Goal: Use online tool/utility: Utilize a website feature to perform a specific function

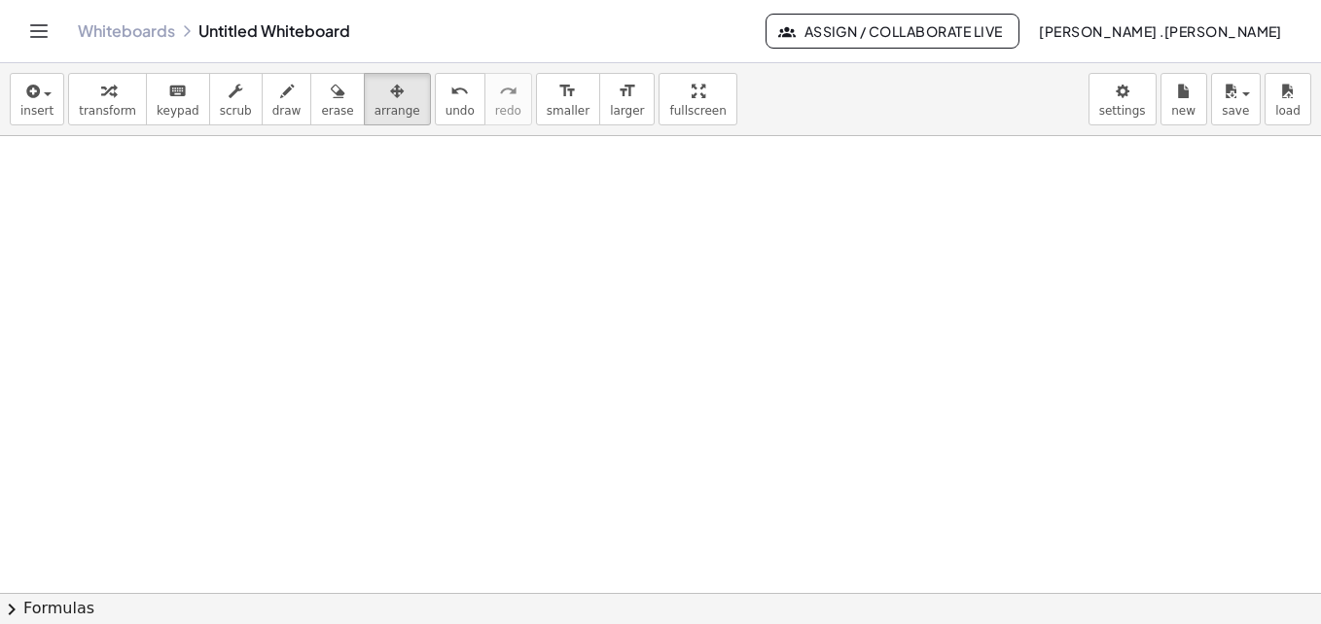
scroll to position [0, 67]
click at [43, 115] on span "insert" at bounding box center [36, 111] width 33 height 14
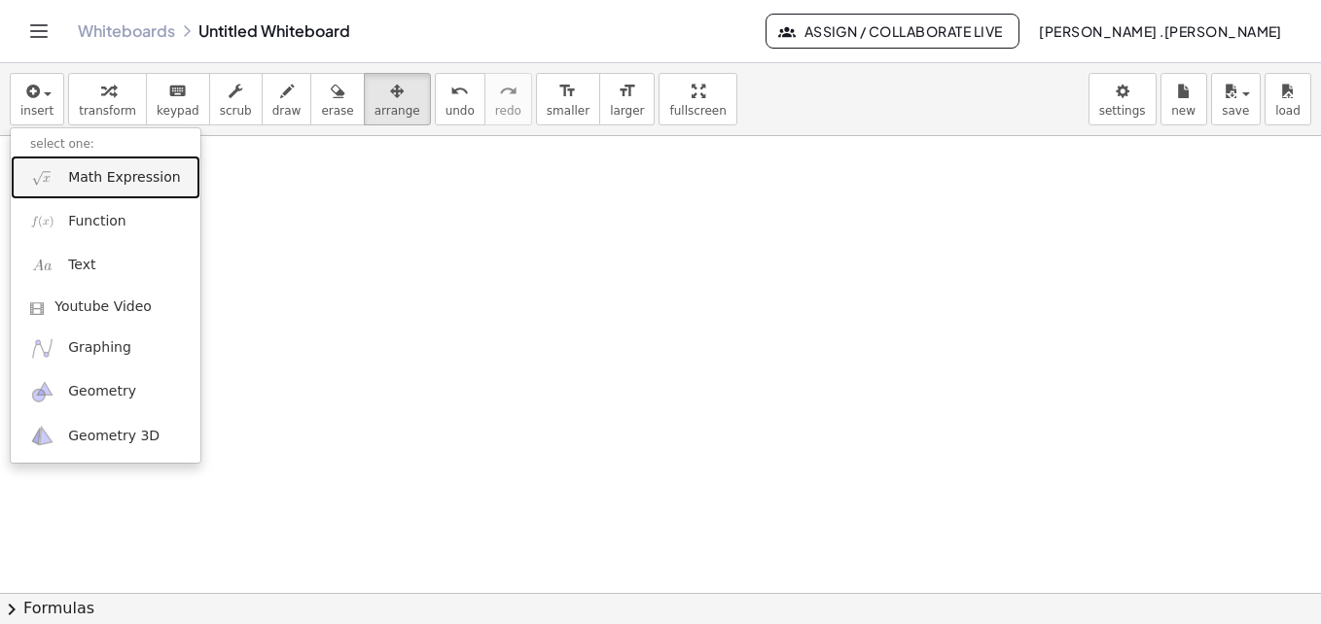
click at [104, 174] on span "Math Expression" at bounding box center [124, 177] width 112 height 19
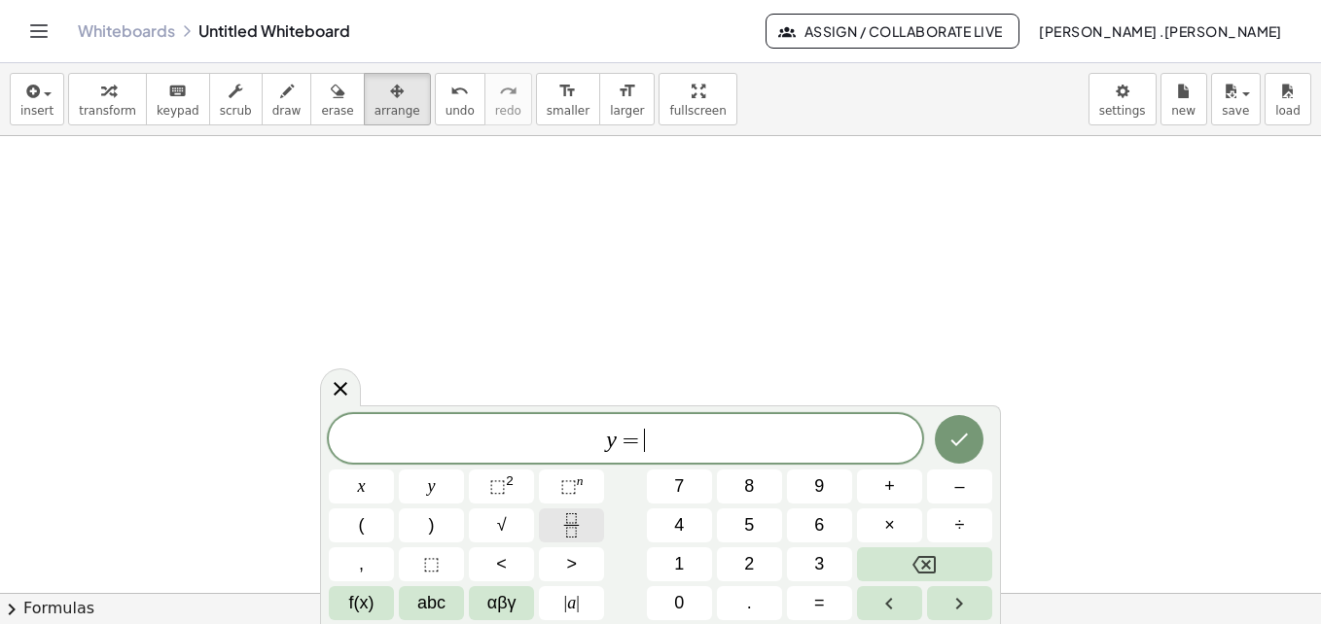
click at [581, 533] on icon "Fraction" at bounding box center [571, 526] width 24 height 24
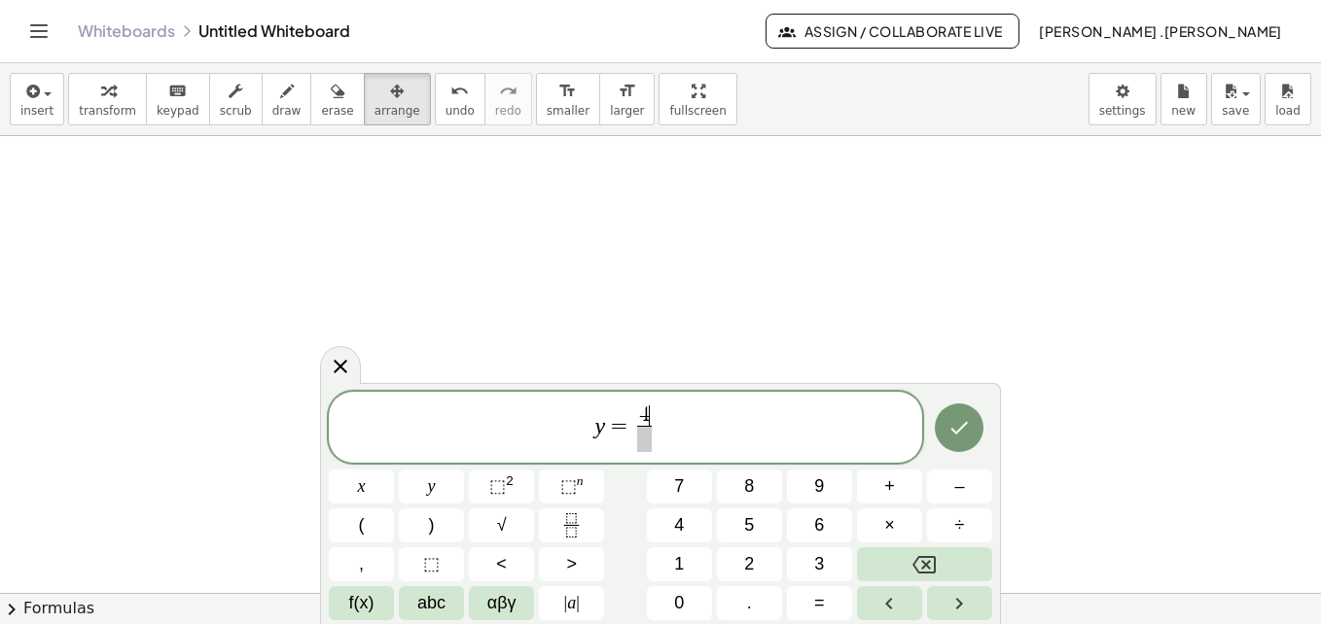
click at [653, 441] on span "4 ​ ​" at bounding box center [644, 430] width 23 height 48
click at [670, 428] on span "y = 4 3 ​ ​" at bounding box center [625, 430] width 593 height 52
click at [954, 425] on icon "Done" at bounding box center [958, 427] width 23 height 23
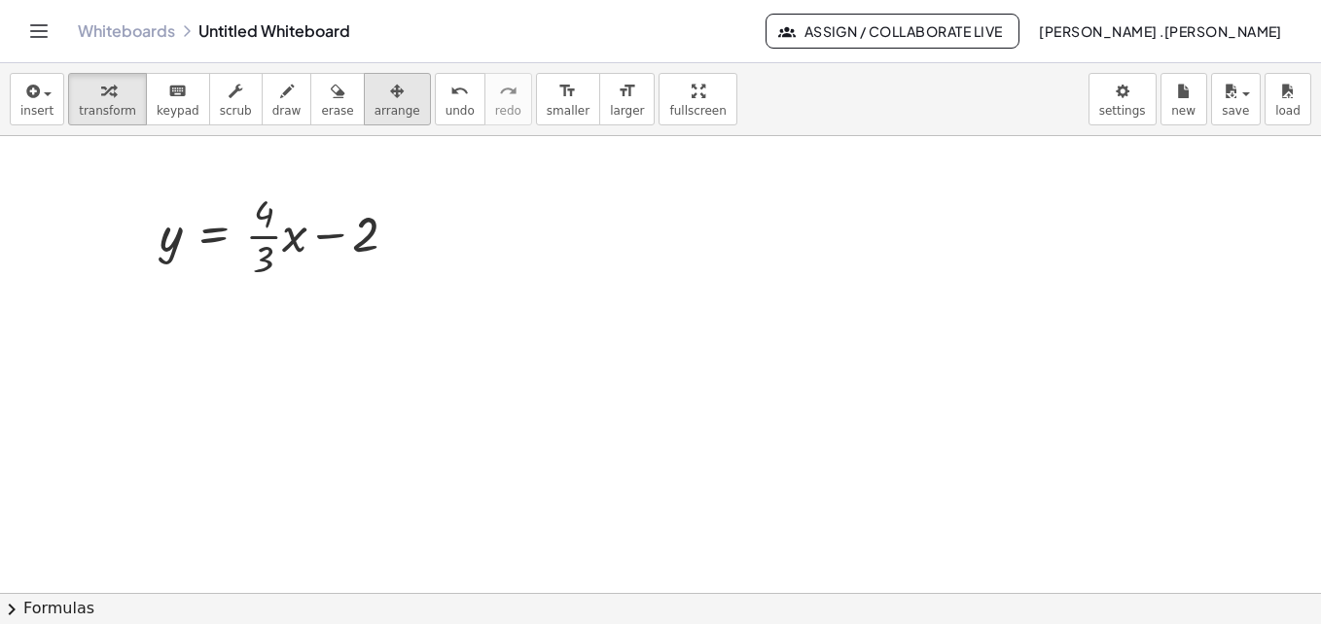
click at [374, 100] on div "button" at bounding box center [397, 90] width 46 height 23
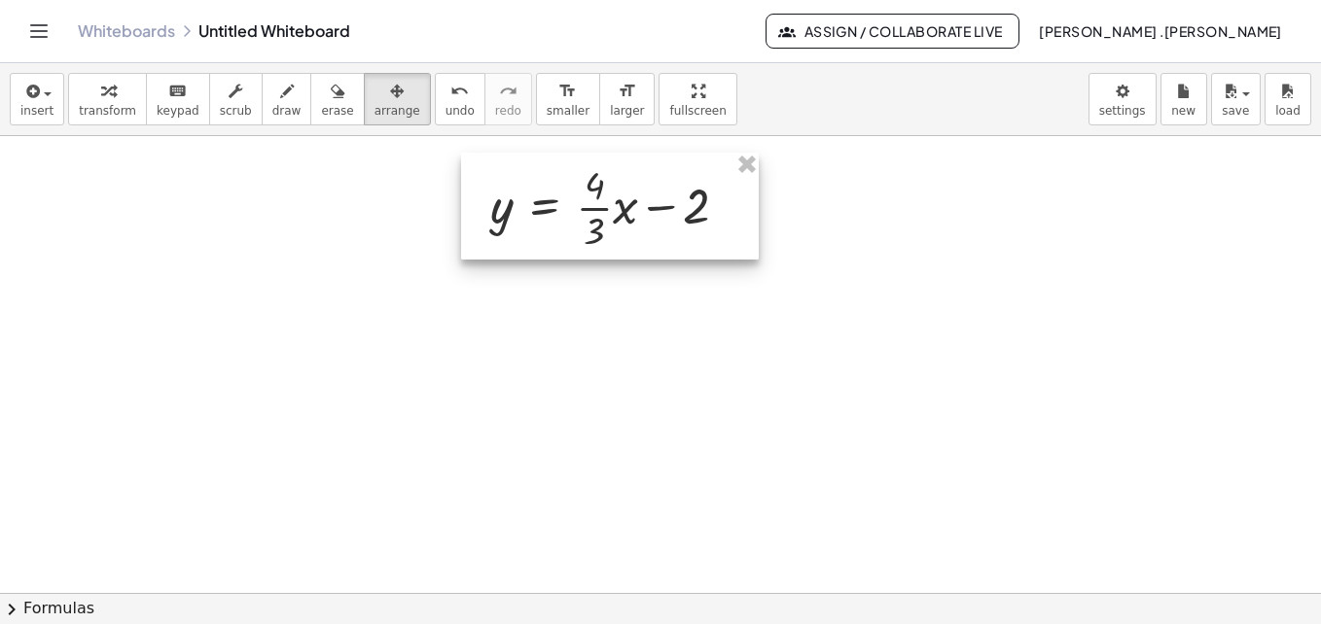
drag, startPoint x: 273, startPoint y: 231, endPoint x: 604, endPoint y: 203, distance: 331.8
click at [604, 203] on div at bounding box center [610, 206] width 298 height 107
click at [527, 379] on div at bounding box center [672, 5] width 1344 height 1829
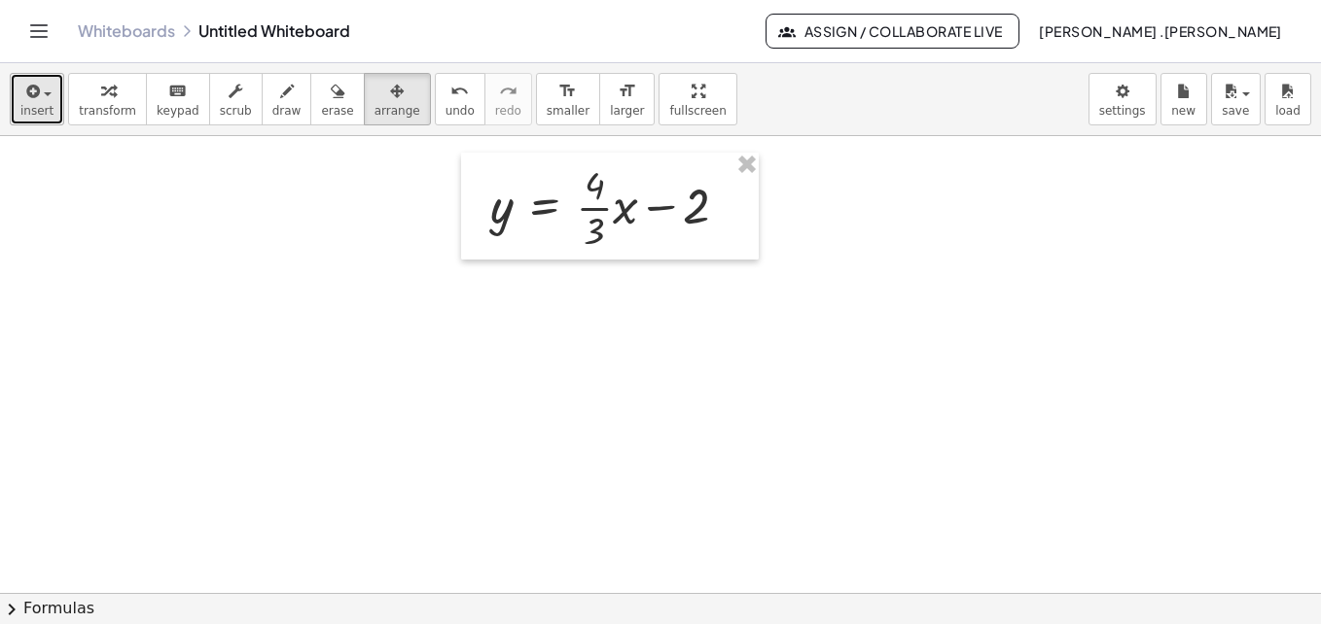
click at [53, 116] on button "insert" at bounding box center [37, 99] width 54 height 53
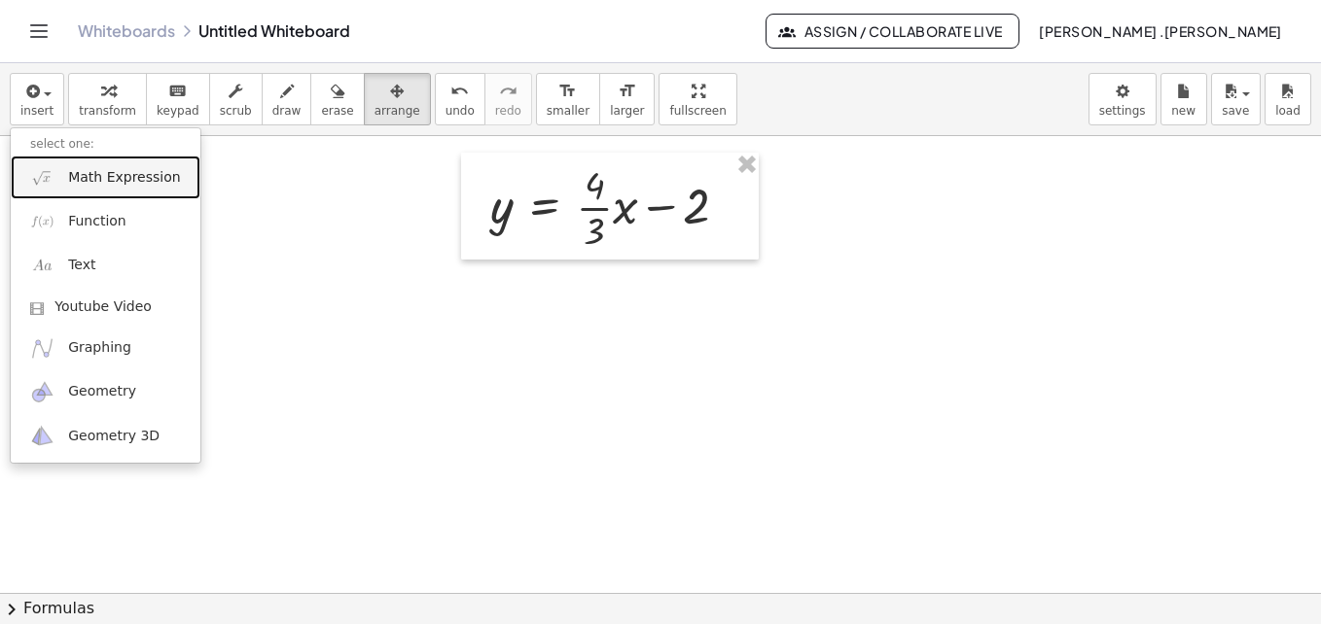
click at [119, 178] on span "Math Expression" at bounding box center [124, 177] width 112 height 19
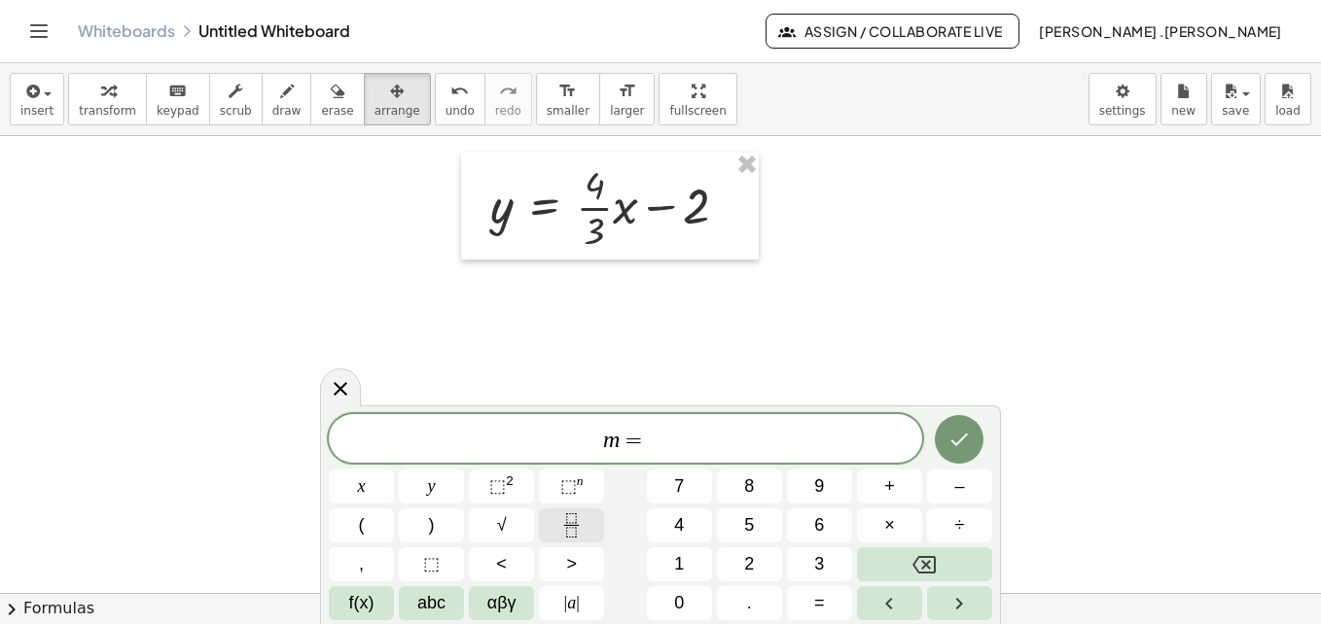
click at [578, 517] on icon "Fraction" at bounding box center [571, 526] width 24 height 24
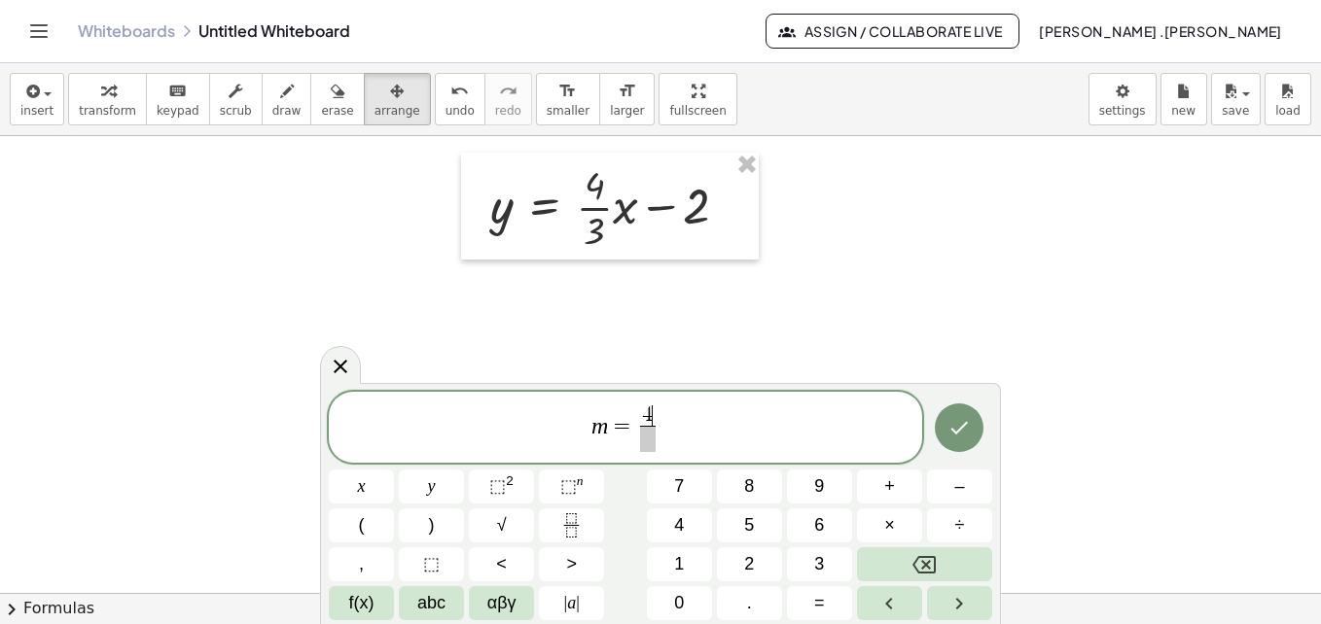
click at [647, 442] on span at bounding box center [647, 439] width 15 height 26
click at [961, 420] on icon "Done" at bounding box center [958, 427] width 23 height 23
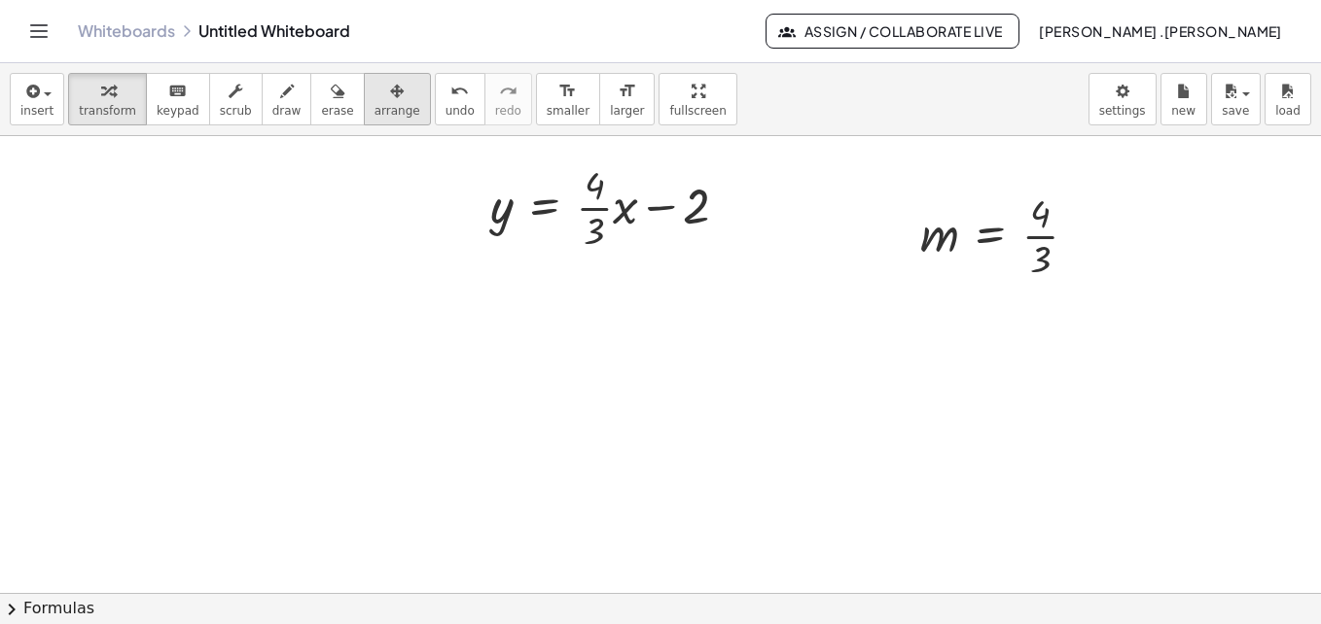
click at [374, 108] on span "arrange" at bounding box center [397, 111] width 46 height 14
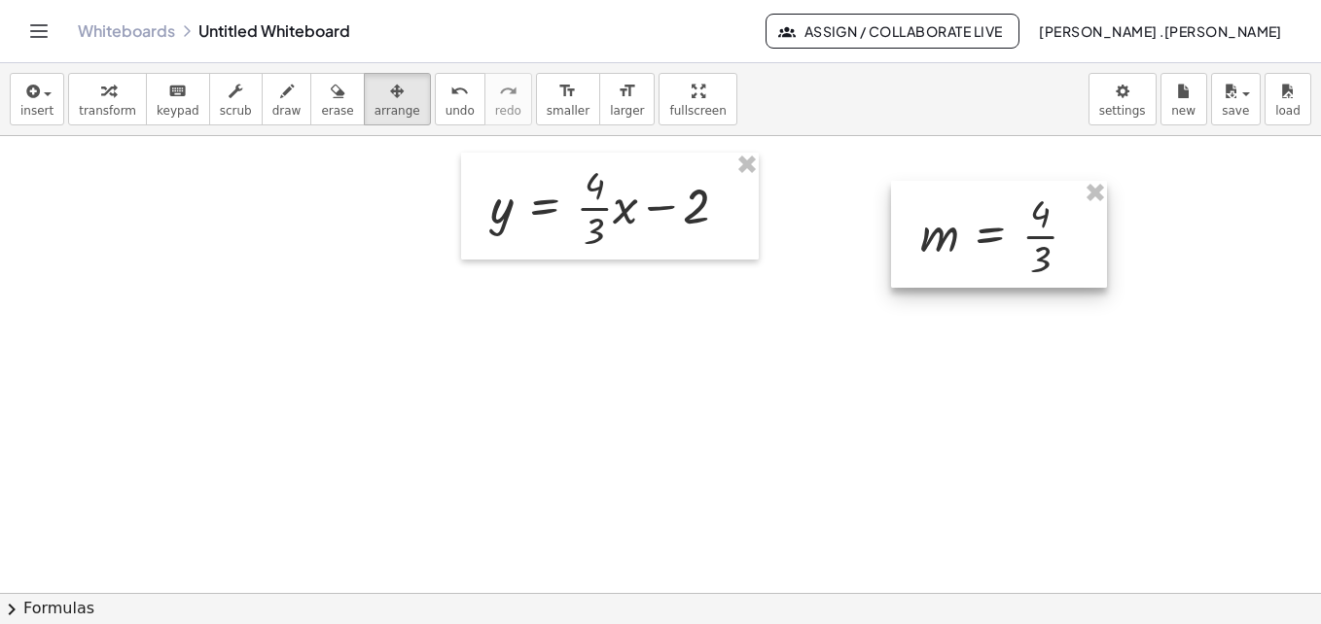
drag, startPoint x: 1111, startPoint y: 218, endPoint x: 996, endPoint y: 216, distance: 114.8
click at [996, 216] on div "y = + · 2 · x + 3 m = · 2 · 1 b = 3 ( , 0 , 3 ) · 2 · x = + y − 3 x = · ( + y −…" at bounding box center [672, 5] width 1344 height 1829
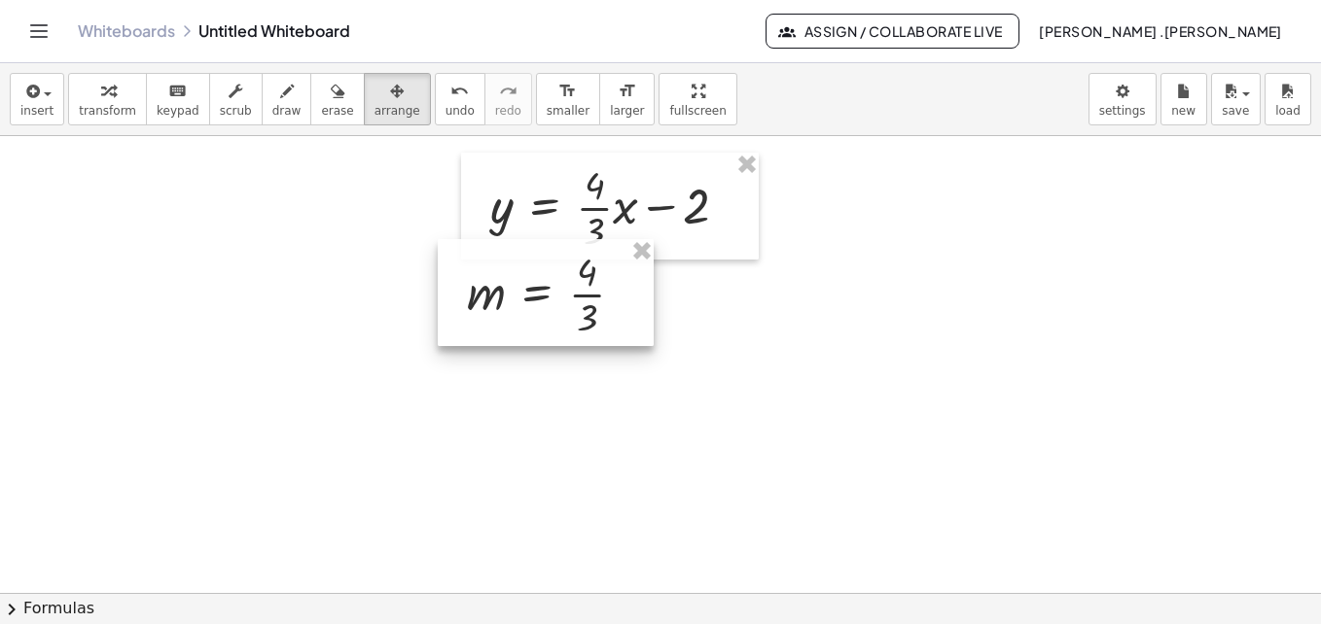
drag, startPoint x: 996, startPoint y: 216, endPoint x: 330, endPoint y: 314, distance: 673.5
click at [438, 346] on div at bounding box center [546, 292] width 216 height 107
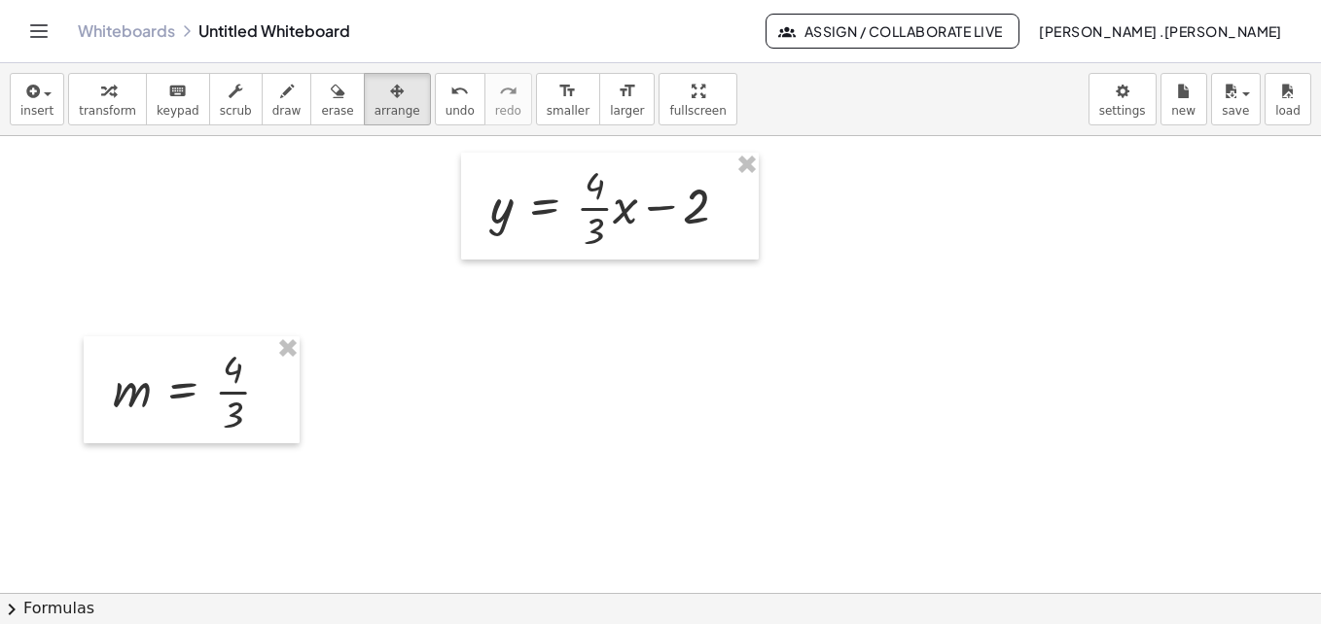
click at [330, 314] on div at bounding box center [672, 5] width 1344 height 1829
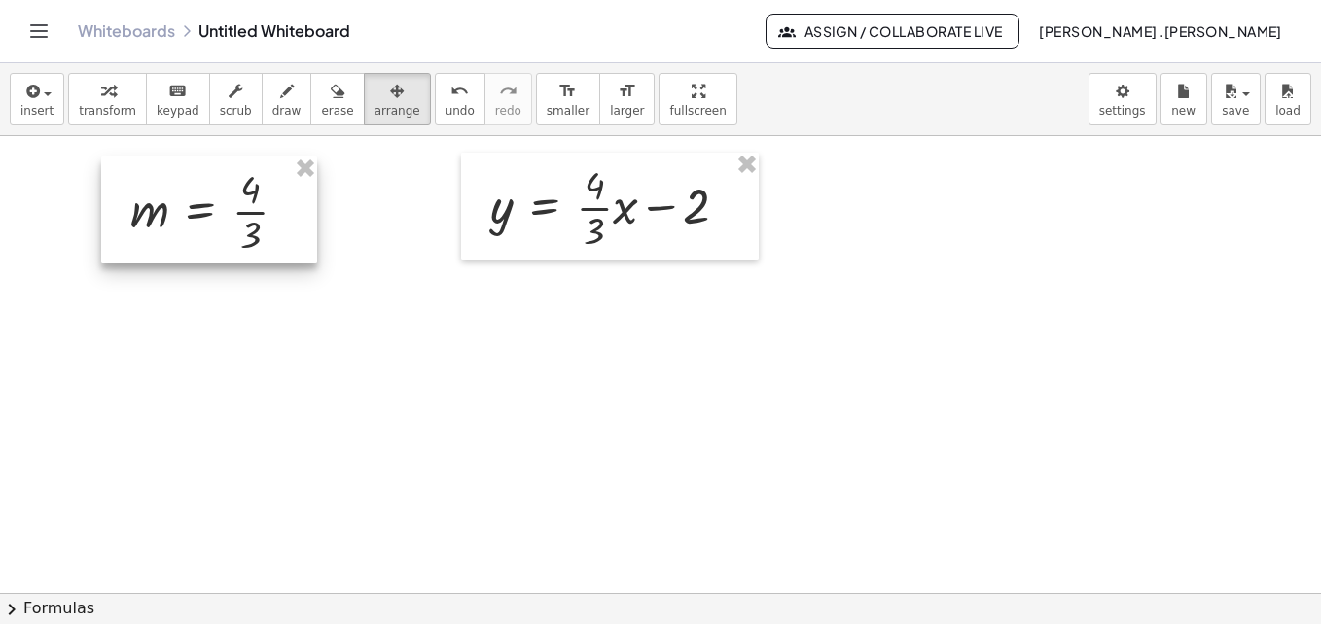
drag, startPoint x: 178, startPoint y: 361, endPoint x: 192, endPoint y: 182, distance: 179.5
click at [192, 182] on div at bounding box center [209, 210] width 216 height 107
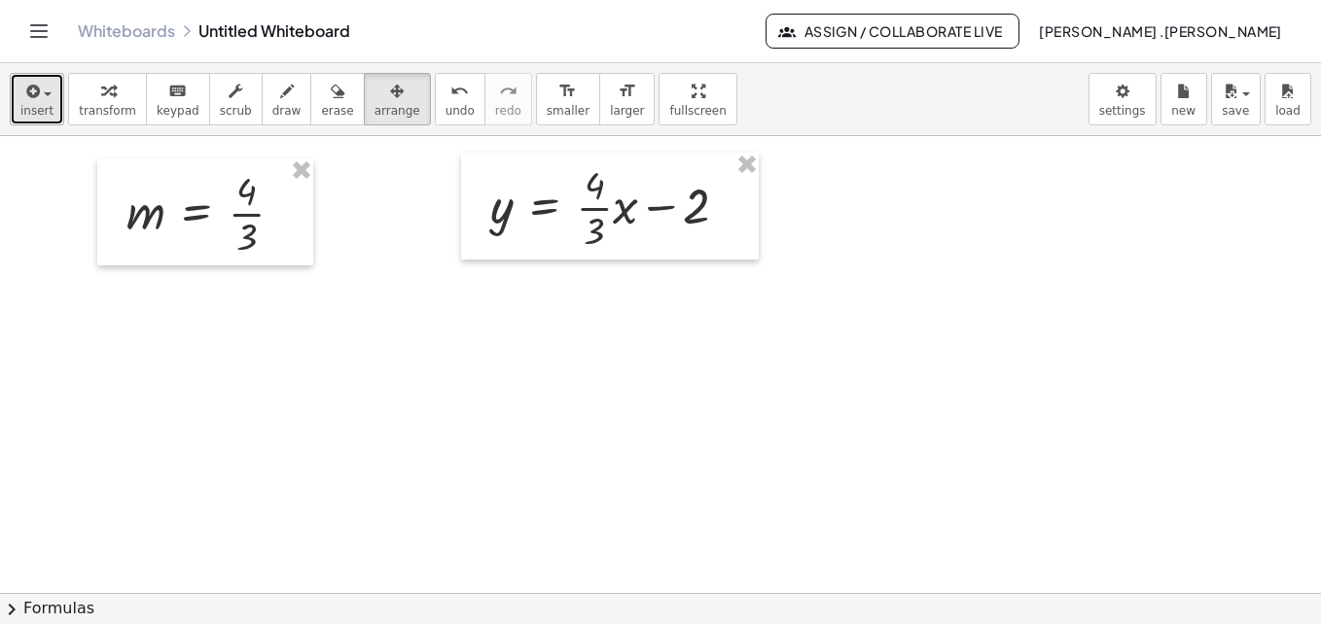
click at [32, 106] on span "insert" at bounding box center [36, 111] width 33 height 14
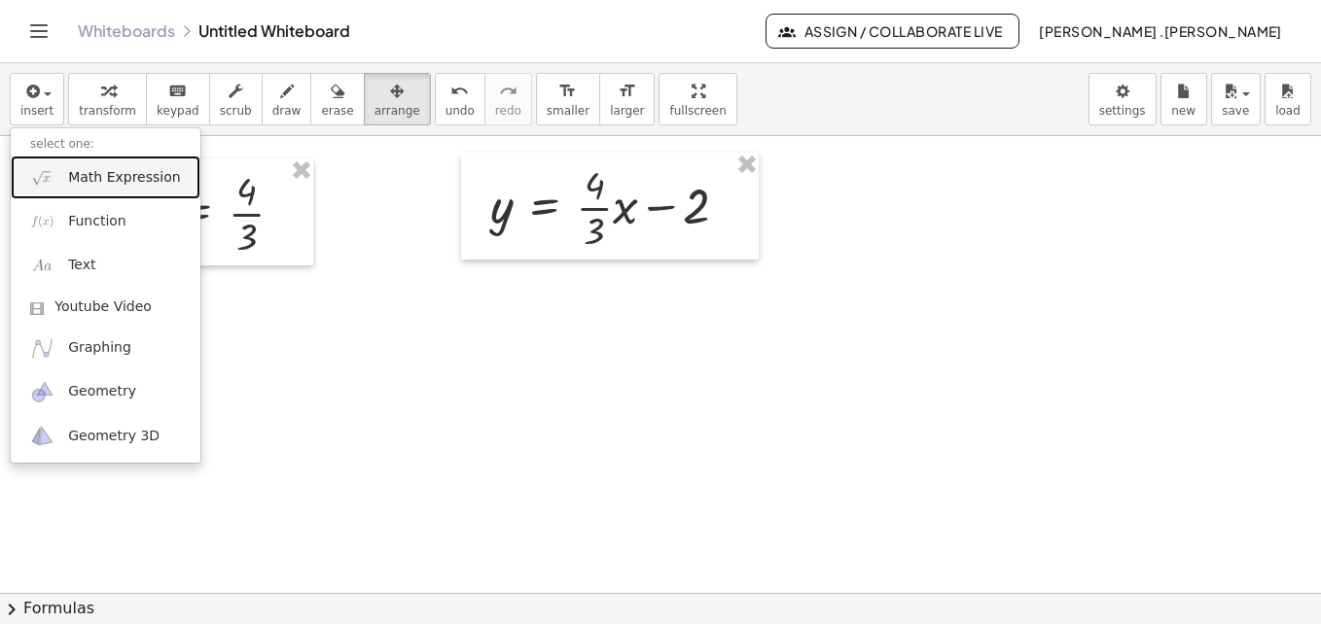
click at [96, 180] on span "Math Expression" at bounding box center [124, 177] width 112 height 19
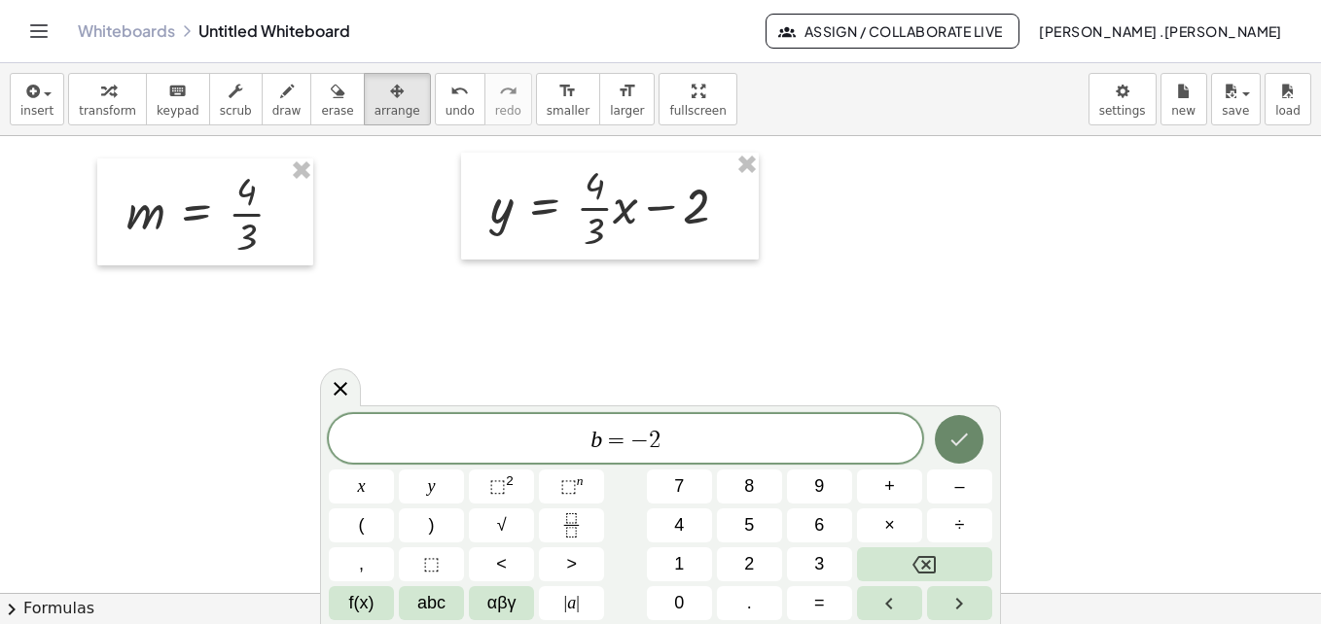
click at [966, 449] on icon "Done" at bounding box center [958, 439] width 23 height 23
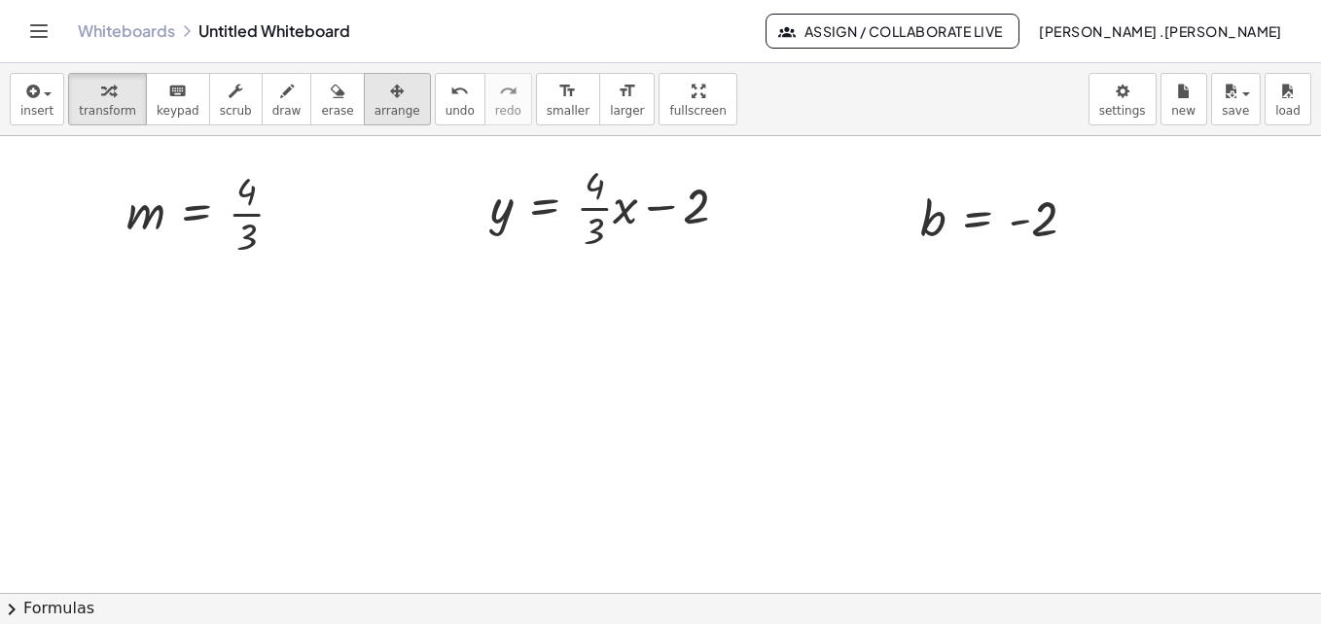
click at [374, 109] on span "arrange" at bounding box center [397, 111] width 46 height 14
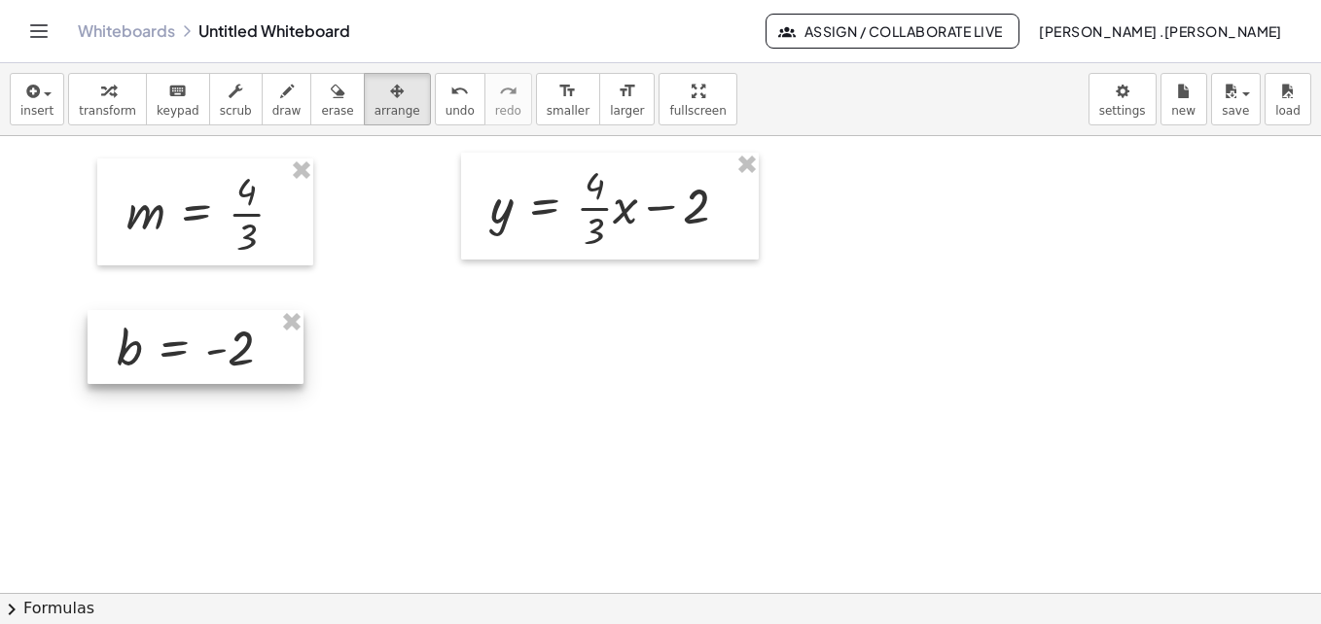
drag, startPoint x: 969, startPoint y: 233, endPoint x: 167, endPoint y: 363, distance: 811.9
click at [167, 363] on div at bounding box center [196, 347] width 216 height 74
click at [40, 100] on div "button" at bounding box center [36, 90] width 33 height 23
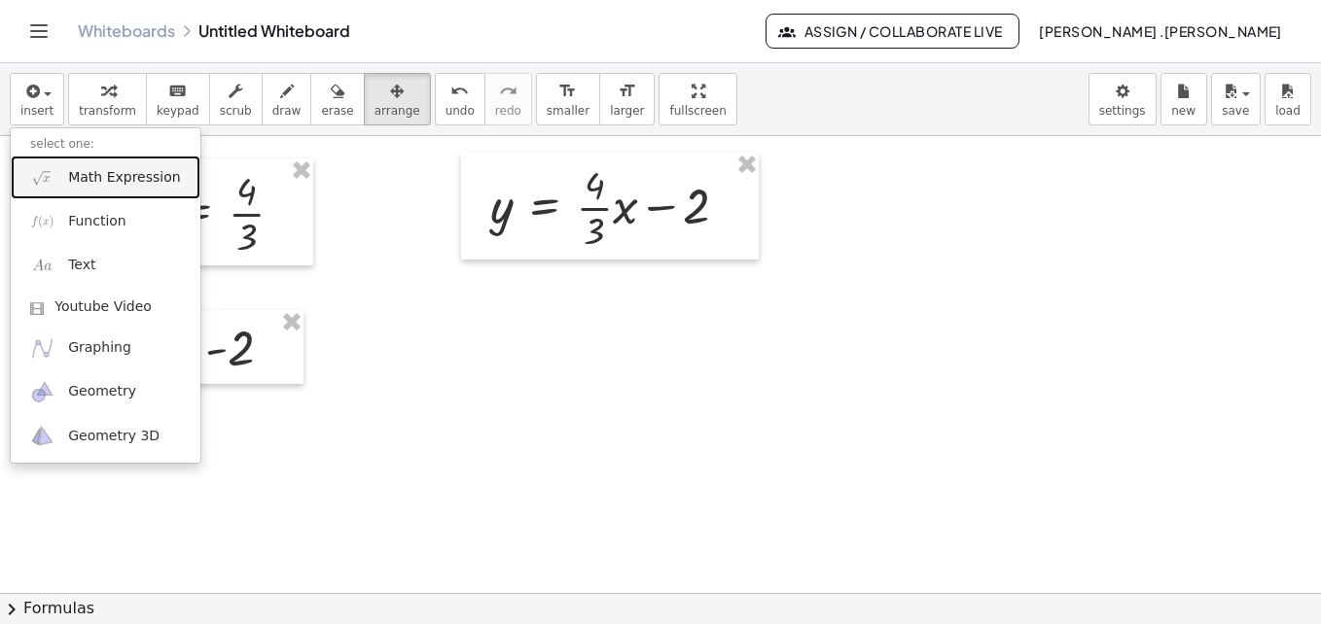
click at [125, 182] on span "Math Expression" at bounding box center [124, 177] width 112 height 19
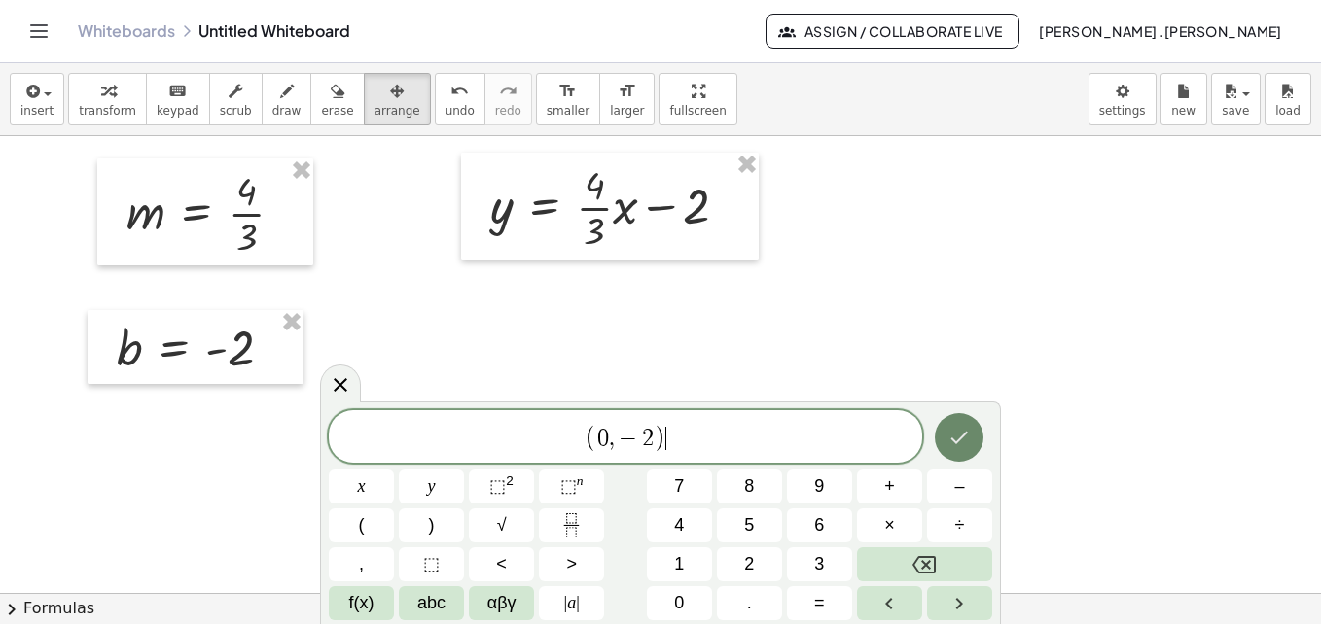
click at [970, 444] on icon "Done" at bounding box center [958, 437] width 23 height 23
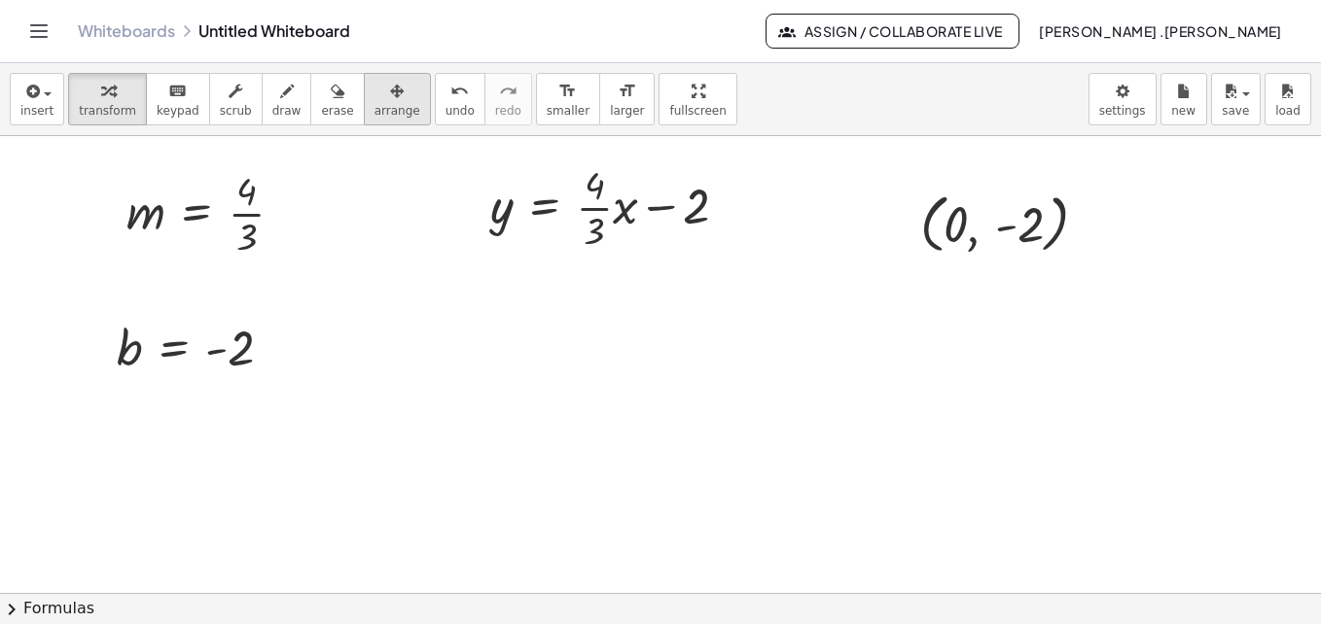
click at [374, 107] on span "arrange" at bounding box center [397, 111] width 46 height 14
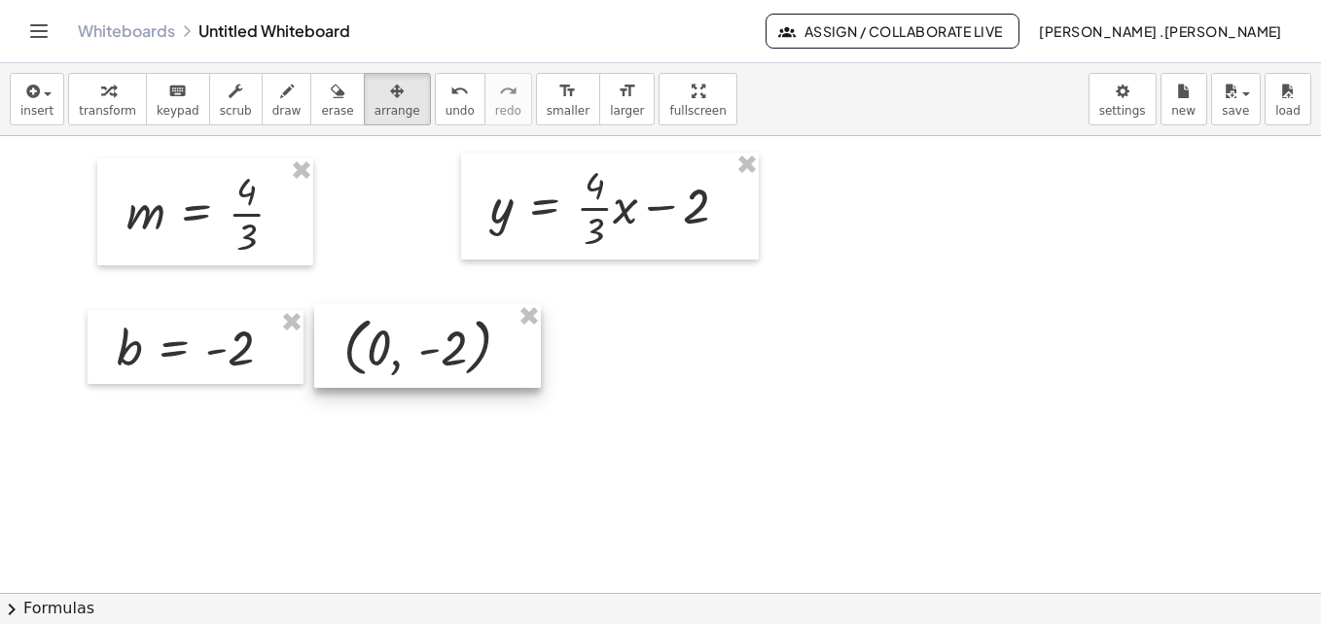
drag, startPoint x: 1010, startPoint y: 213, endPoint x: 434, endPoint y: 337, distance: 588.9
click at [434, 337] on div at bounding box center [427, 346] width 227 height 84
click at [44, 107] on span "insert" at bounding box center [36, 111] width 33 height 14
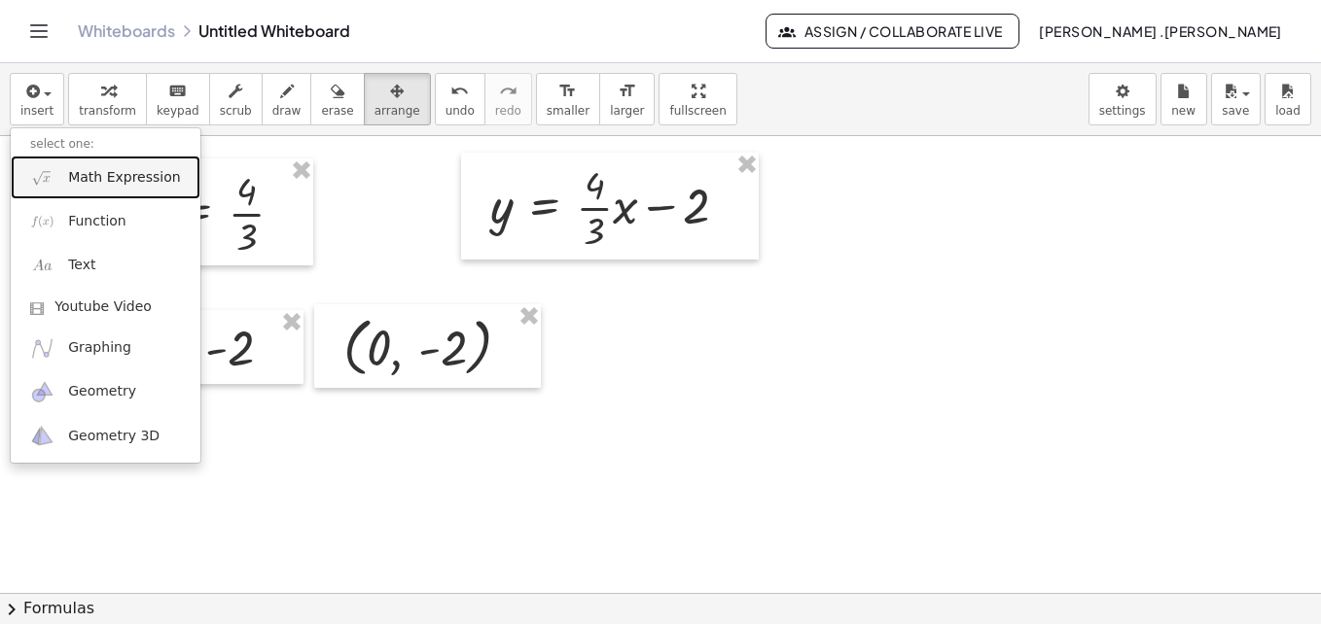
click at [97, 176] on span "Math Expression" at bounding box center [124, 177] width 112 height 19
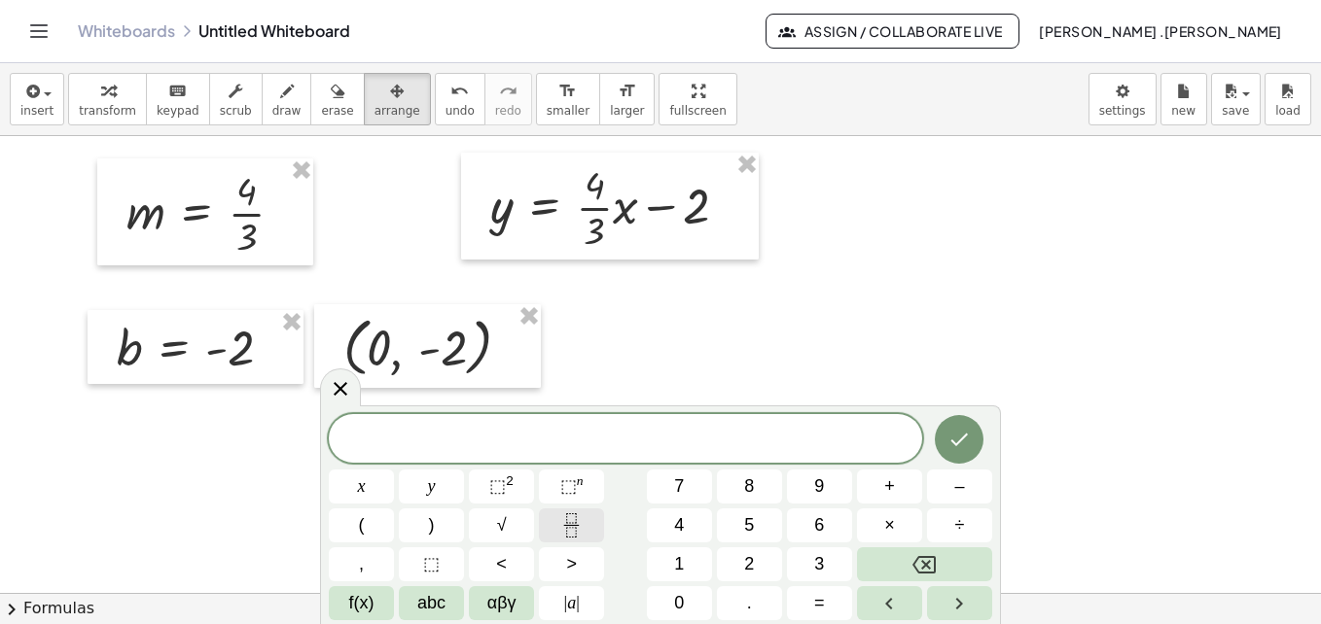
click at [575, 538] on button "Fraction" at bounding box center [571, 526] width 65 height 34
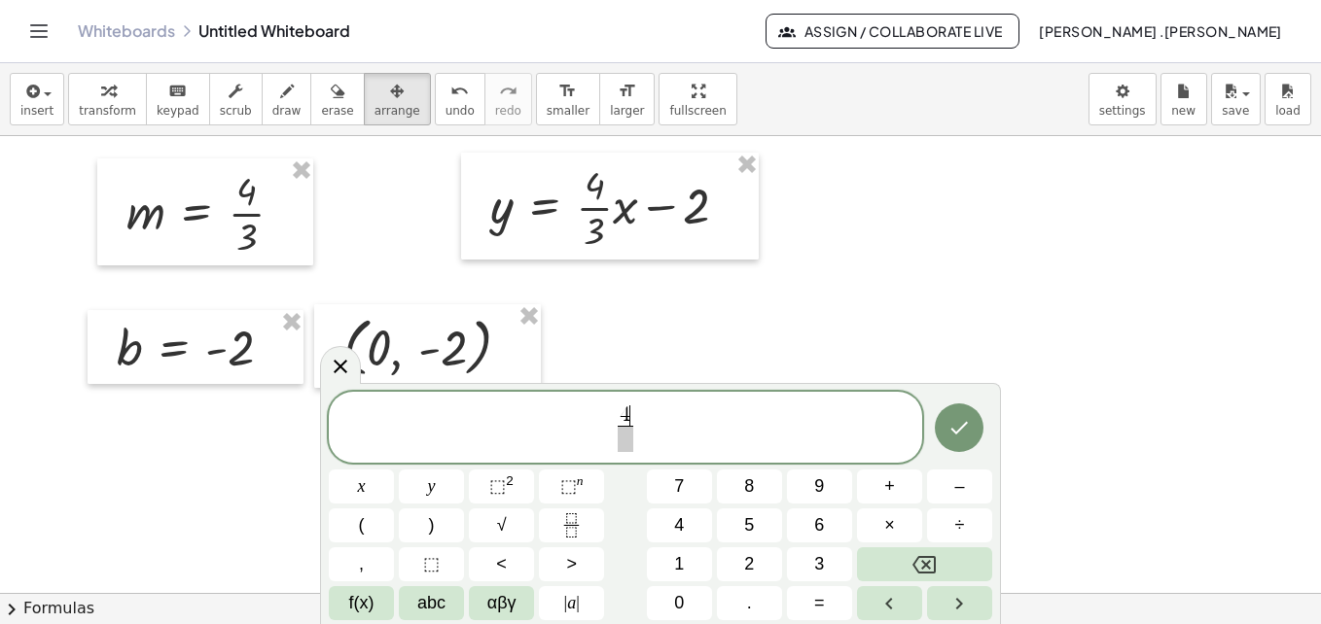
click at [622, 437] on span at bounding box center [625, 439] width 15 height 26
click at [638, 428] on span "4 3 ​ ​" at bounding box center [625, 430] width 593 height 52
drag, startPoint x: 576, startPoint y: 434, endPoint x: 587, endPoint y: 440, distance: 12.2
click at [558, 436] on span "​ 4 3 ​ x = y + 2" at bounding box center [625, 430] width 593 height 52
click at [589, 434] on span "4 3 ​ ​" at bounding box center [581, 430] width 23 height 48
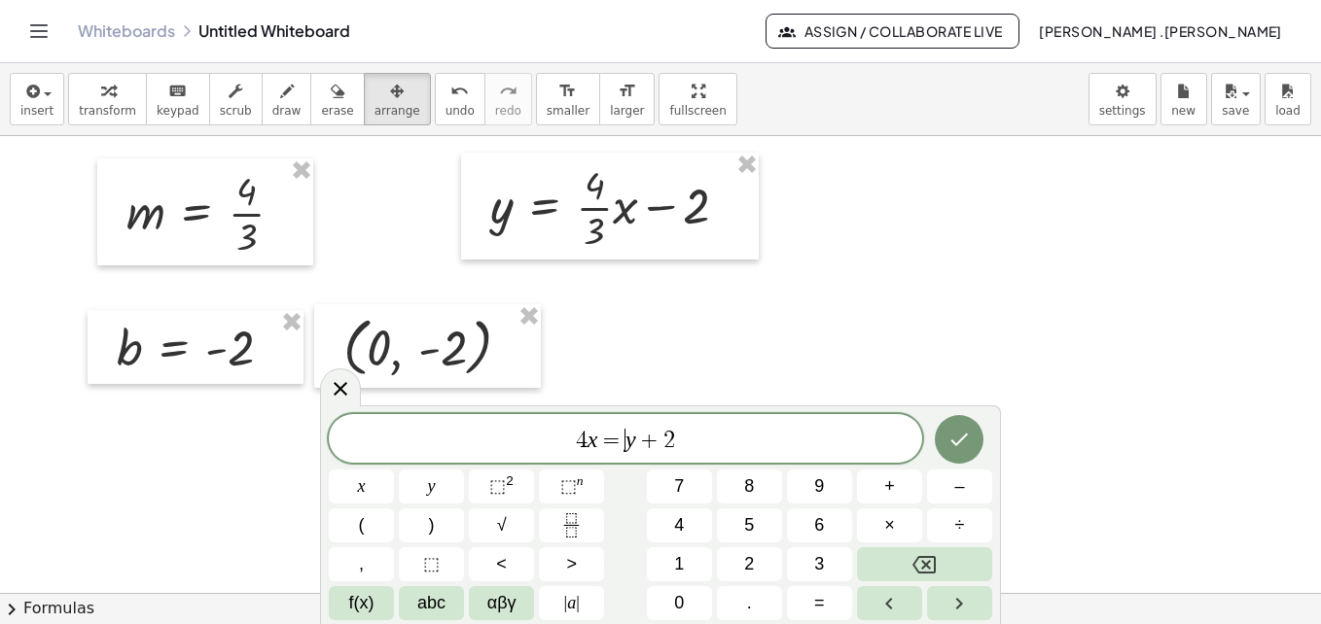
click at [622, 445] on span "=" at bounding box center [611, 440] width 28 height 23
click at [684, 442] on span ")" at bounding box center [681, 438] width 13 height 28
click at [605, 434] on span "(" at bounding box center [606, 438] width 13 height 28
click at [603, 442] on span "(" at bounding box center [606, 438] width 13 height 28
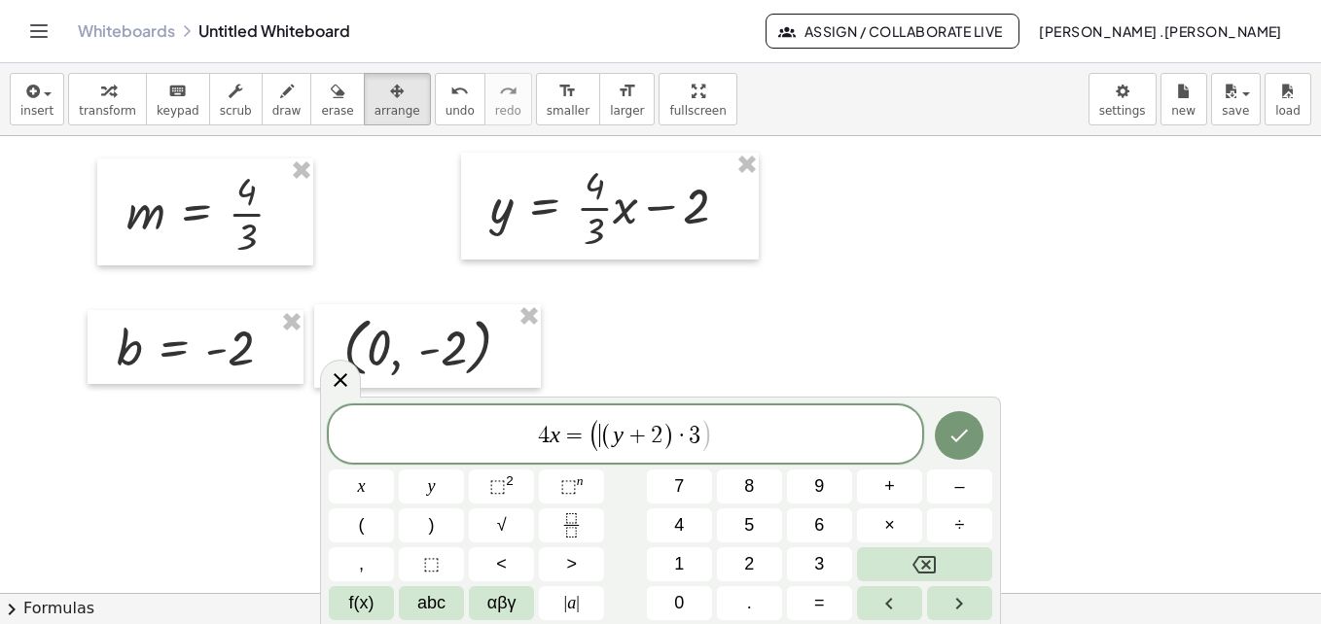
click at [706, 435] on span ")" at bounding box center [706, 436] width 13 height 34
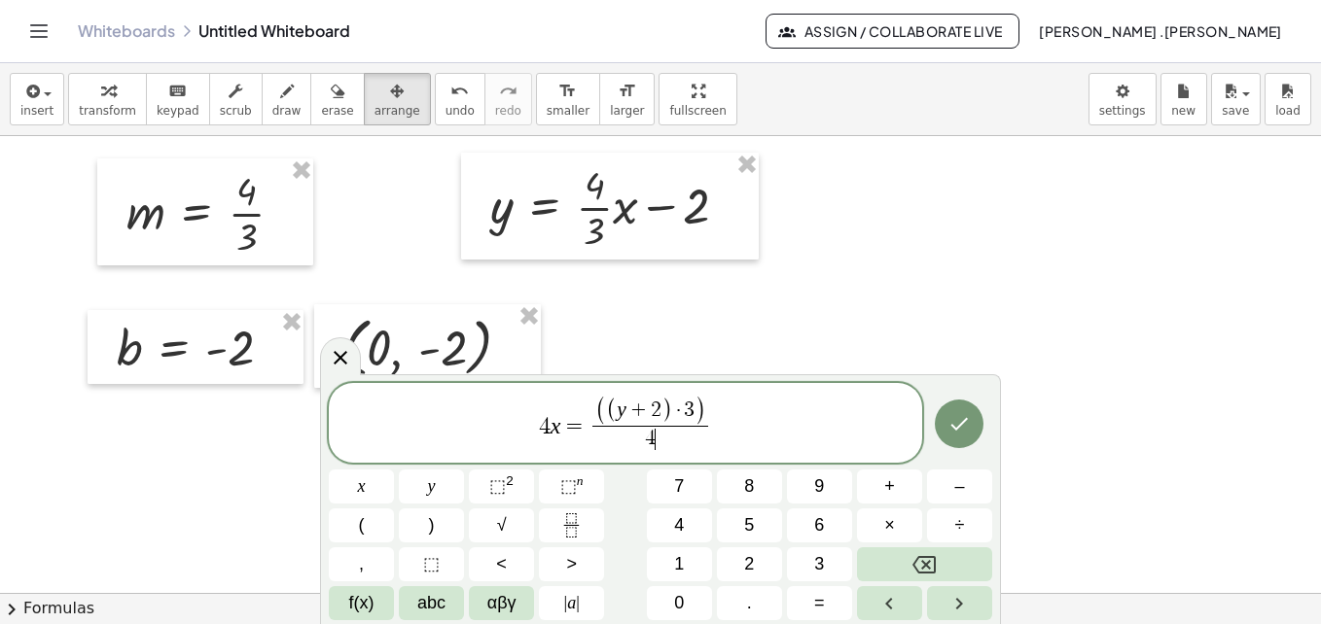
click at [551, 426] on var "x" at bounding box center [556, 424] width 11 height 25
click at [972, 433] on button "Done" at bounding box center [959, 424] width 49 height 49
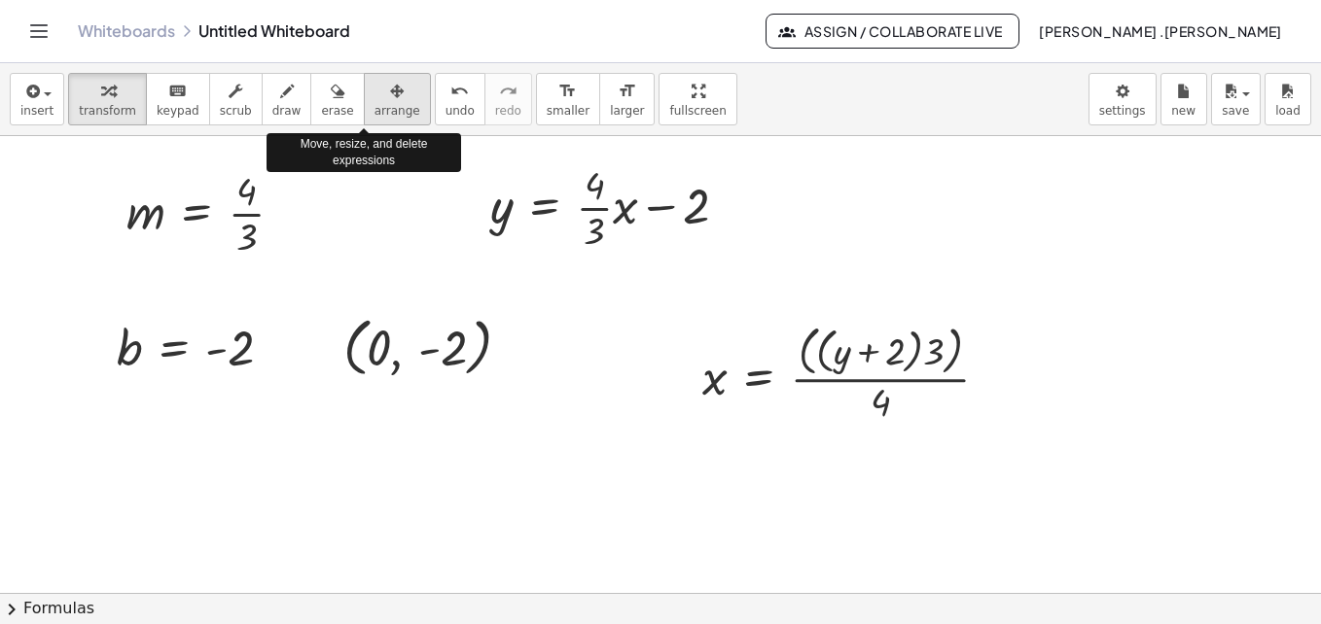
click at [374, 97] on div "button" at bounding box center [397, 90] width 46 height 23
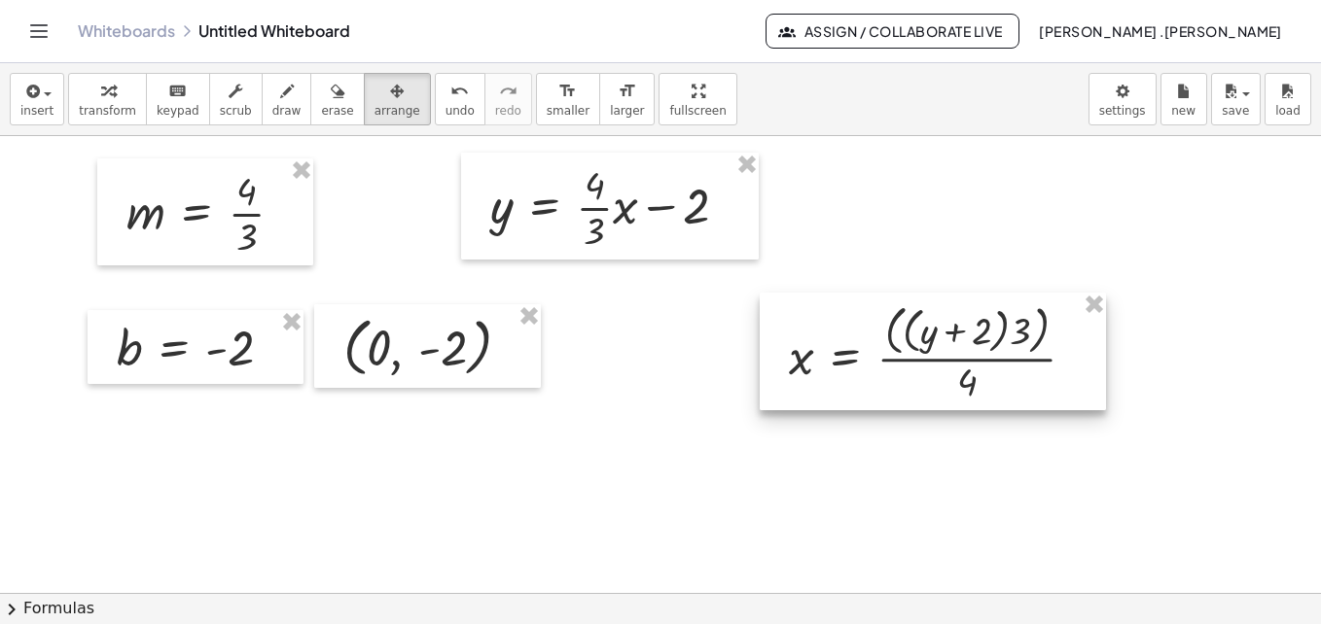
drag, startPoint x: 870, startPoint y: 346, endPoint x: 956, endPoint y: 326, distance: 88.9
click at [956, 326] on div at bounding box center [933, 352] width 346 height 118
click at [798, 481] on div at bounding box center [672, 5] width 1344 height 1829
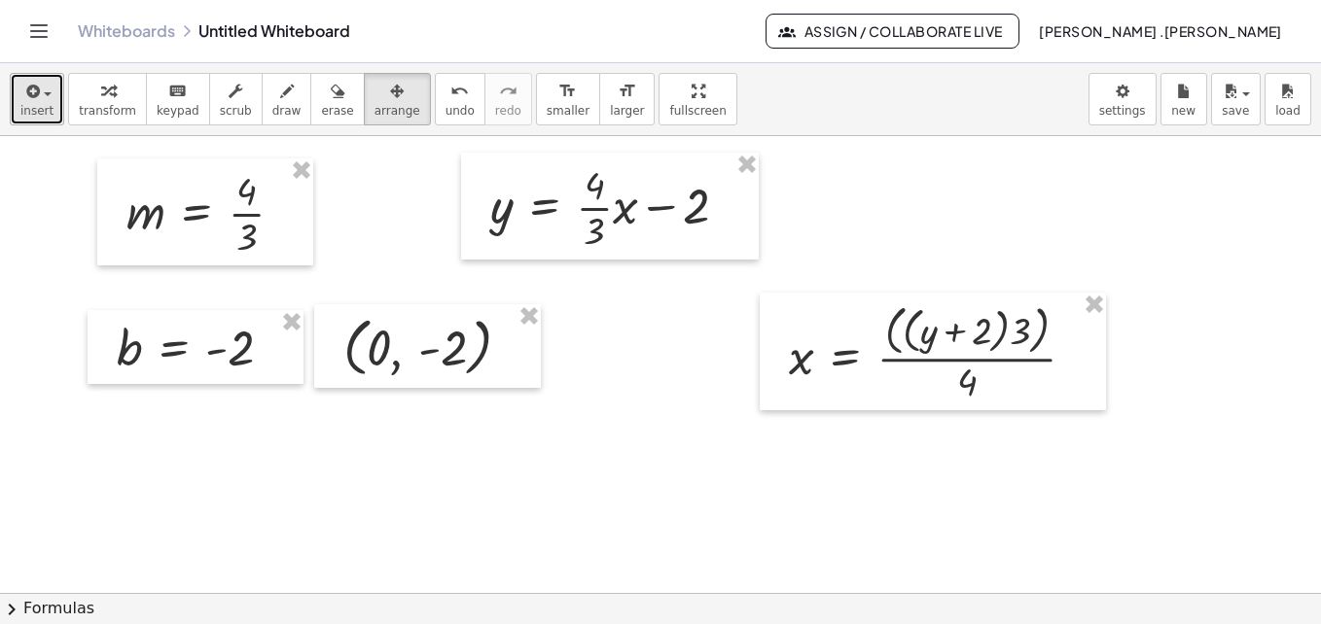
click at [28, 101] on icon "button" at bounding box center [31, 91] width 18 height 23
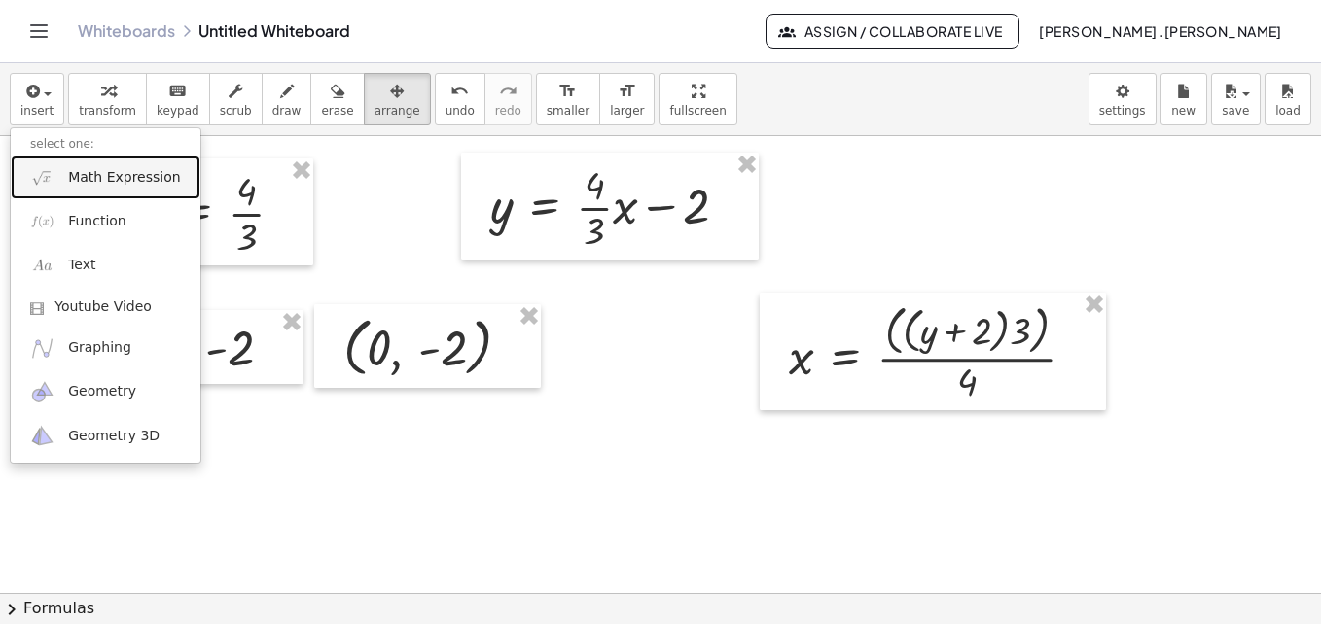
click at [112, 185] on span "Math Expression" at bounding box center [124, 177] width 112 height 19
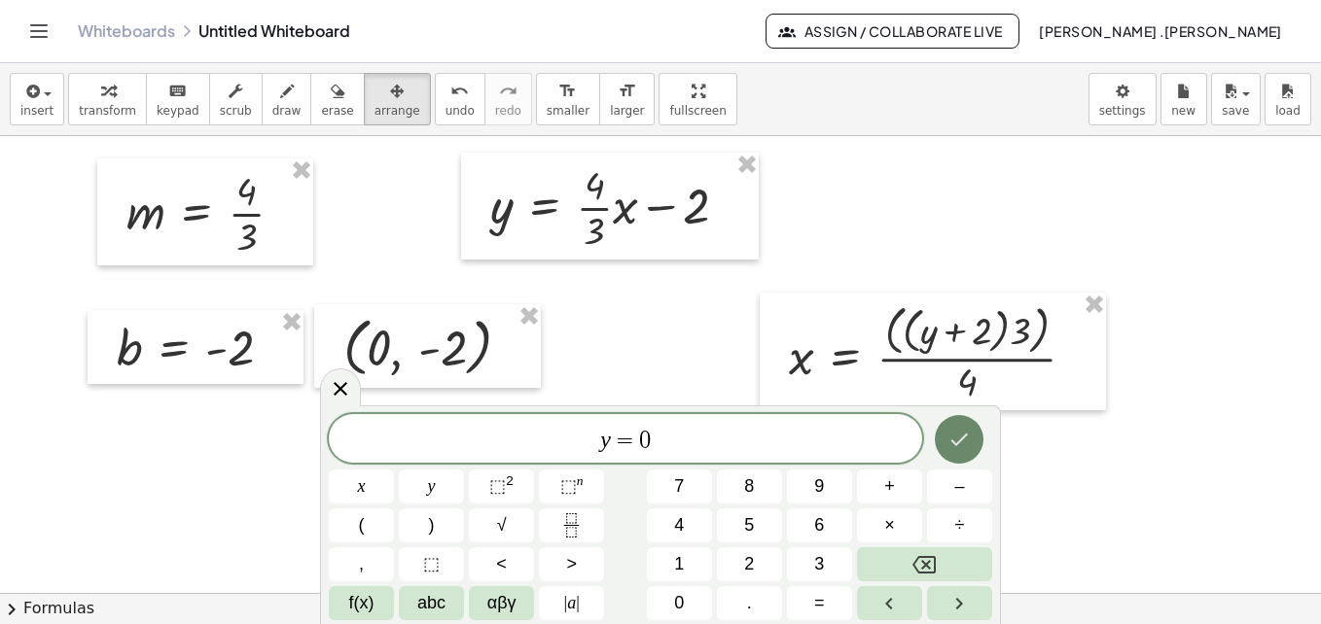
click at [956, 454] on button "Done" at bounding box center [959, 439] width 49 height 49
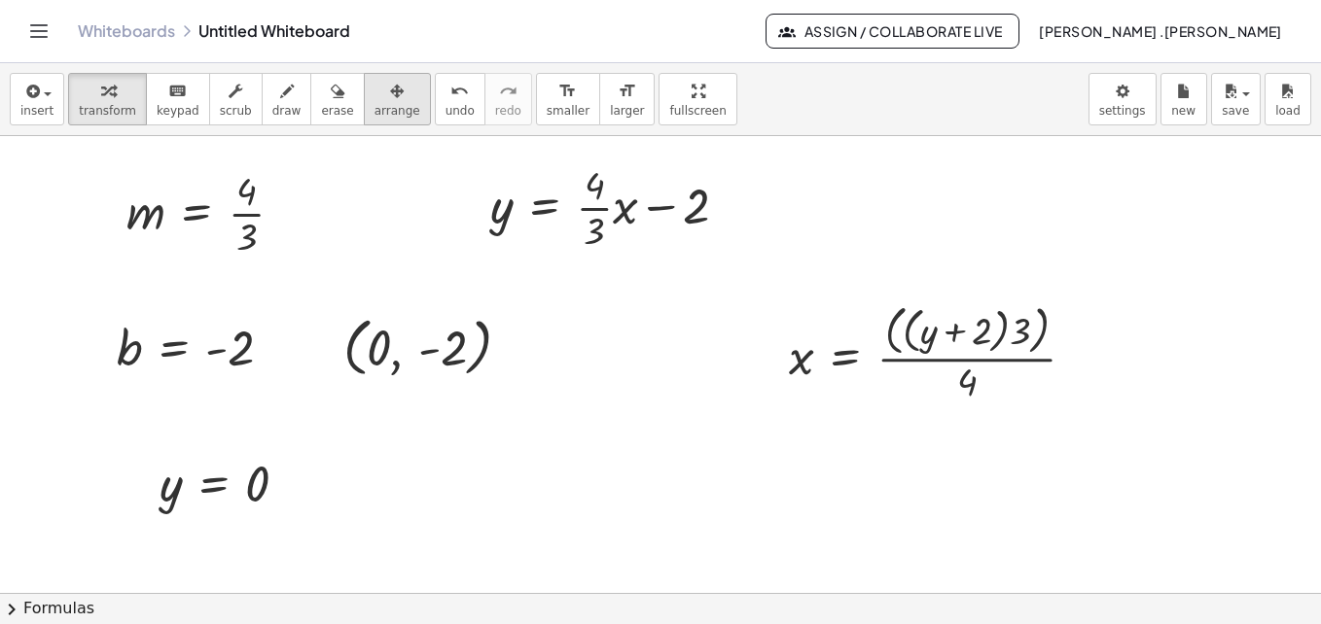
click at [374, 108] on span "arrange" at bounding box center [397, 111] width 46 height 14
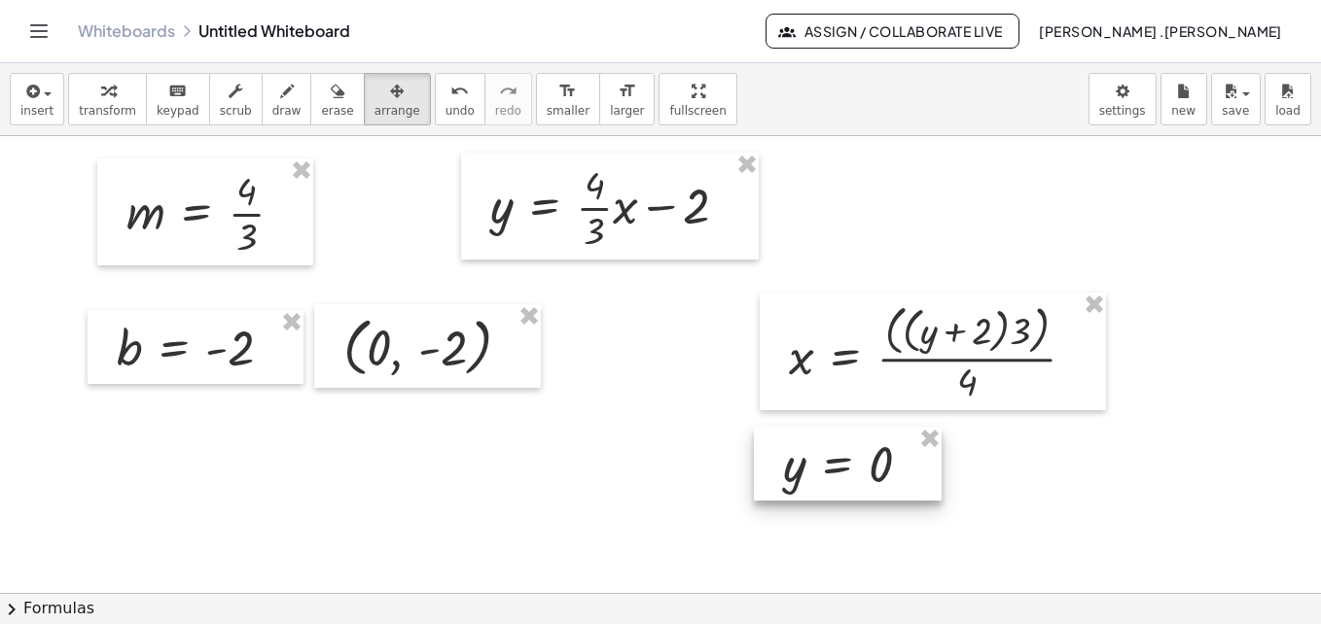
drag, startPoint x: 232, startPoint y: 464, endPoint x: 857, endPoint y: 445, distance: 624.8
click at [857, 445] on div at bounding box center [848, 464] width 188 height 74
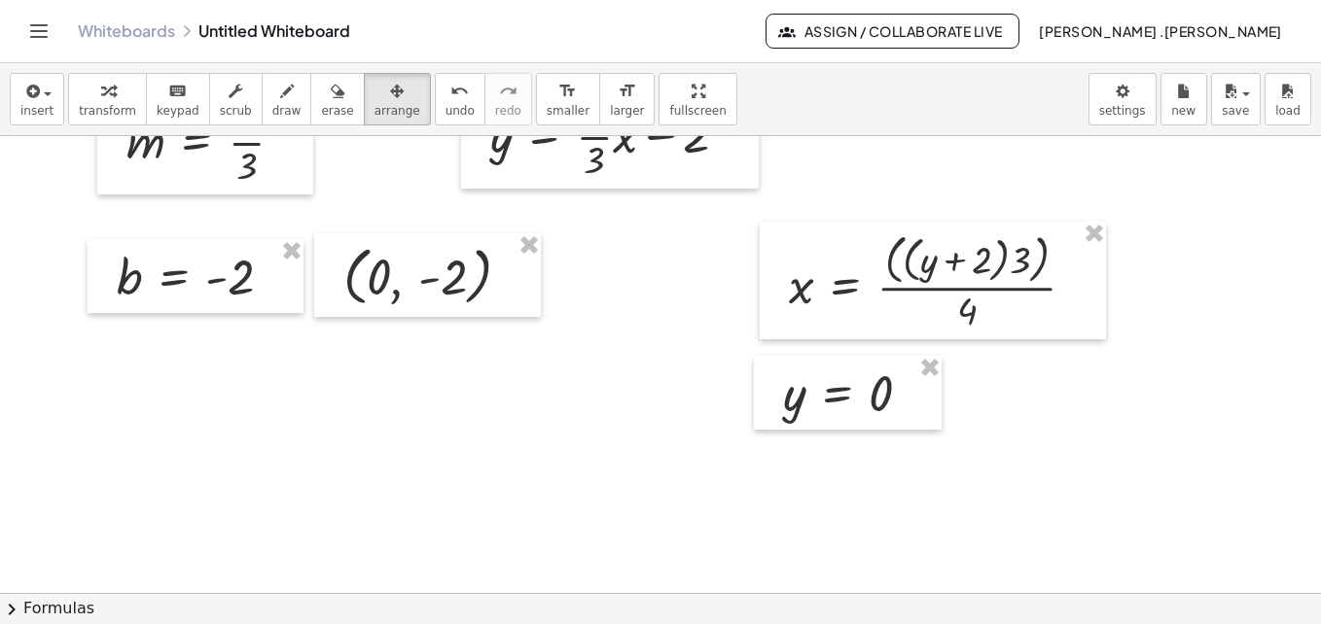
scroll to position [1122, 0]
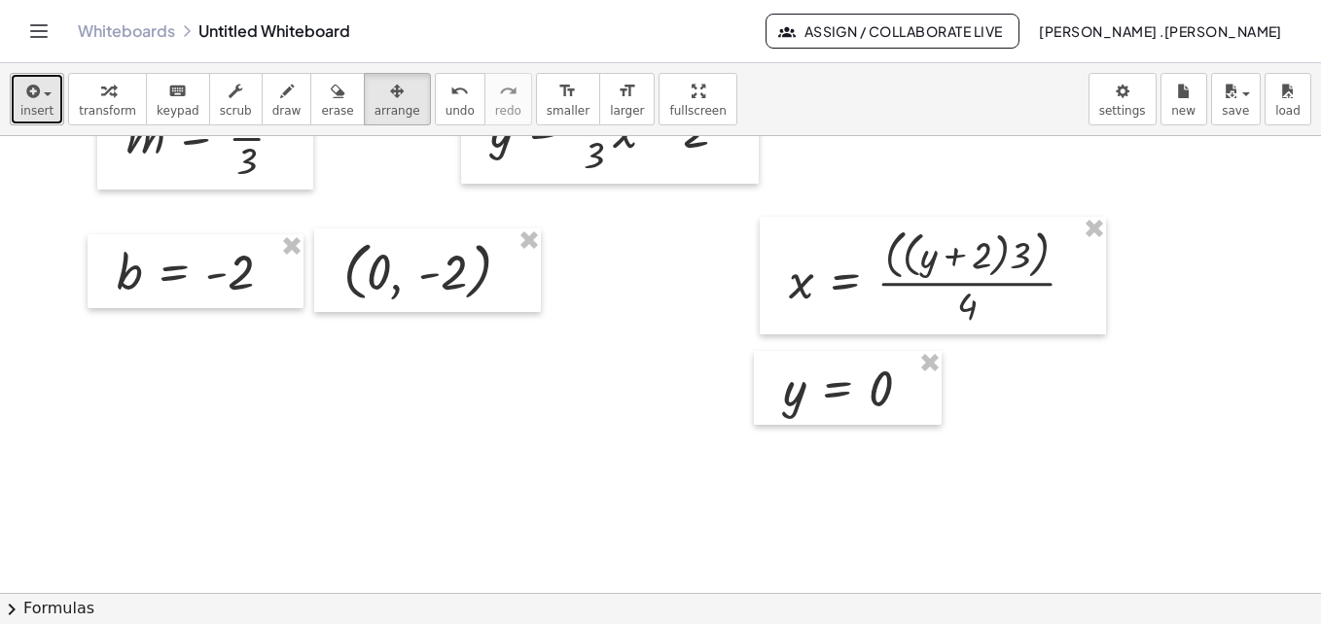
click at [46, 117] on span "insert" at bounding box center [36, 111] width 33 height 14
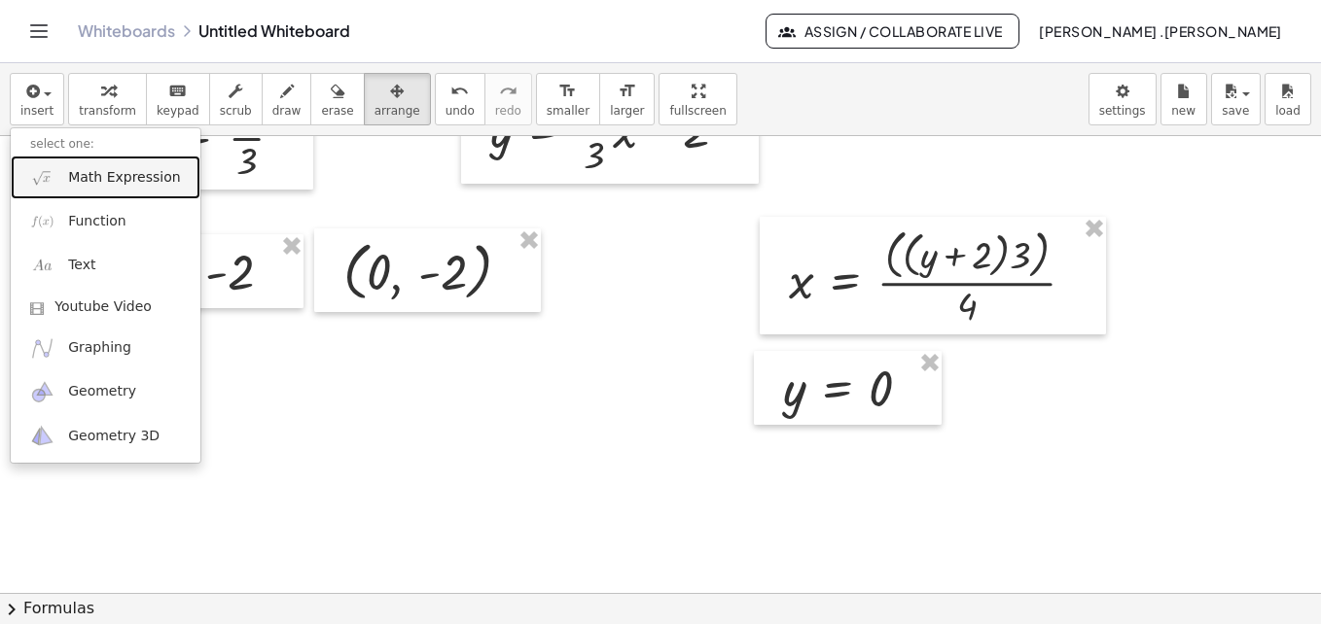
click at [87, 187] on span "Math Expression" at bounding box center [124, 177] width 112 height 19
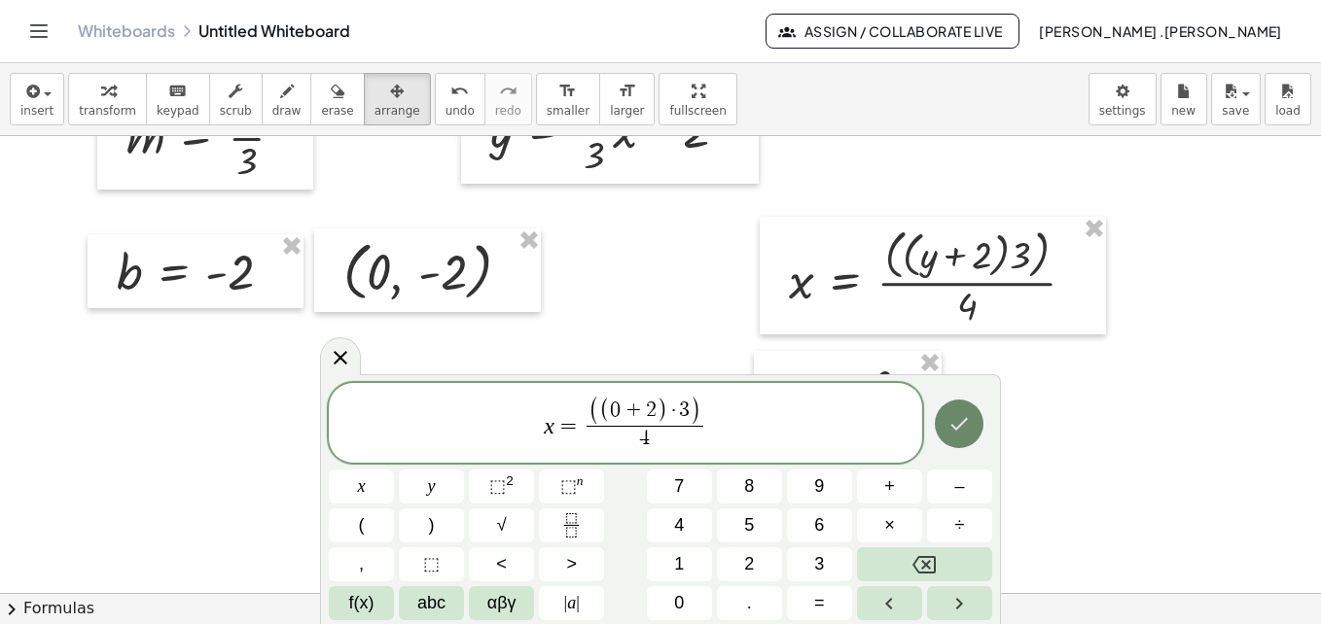
click at [944, 440] on button "Done" at bounding box center [959, 424] width 49 height 49
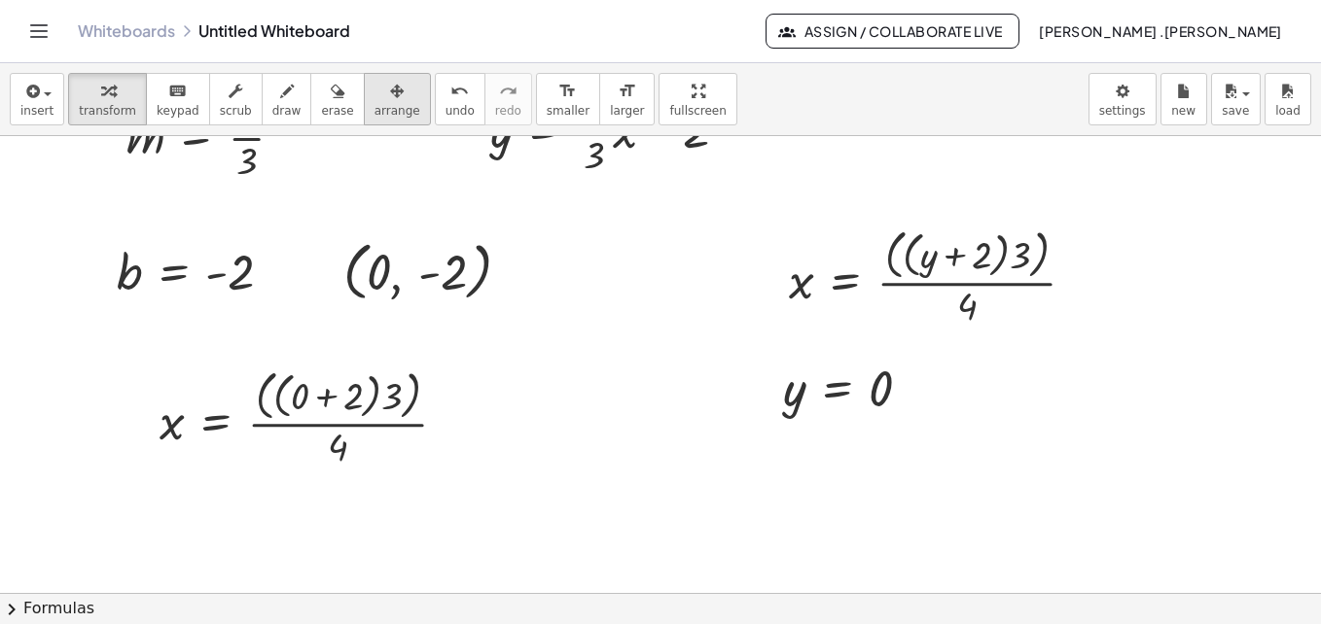
click at [390, 87] on icon "button" at bounding box center [397, 91] width 14 height 23
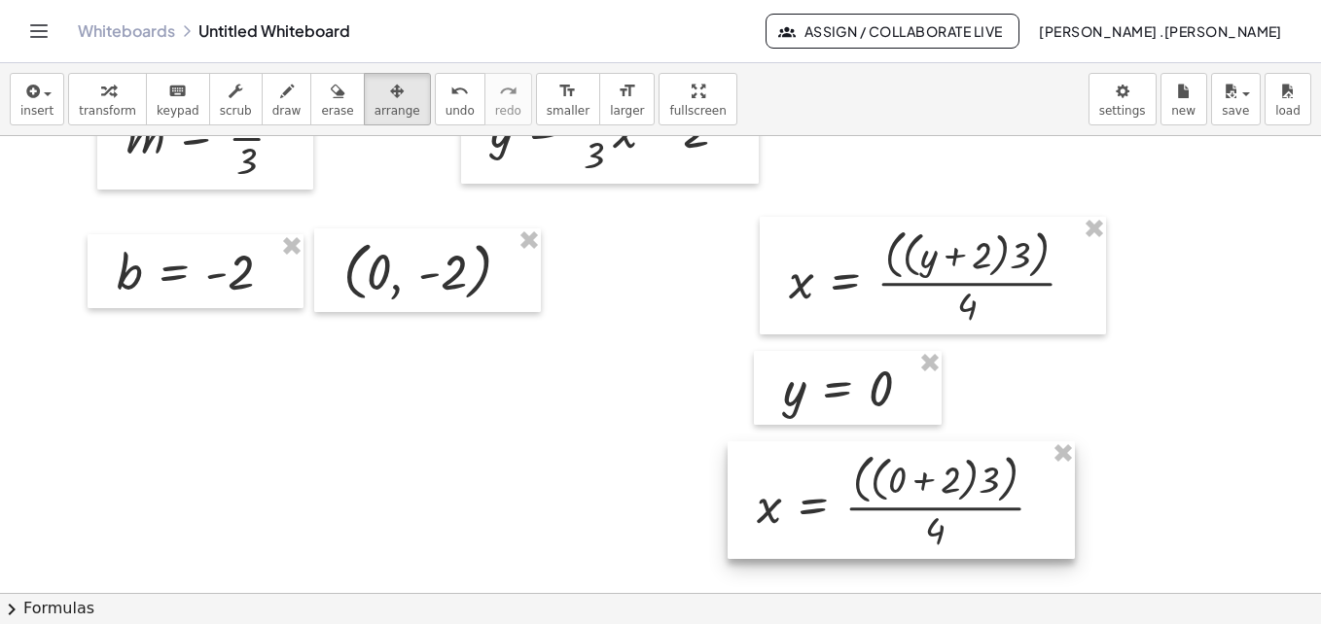
drag, startPoint x: 284, startPoint y: 389, endPoint x: 880, endPoint y: 473, distance: 602.1
click at [880, 473] on div at bounding box center [901, 501] width 347 height 118
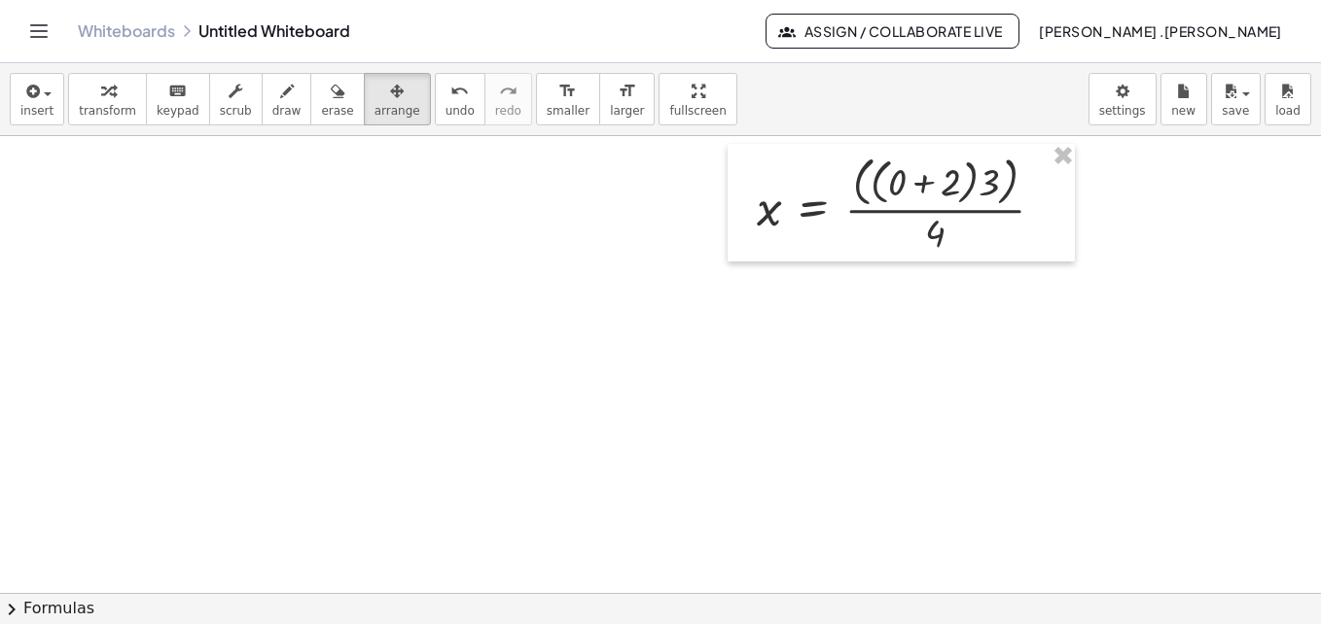
scroll to position [1425, 0]
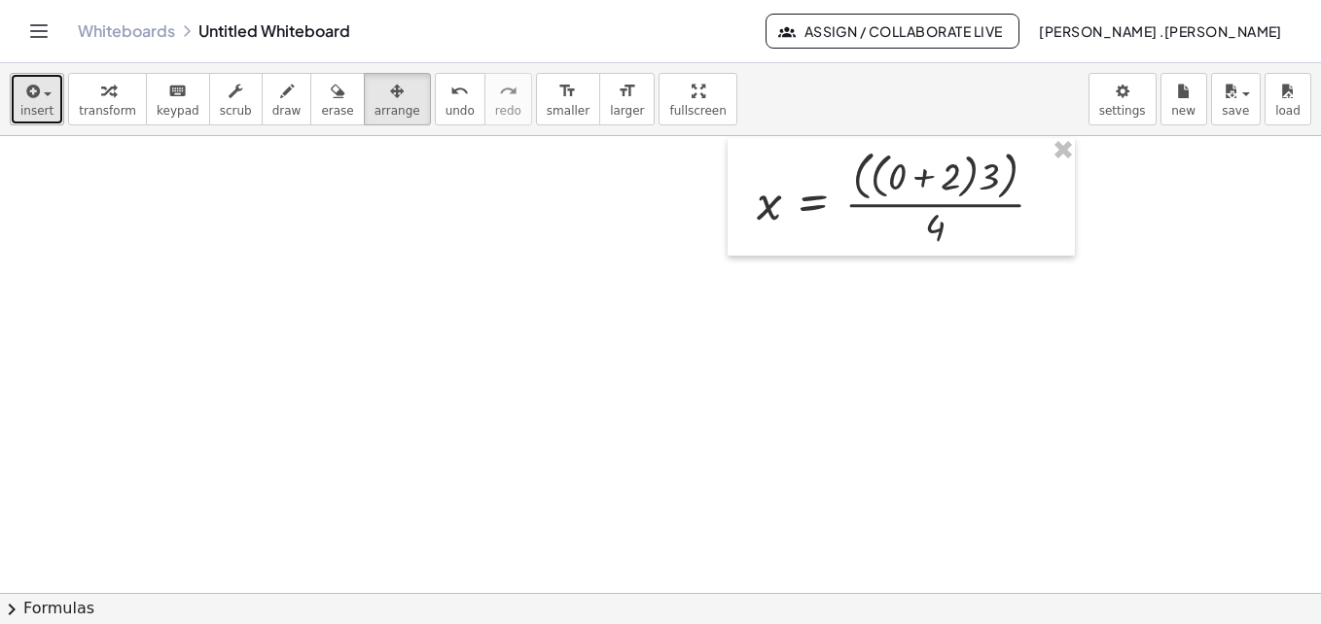
click at [43, 107] on span "insert" at bounding box center [36, 111] width 33 height 14
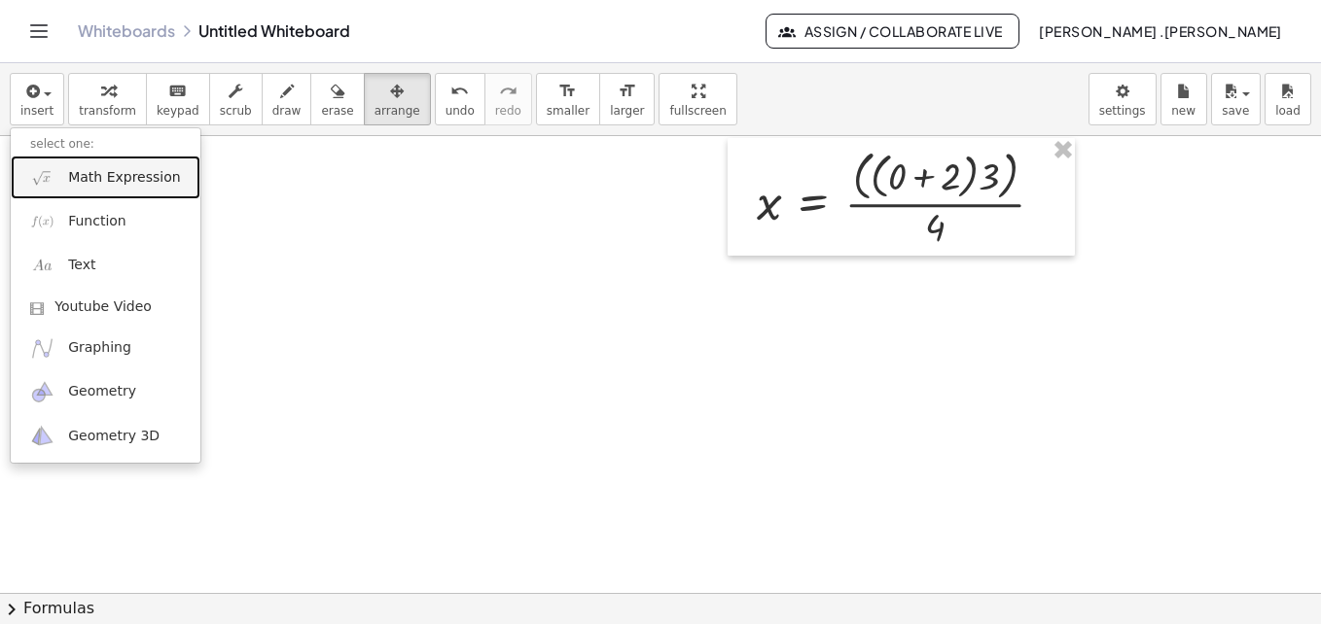
click at [127, 184] on span "Math Expression" at bounding box center [124, 177] width 112 height 19
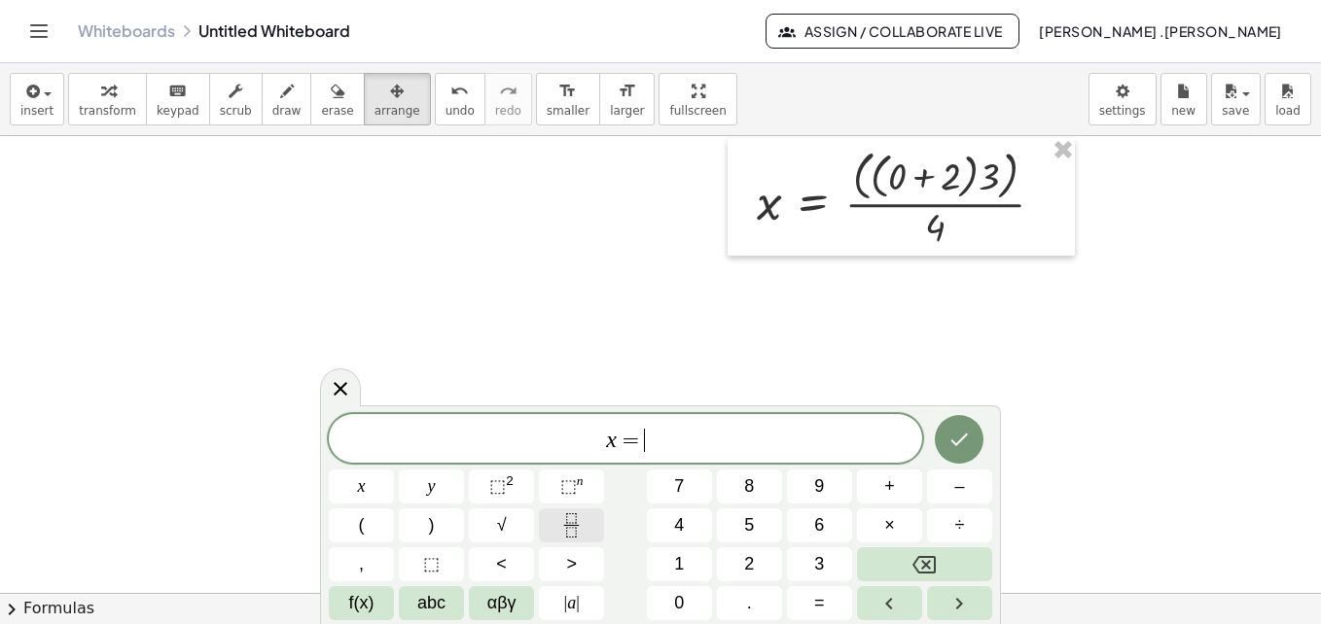
click at [567, 526] on icon "Fraction" at bounding box center [571, 526] width 24 height 24
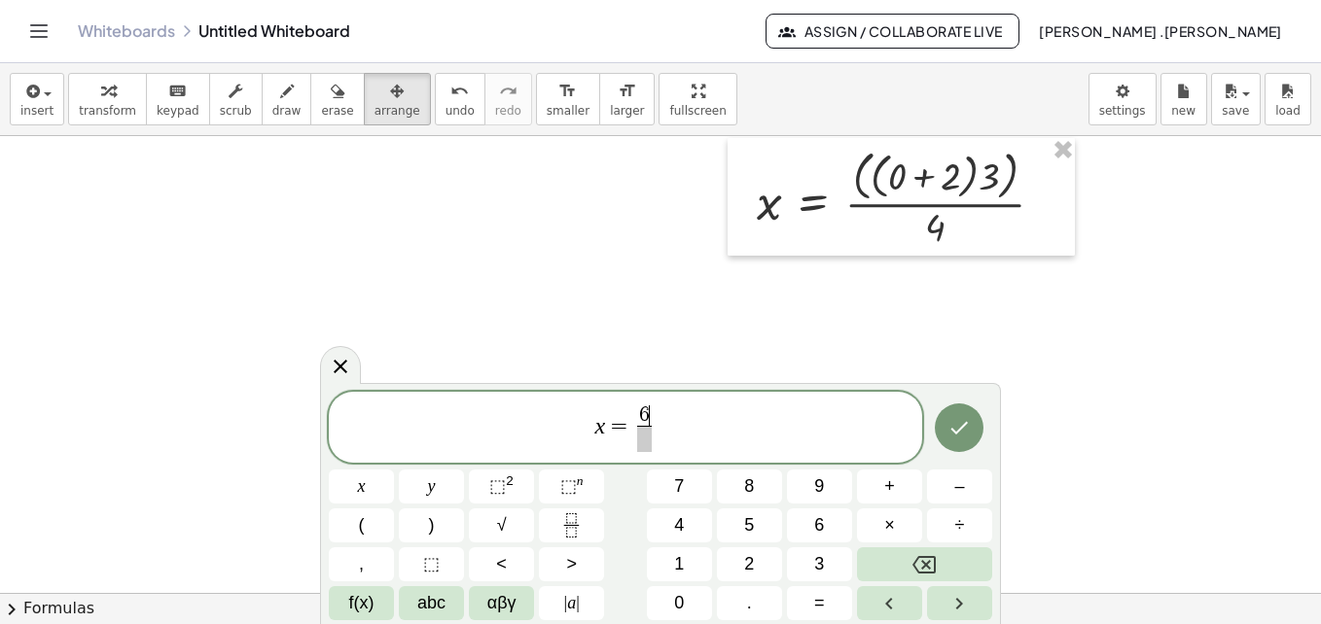
click at [645, 433] on span at bounding box center [644, 439] width 15 height 26
click at [956, 428] on icon "Done" at bounding box center [958, 427] width 23 height 23
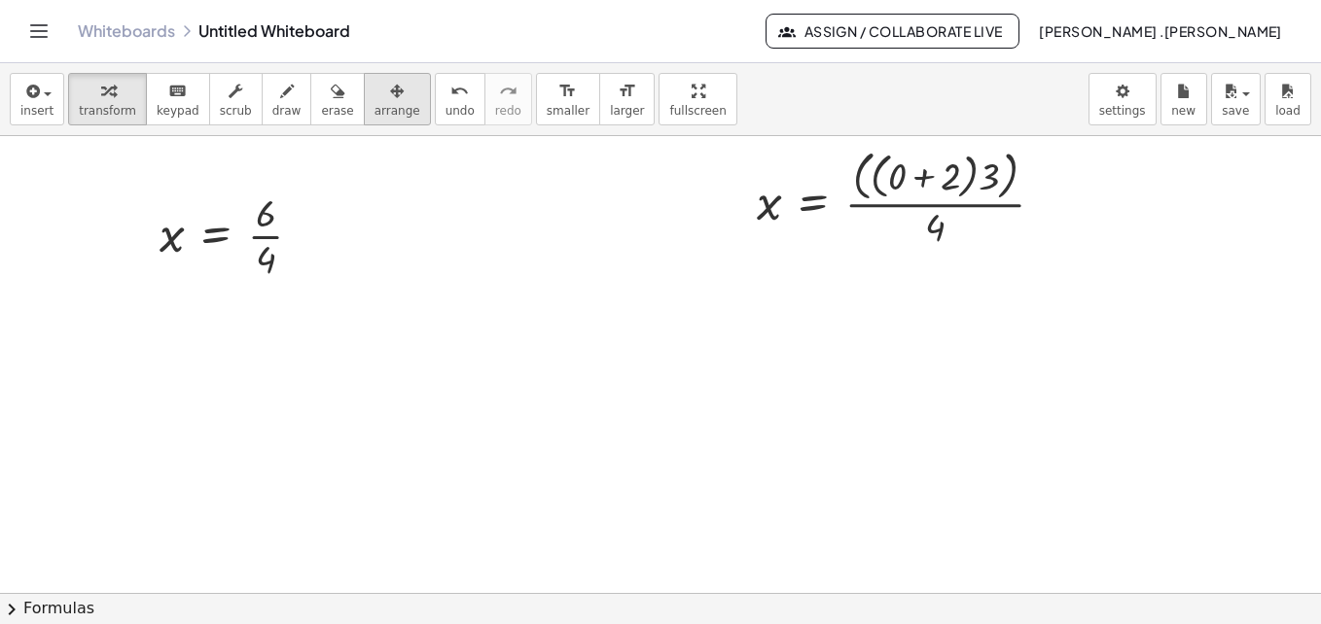
click at [374, 107] on span "arrange" at bounding box center [397, 111] width 46 height 14
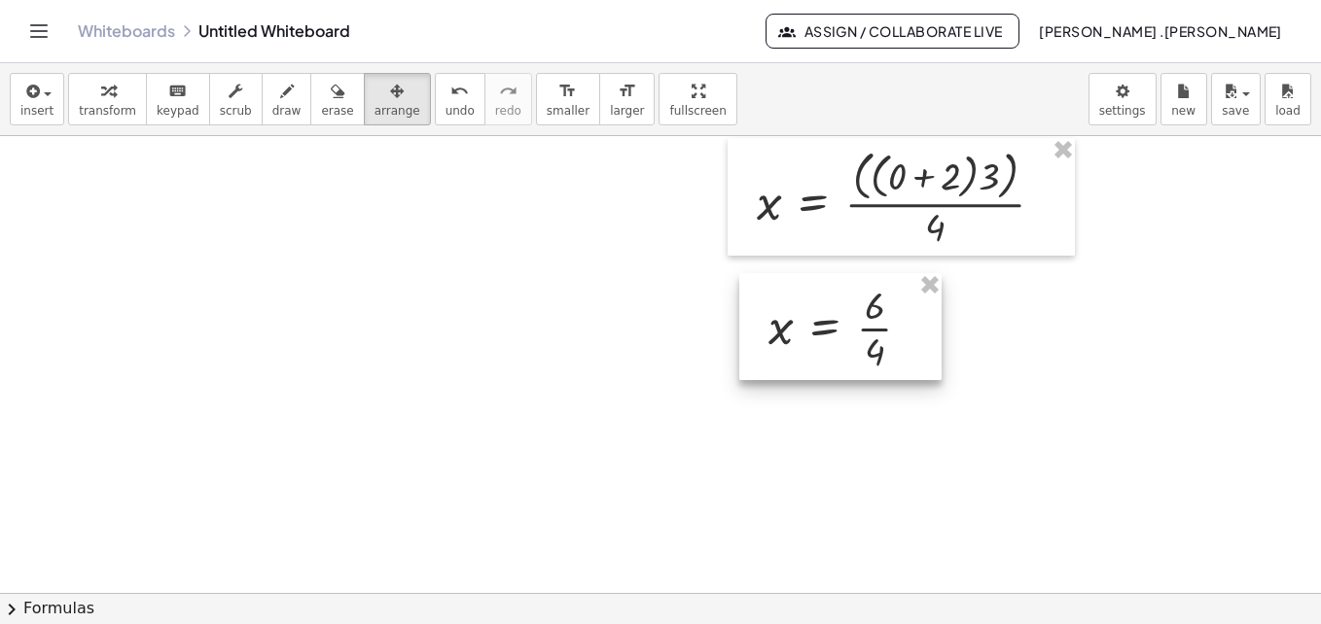
drag, startPoint x: 235, startPoint y: 234, endPoint x: 843, endPoint y: 327, distance: 614.9
click at [843, 327] on div at bounding box center [840, 326] width 202 height 107
click at [41, 109] on span "insert" at bounding box center [36, 111] width 33 height 14
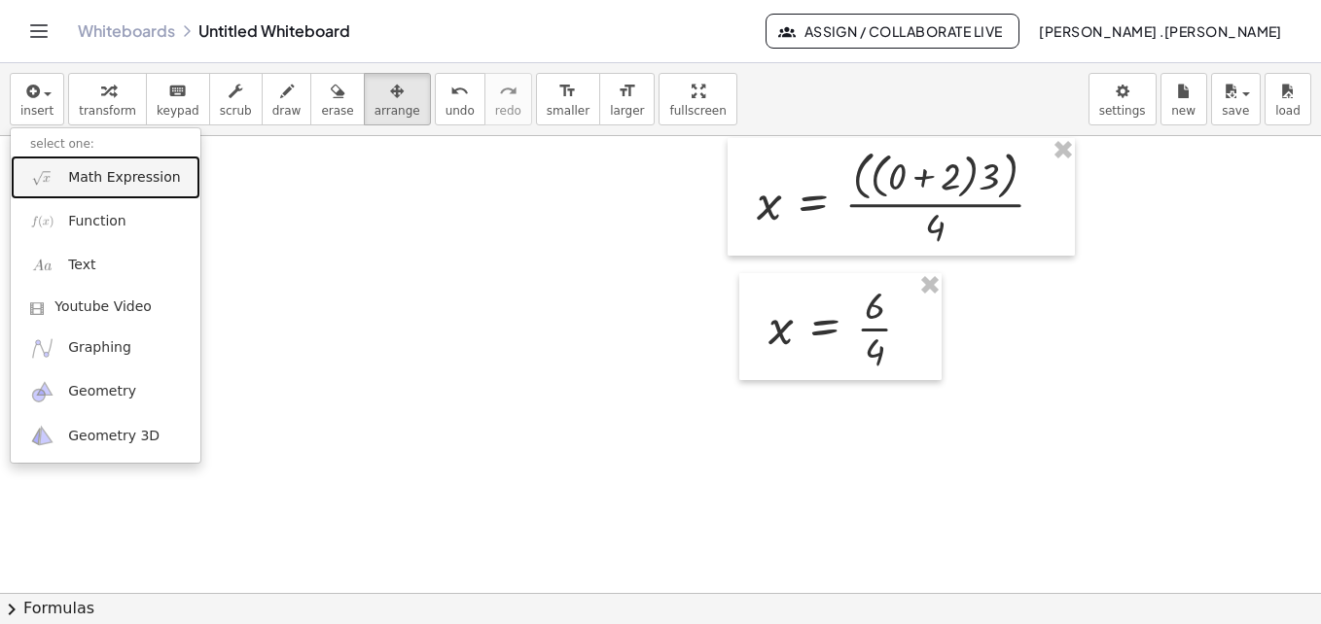
click at [76, 186] on span "Math Expression" at bounding box center [124, 177] width 112 height 19
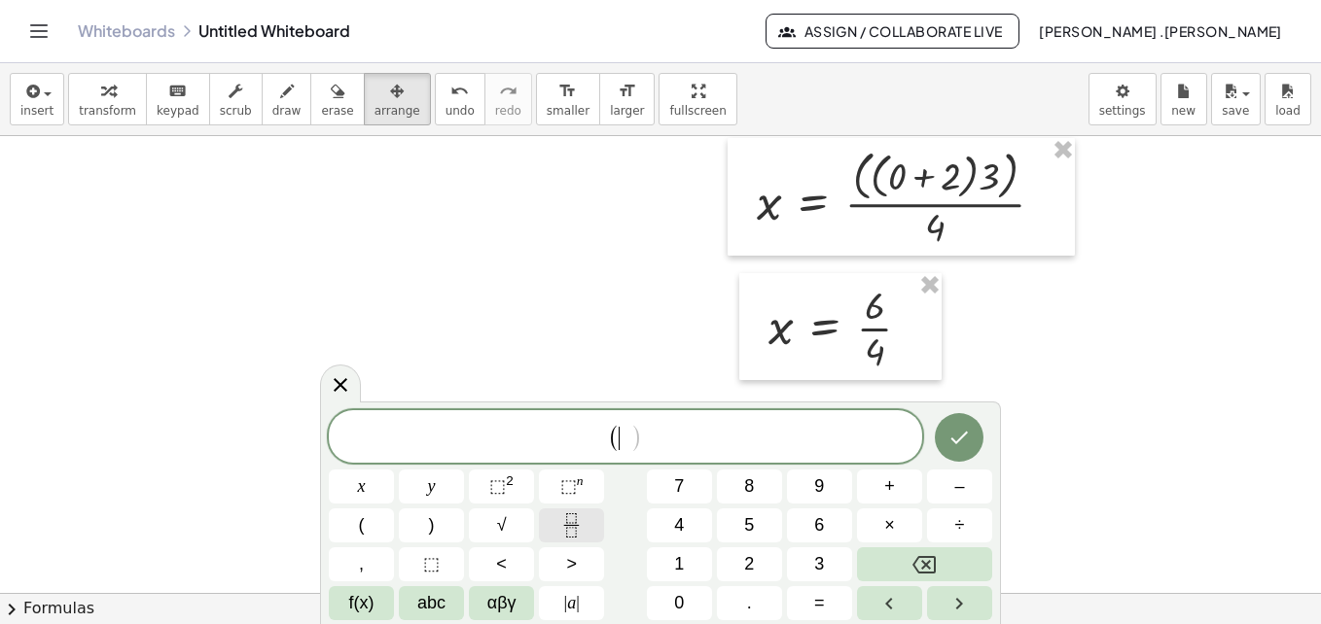
click at [566, 522] on icon "Fraction" at bounding box center [571, 526] width 24 height 24
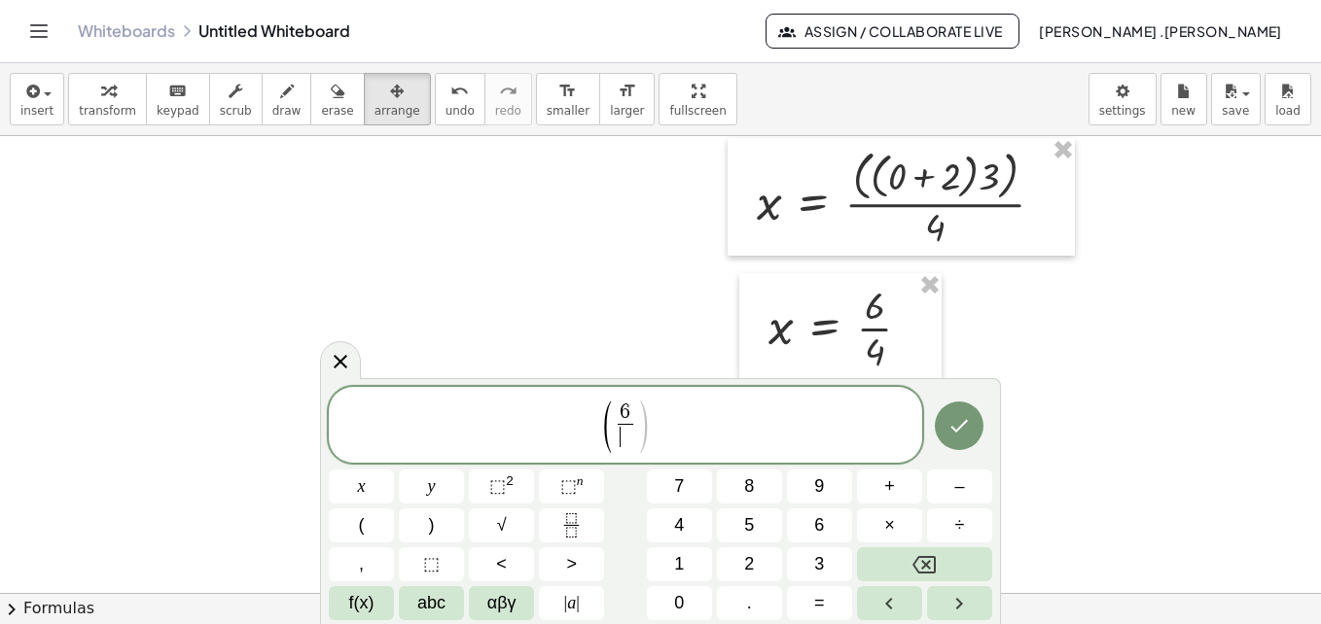
click at [625, 442] on span "​" at bounding box center [625, 437] width 15 height 26
click at [630, 421] on span "6" at bounding box center [625, 413] width 15 height 21
click at [632, 424] on span "4 ​" at bounding box center [625, 437] width 15 height 26
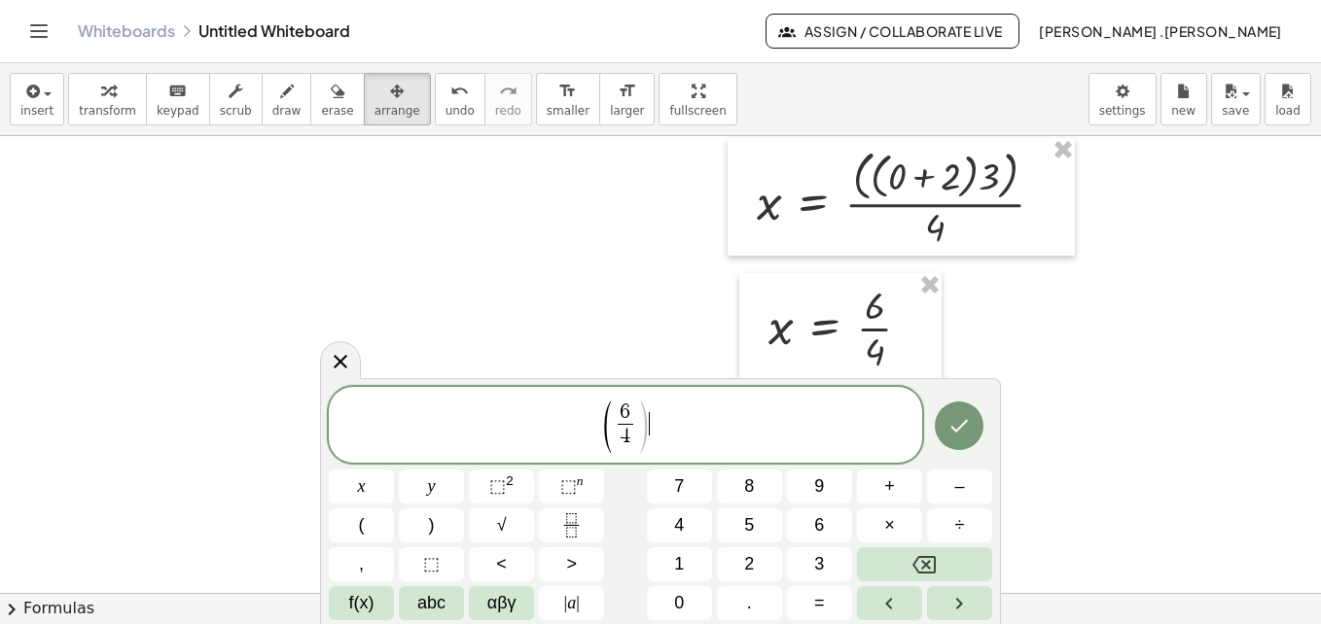
click at [649, 422] on span "( 6 4 ​ ) ​" at bounding box center [625, 426] width 593 height 55
click at [632, 422] on span "6" at bounding box center [625, 413] width 15 height 21
click at [642, 432] on span ")" at bounding box center [643, 427] width 15 height 57
click at [959, 430] on icon "Done" at bounding box center [960, 425] width 18 height 13
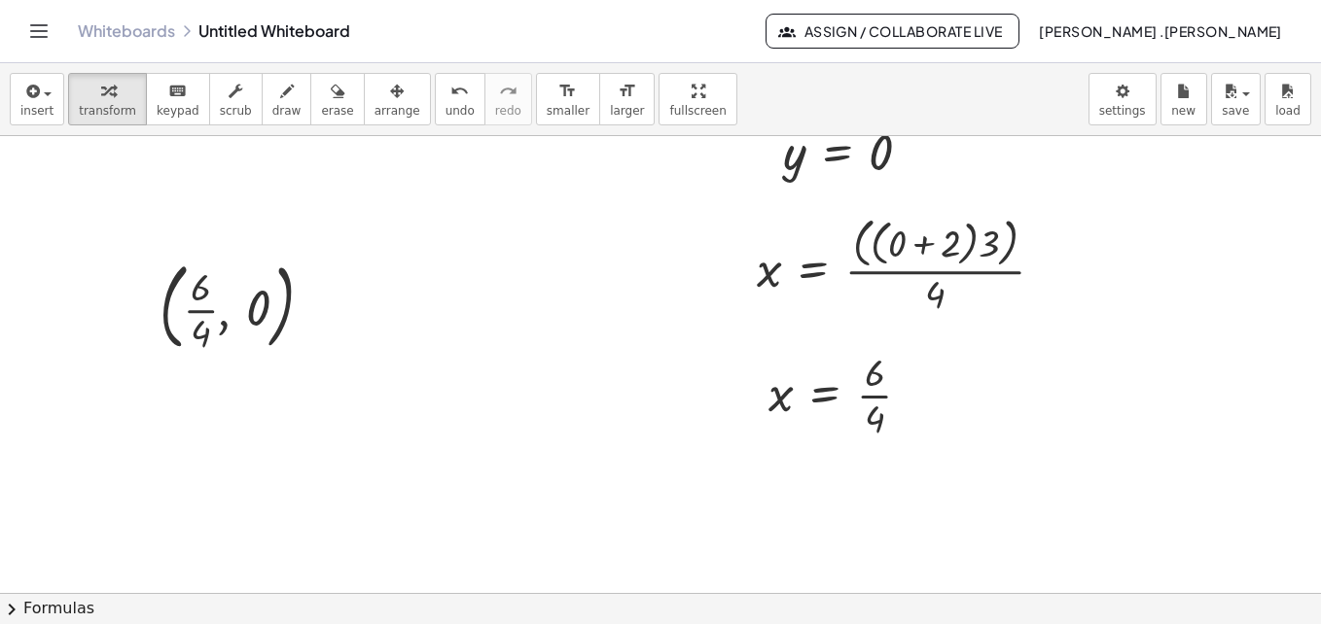
scroll to position [1051, 0]
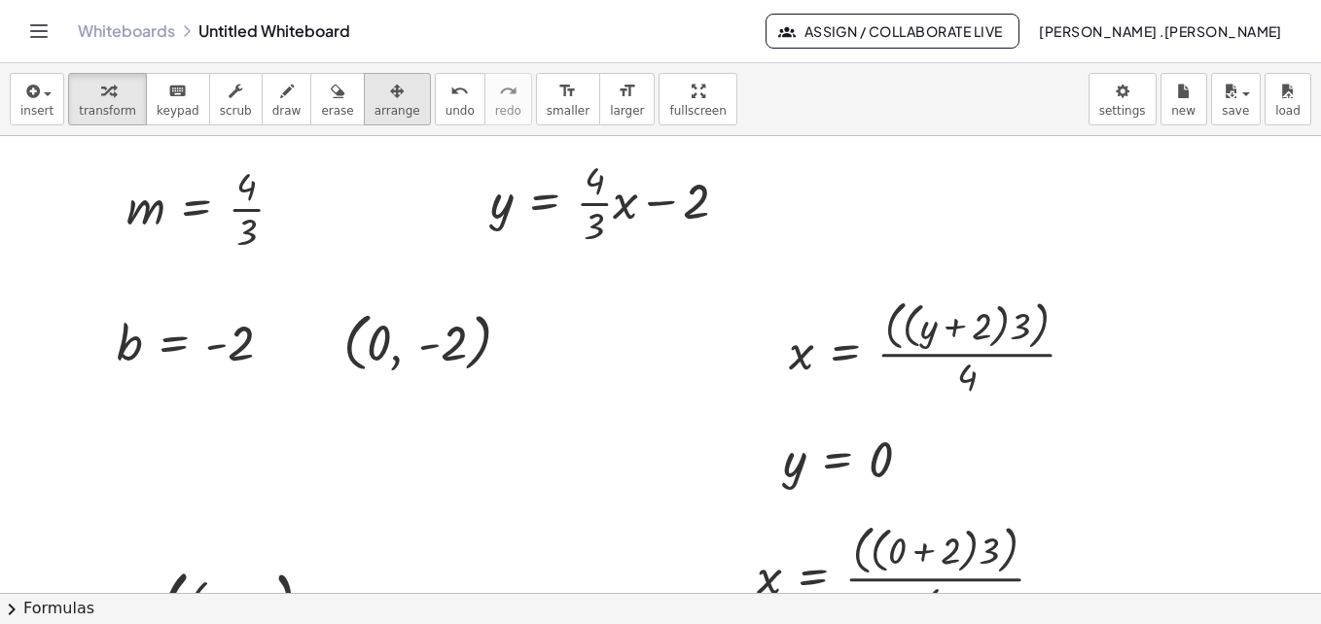
click at [390, 86] on icon "button" at bounding box center [397, 91] width 14 height 23
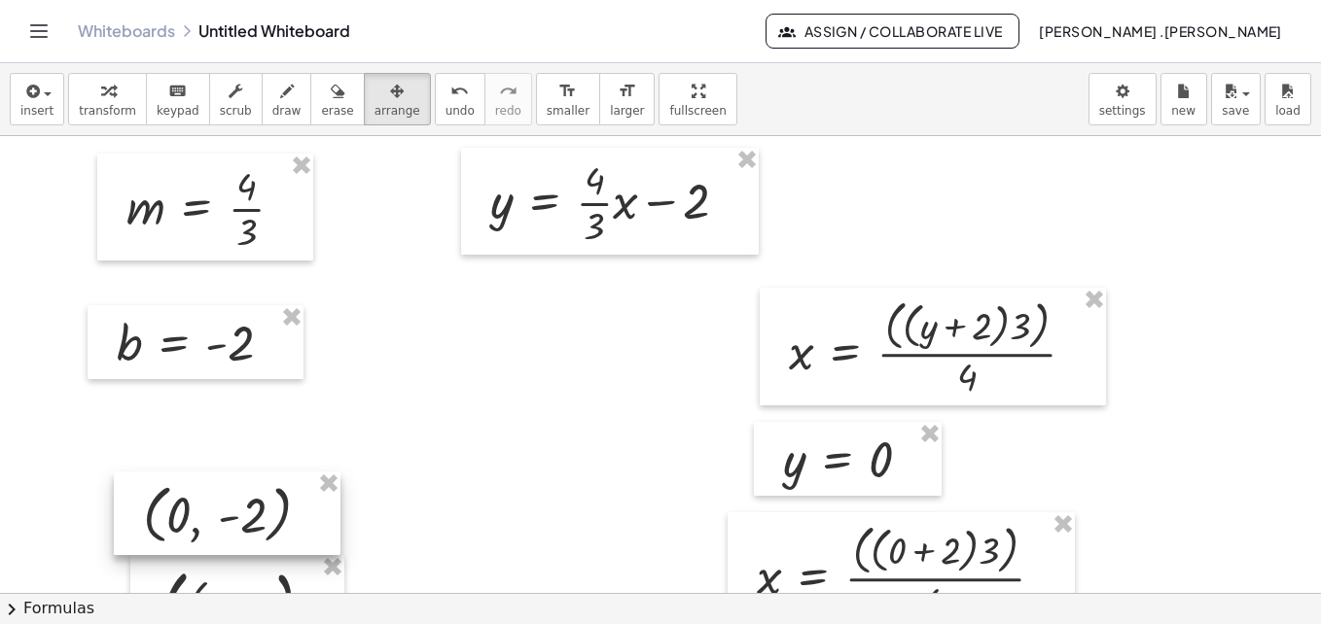
drag, startPoint x: 420, startPoint y: 321, endPoint x: 213, endPoint y: 494, distance: 270.0
click at [213, 494] on div at bounding box center [227, 514] width 227 height 84
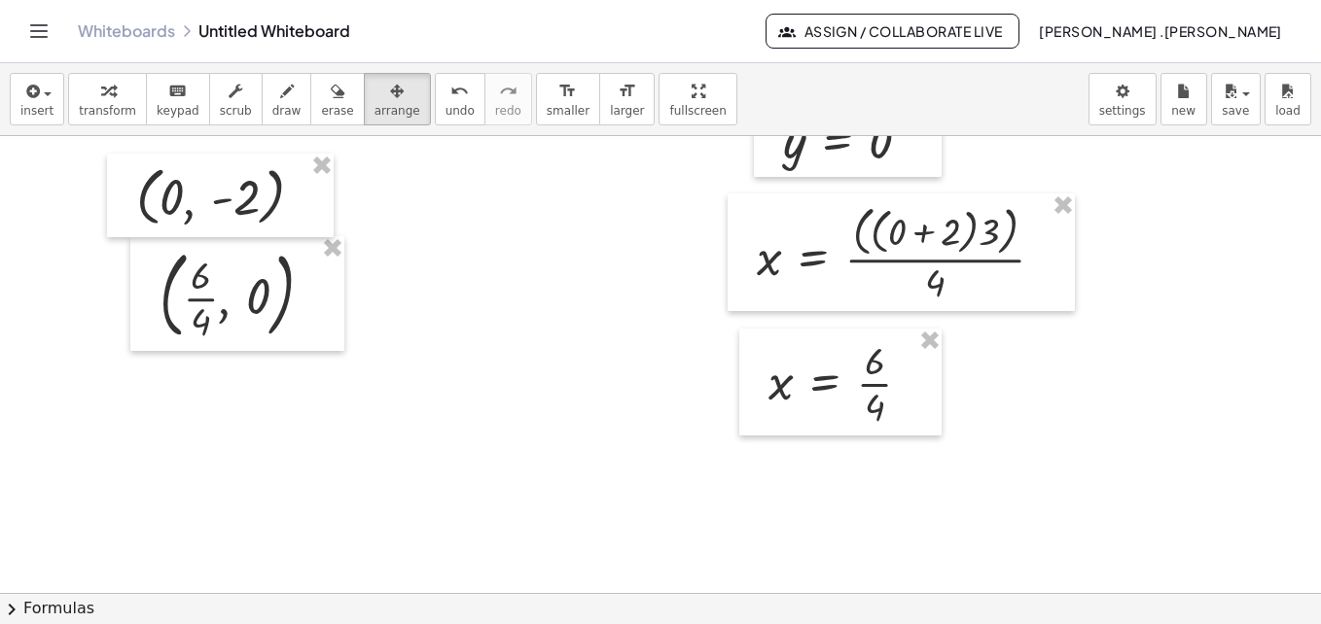
scroll to position [1375, 0]
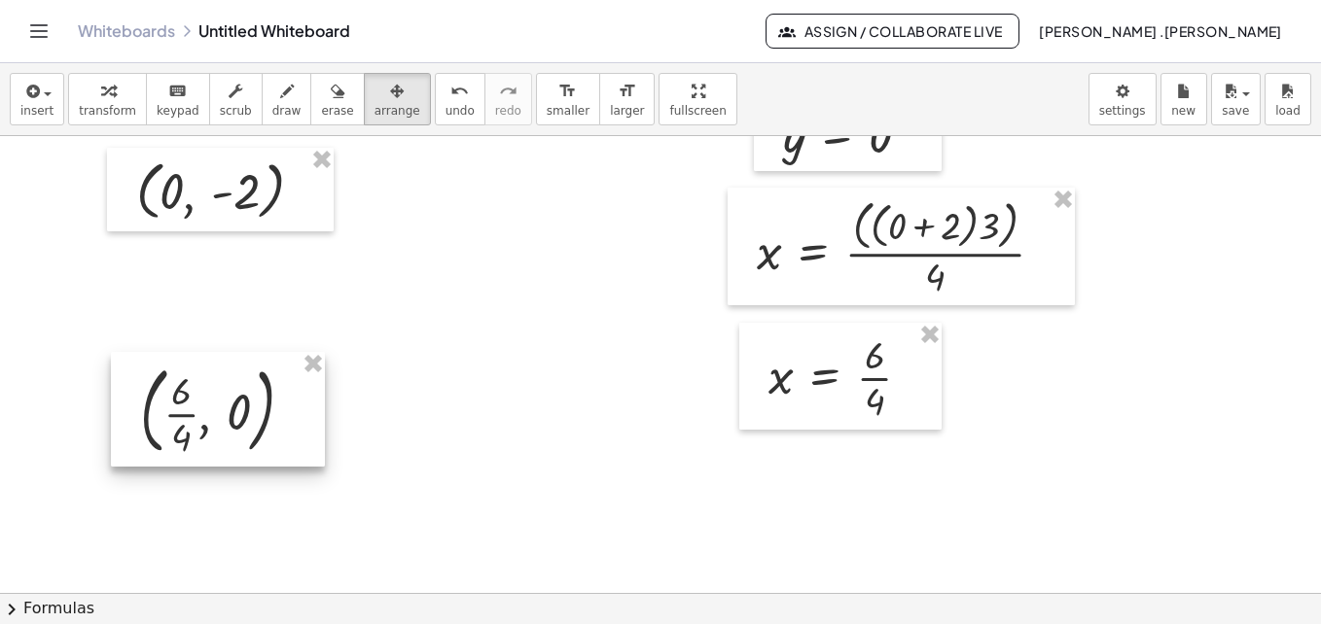
drag, startPoint x: 235, startPoint y: 259, endPoint x: 215, endPoint y: 382, distance: 125.2
click at [215, 382] on div at bounding box center [218, 409] width 214 height 115
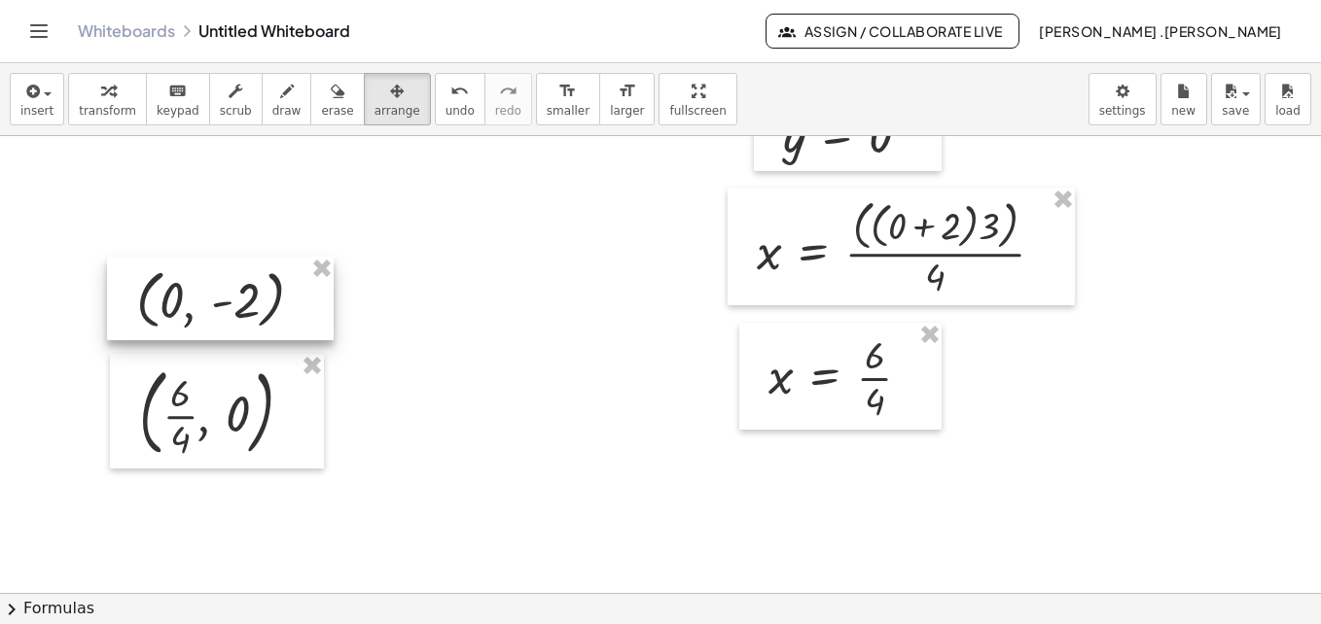
drag, startPoint x: 233, startPoint y: 164, endPoint x: 233, endPoint y: 273, distance: 108.9
click at [233, 273] on div at bounding box center [220, 299] width 227 height 84
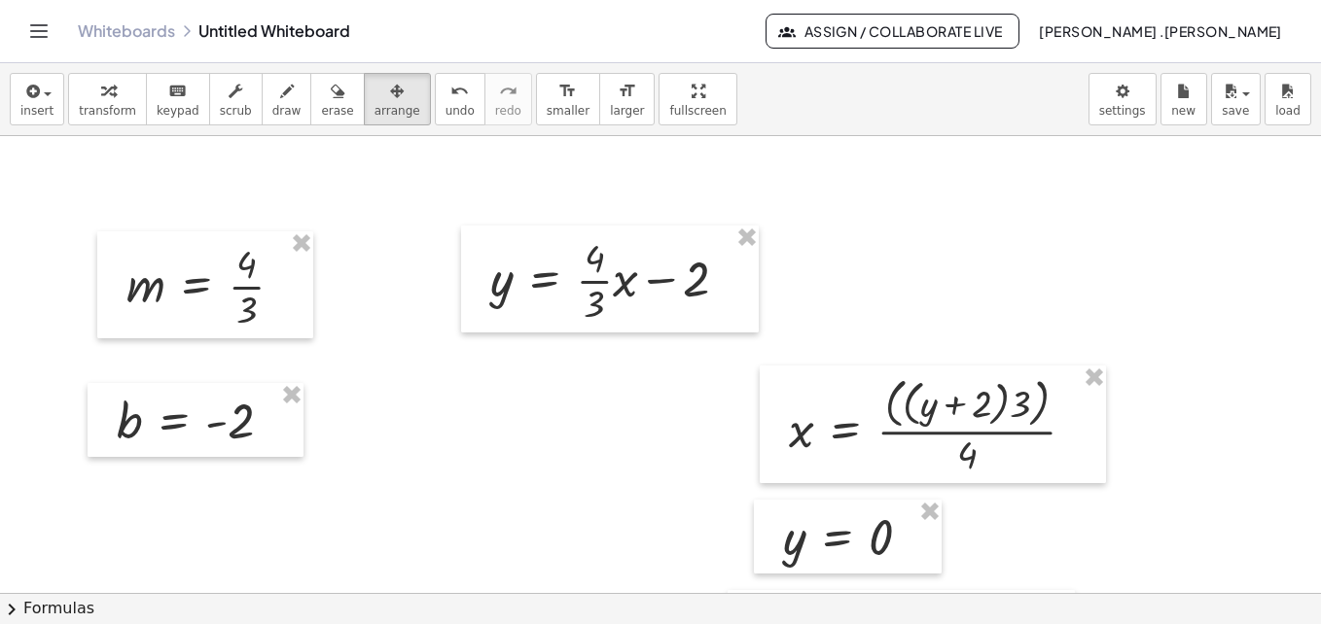
scroll to position [1068, 0]
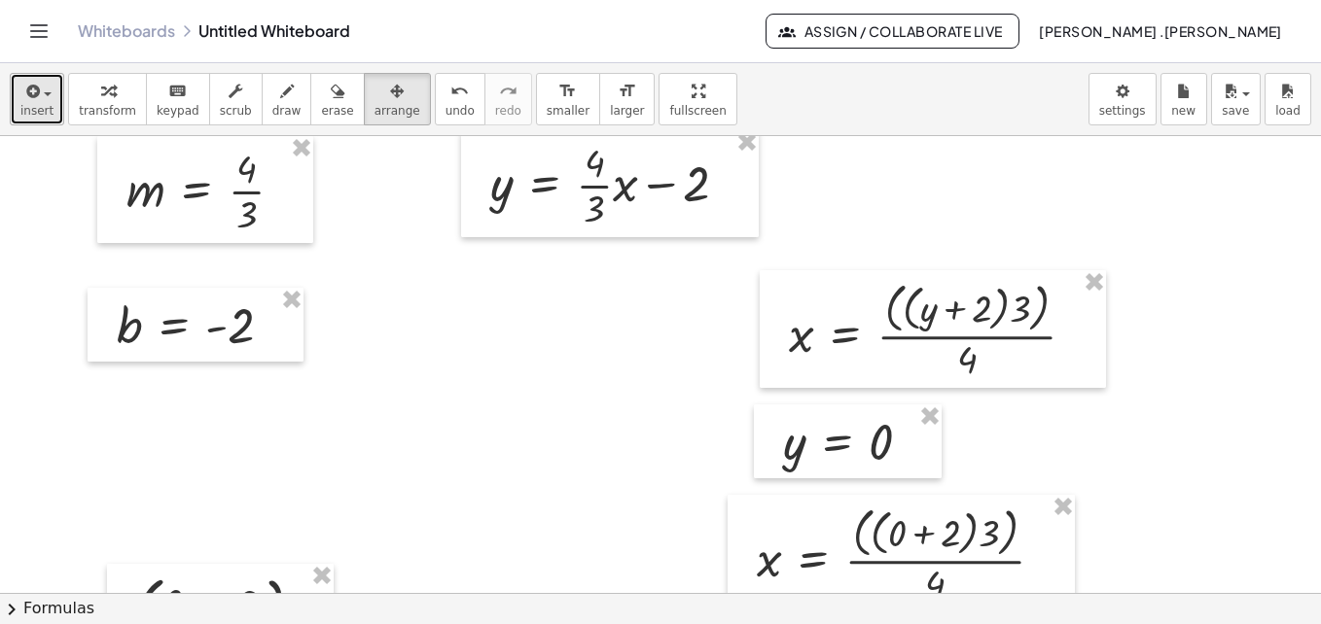
click at [50, 110] on button "insert" at bounding box center [37, 99] width 54 height 53
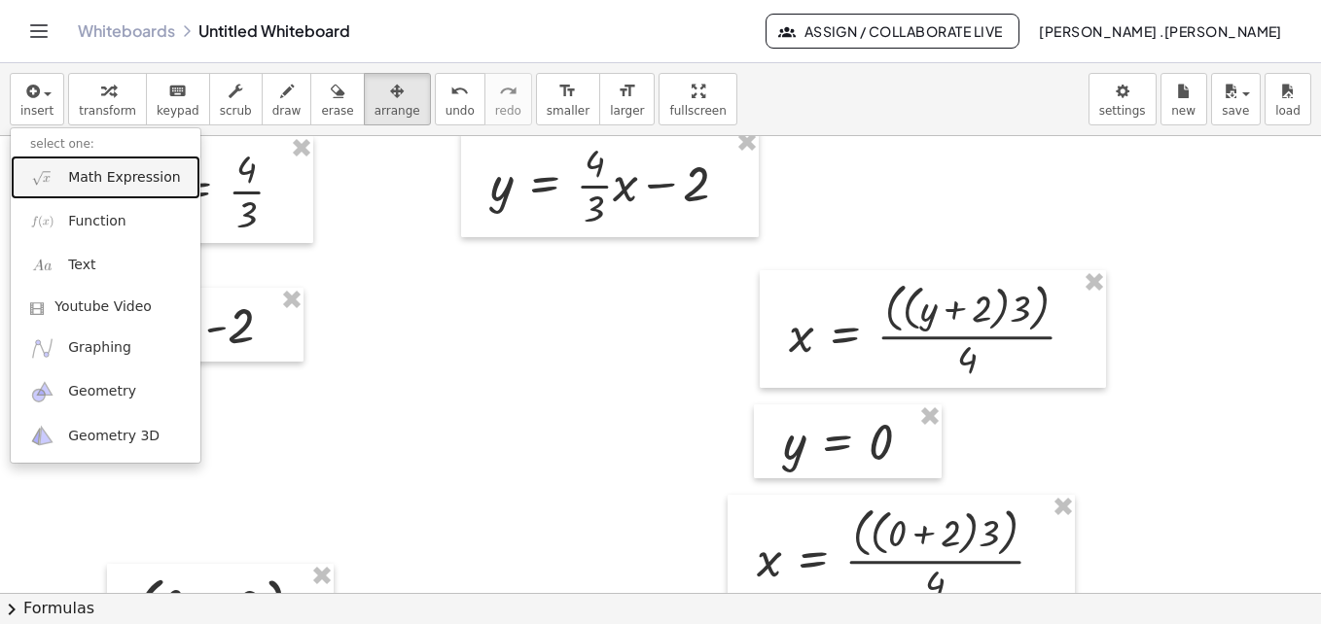
click at [95, 181] on span "Math Expression" at bounding box center [124, 177] width 112 height 19
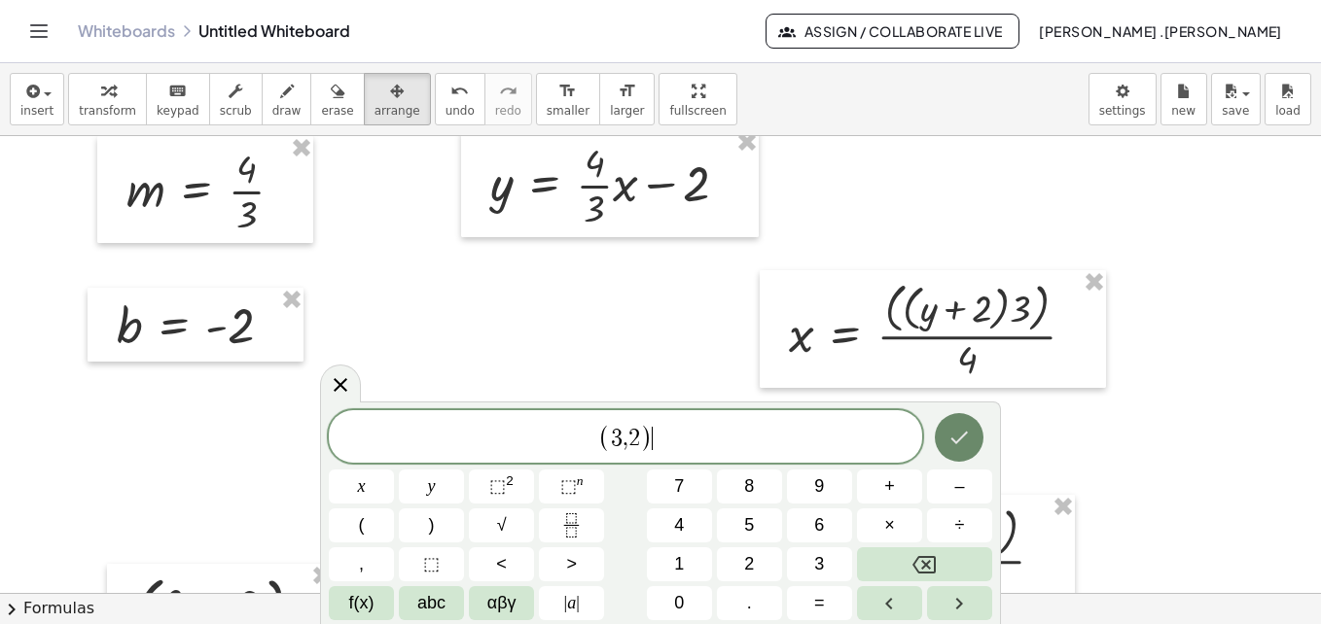
click at [961, 440] on icon "Done" at bounding box center [960, 438] width 18 height 13
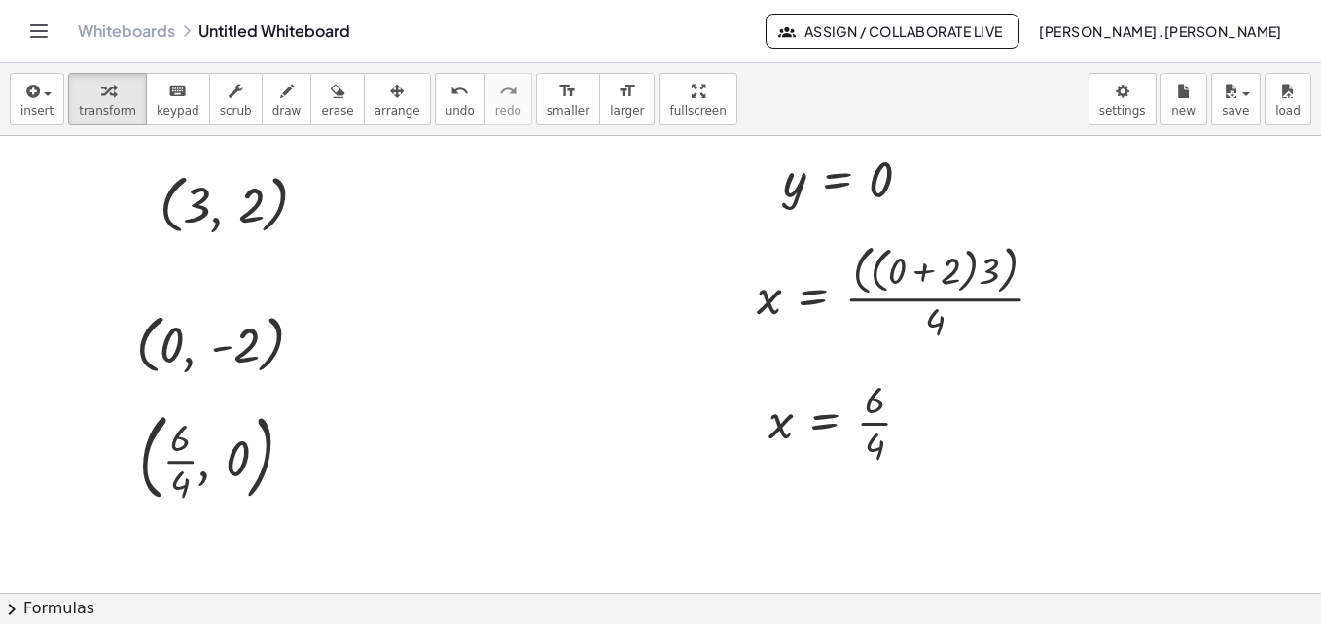
scroll to position [1336, 0]
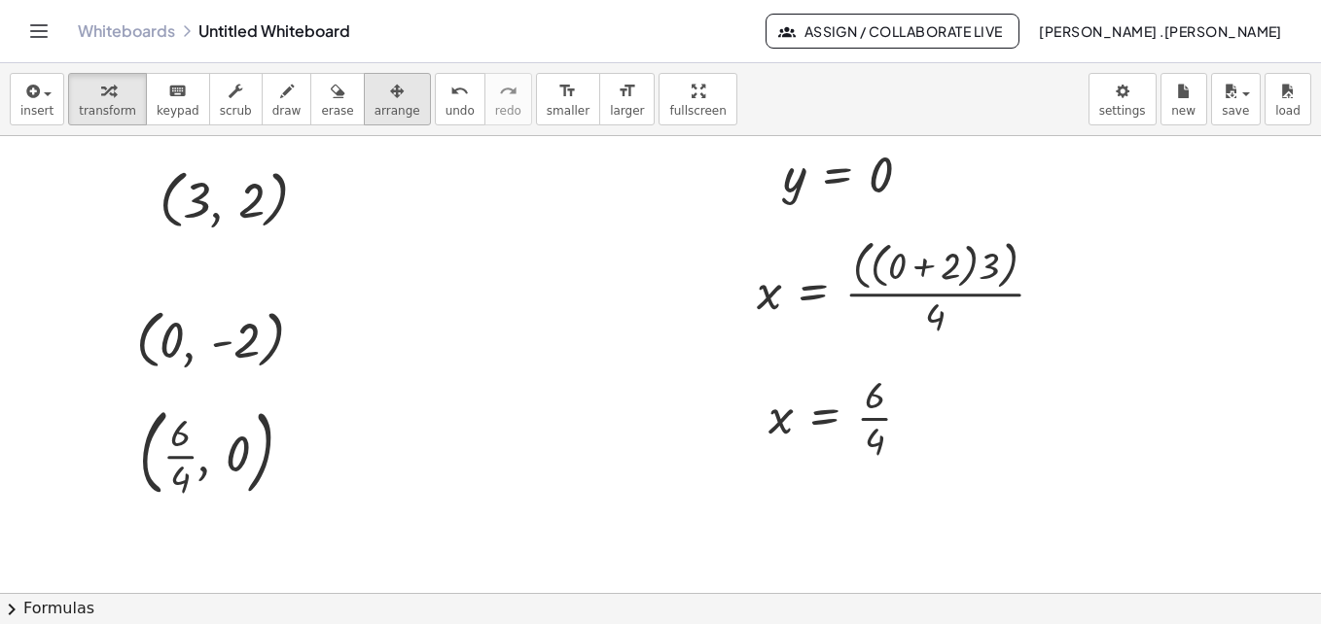
click at [374, 104] on span "arrange" at bounding box center [397, 111] width 46 height 14
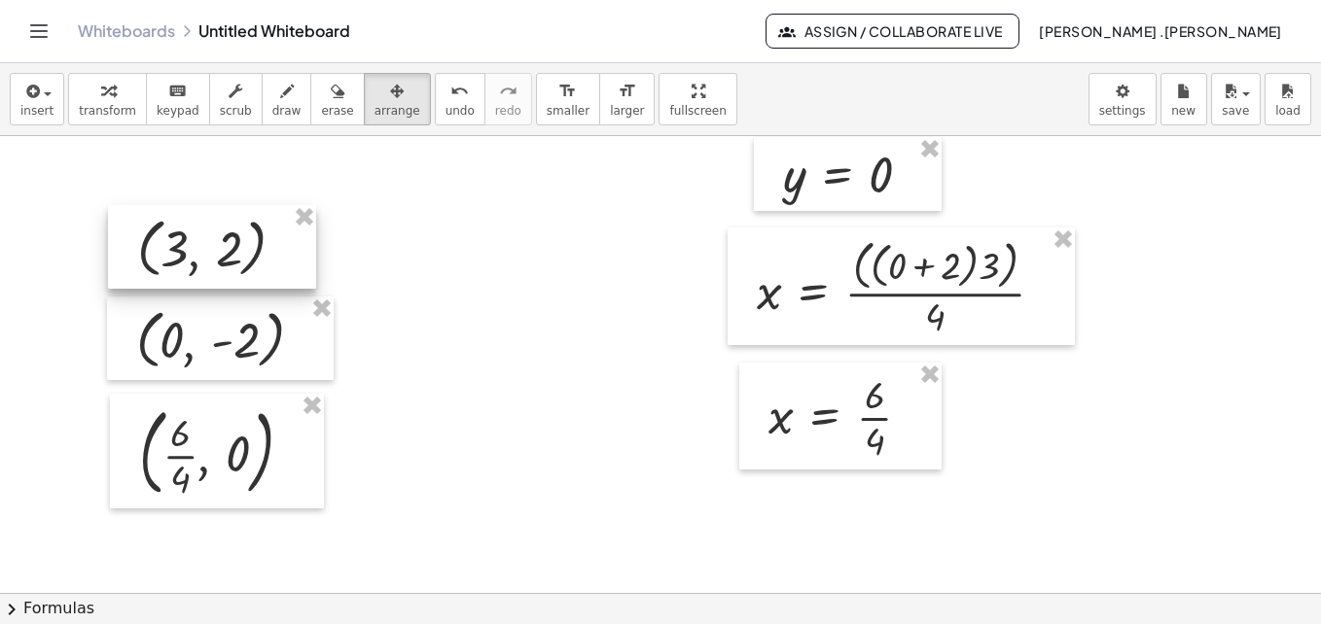
drag, startPoint x: 239, startPoint y: 199, endPoint x: 217, endPoint y: 248, distance: 53.5
click at [217, 248] on div at bounding box center [212, 247] width 208 height 84
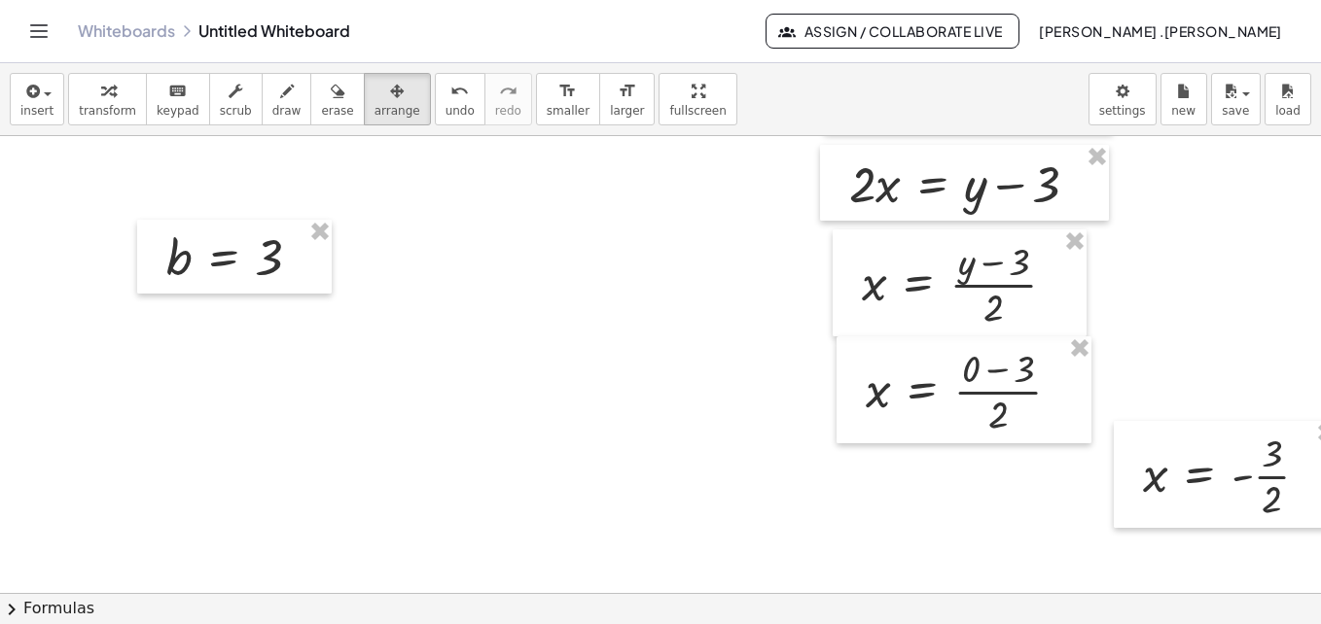
scroll to position [90, 0]
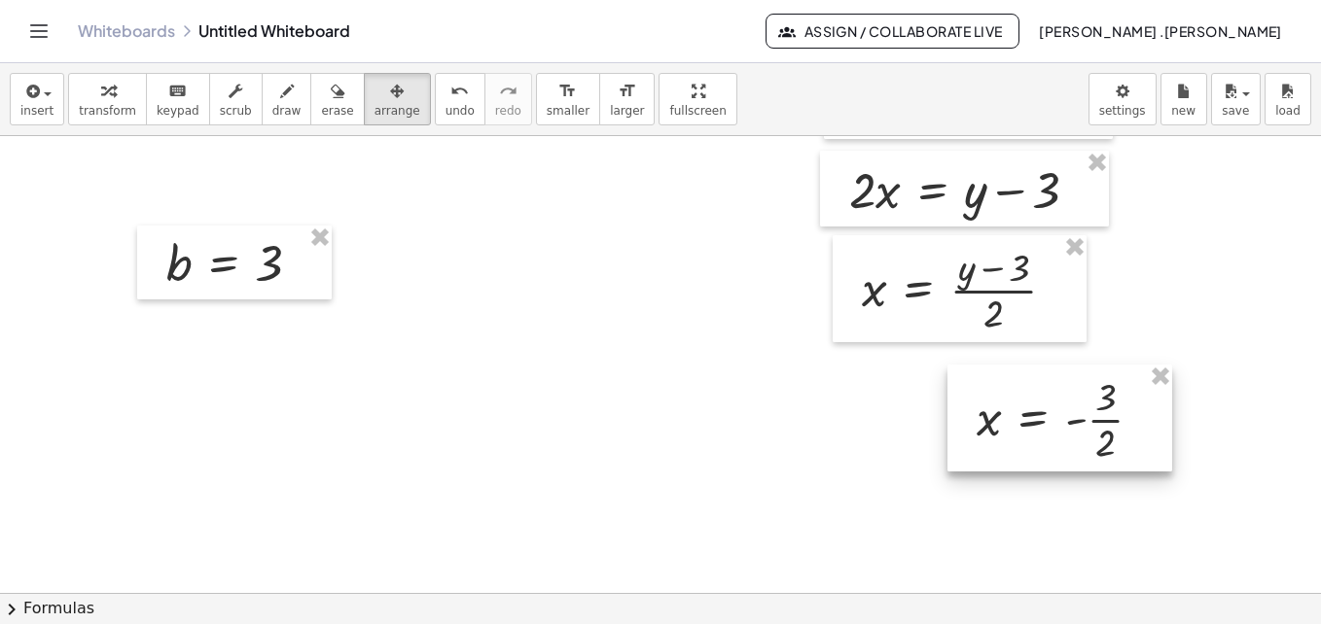
drag, startPoint x: 1256, startPoint y: 456, endPoint x: 1087, endPoint y: 393, distance: 179.8
click at [1087, 393] on div at bounding box center [1059, 418] width 225 height 107
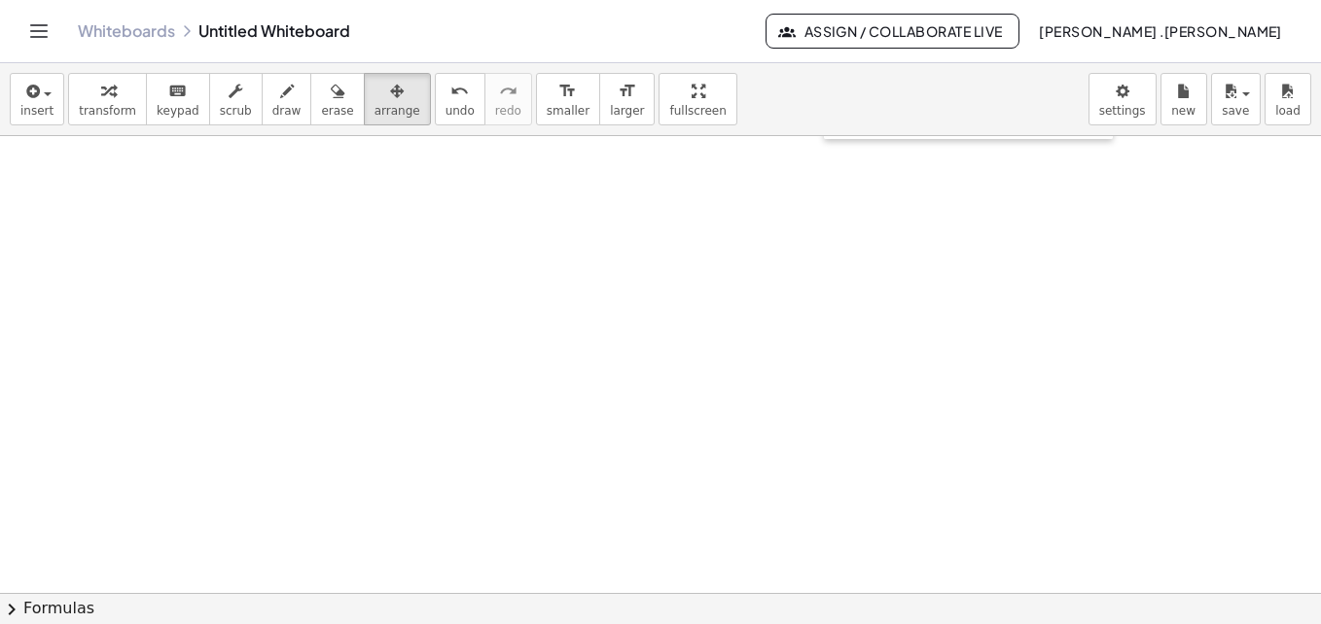
scroll to position [0, 0]
click at [60, 89] on div "insert select one: Math Expression Function Text Youtube Video Graphing Geometr…" at bounding box center [660, 99] width 1321 height 73
click at [53, 106] on button "insert" at bounding box center [37, 99] width 54 height 53
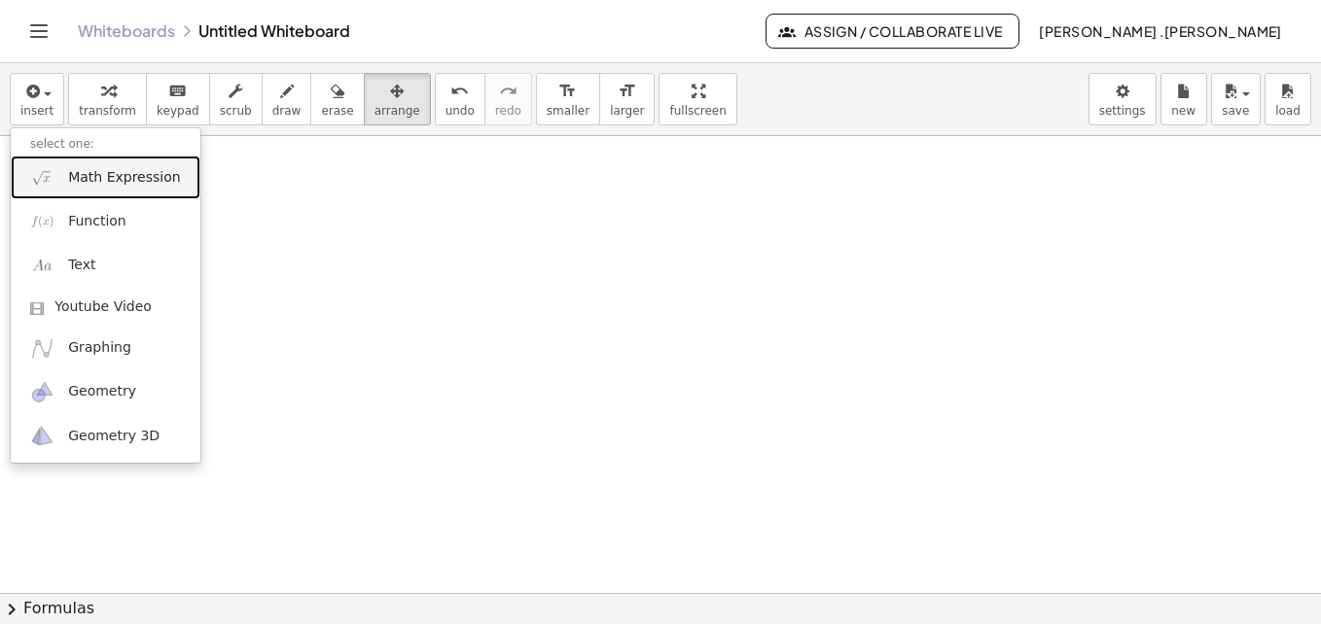
click at [103, 174] on span "Math Expression" at bounding box center [124, 177] width 112 height 19
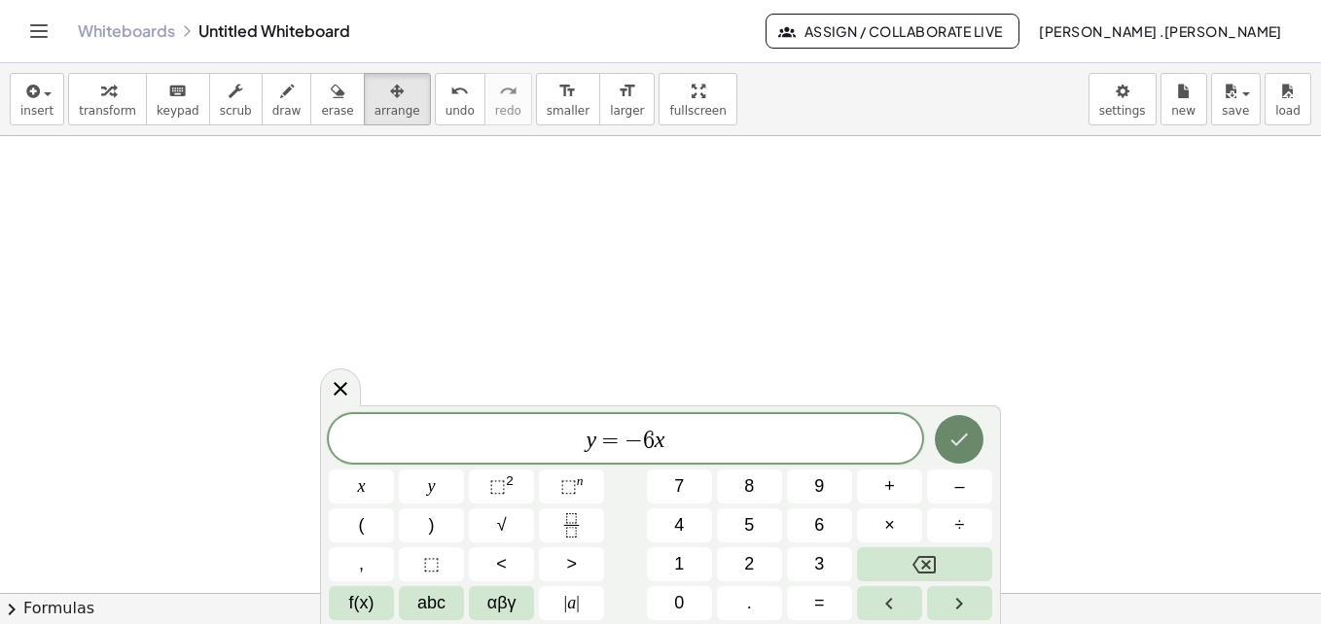
click at [935, 445] on button "Done" at bounding box center [959, 439] width 49 height 49
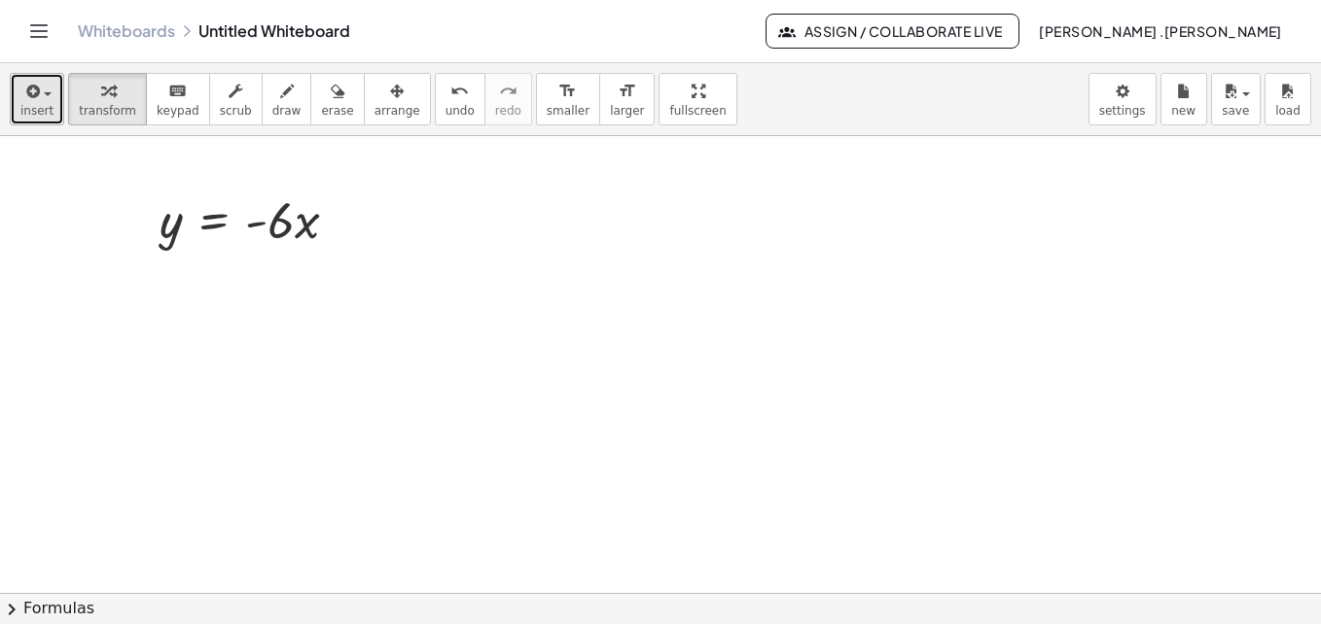
click at [50, 116] on button "insert" at bounding box center [37, 99] width 54 height 53
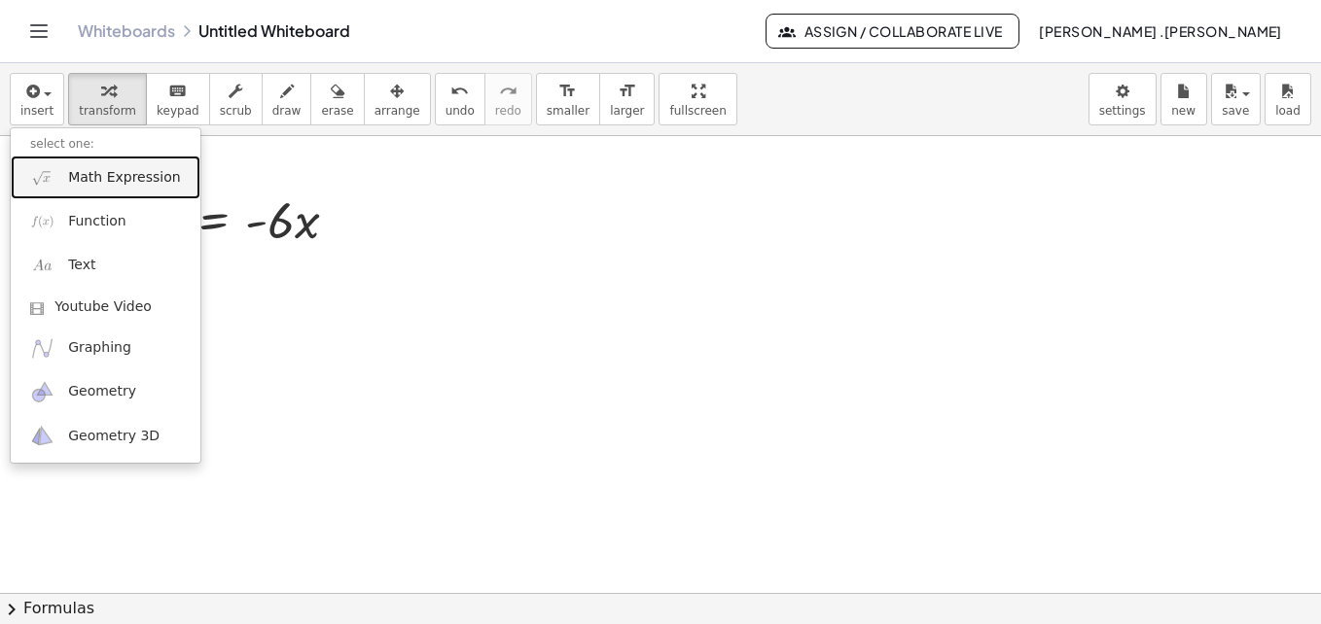
click at [81, 186] on span "Math Expression" at bounding box center [124, 177] width 112 height 19
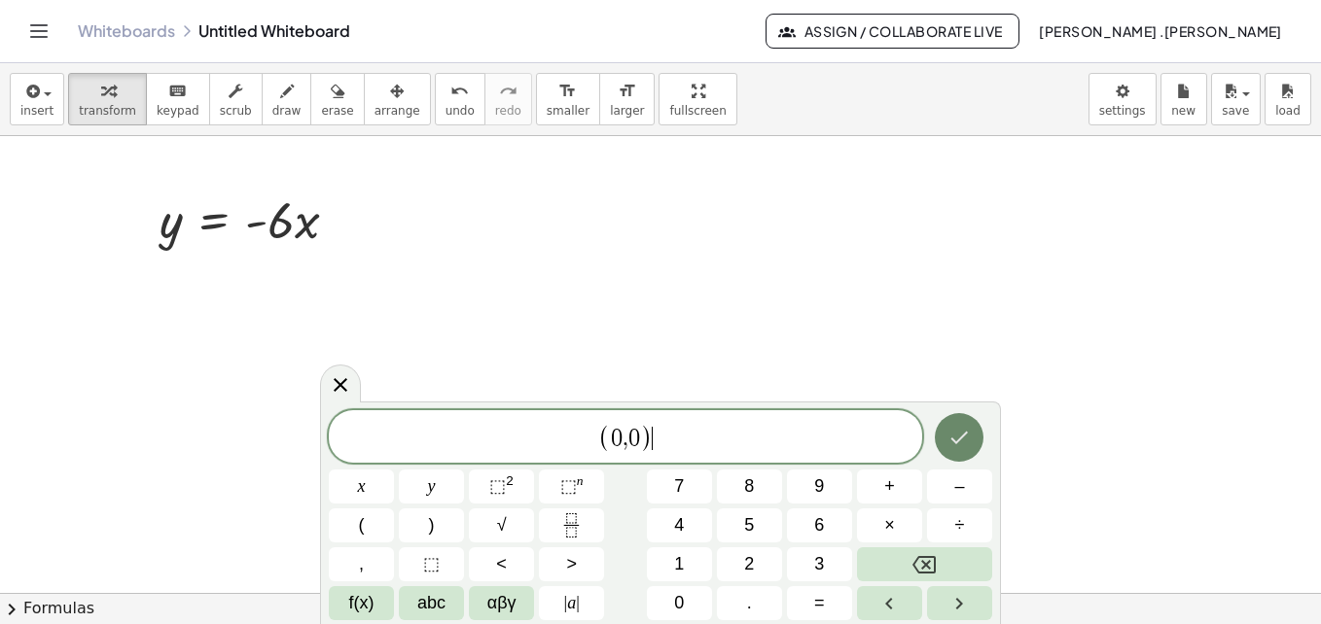
click at [968, 439] on icon "Done" at bounding box center [958, 437] width 23 height 23
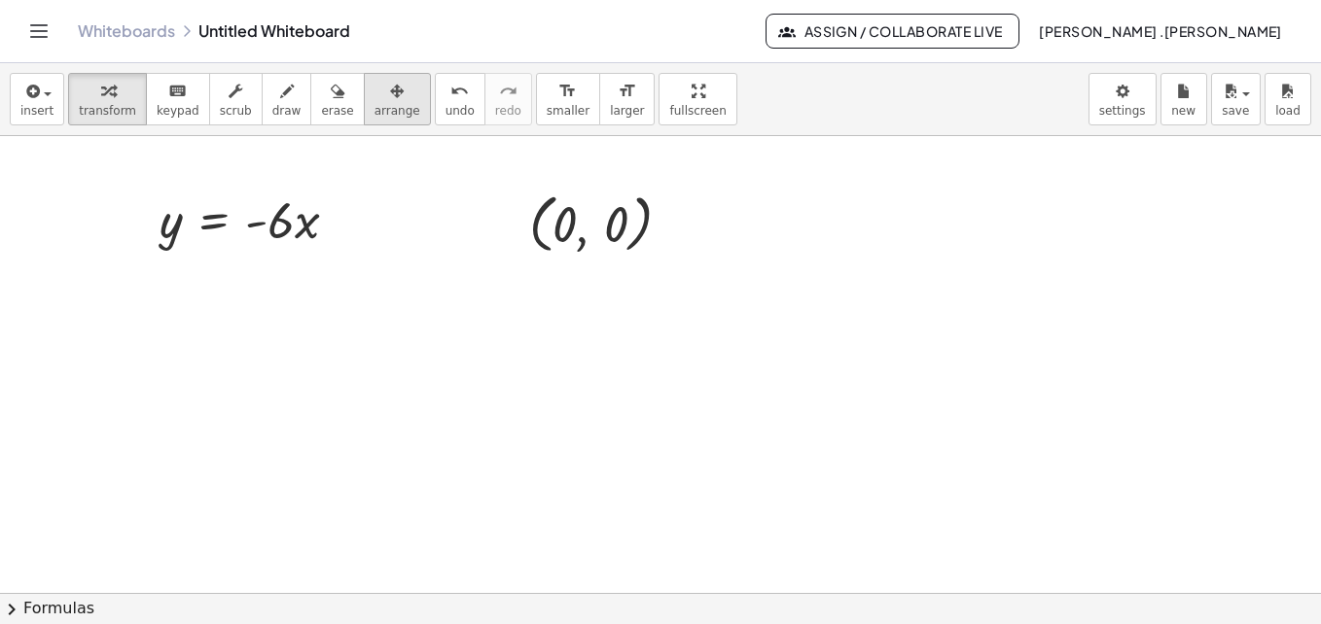
click at [374, 112] on span "arrange" at bounding box center [397, 111] width 46 height 14
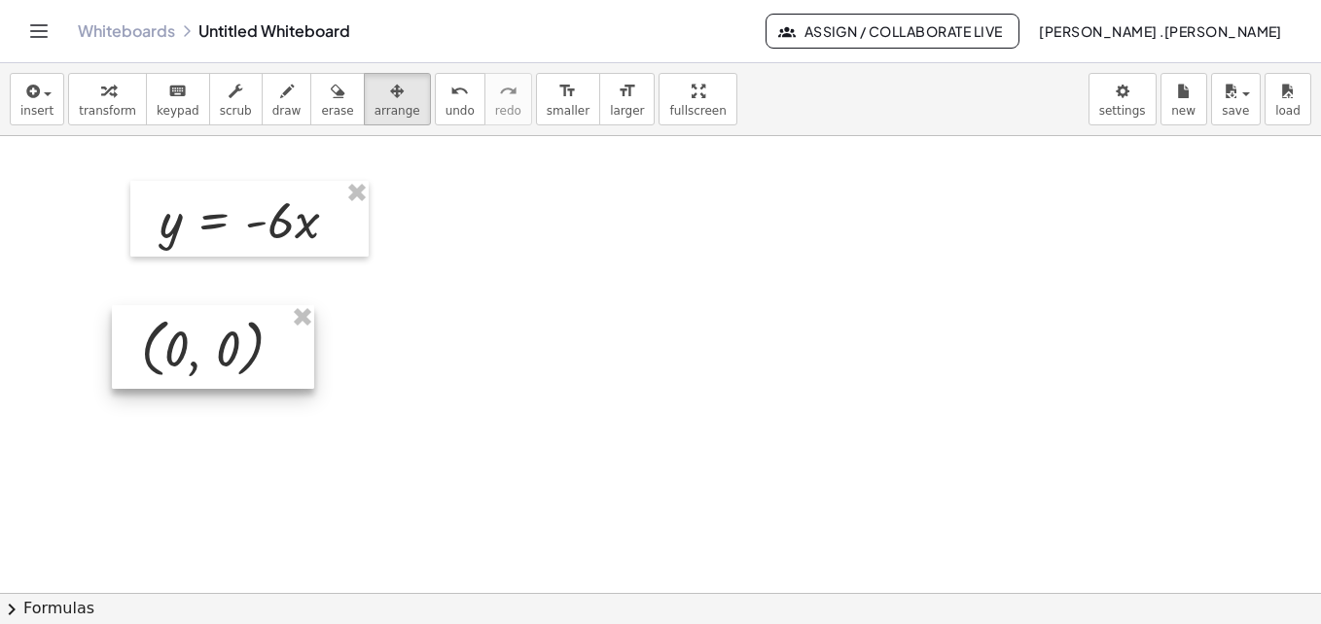
drag, startPoint x: 588, startPoint y: 220, endPoint x: 201, endPoint y: 344, distance: 406.7
click at [201, 344] on div at bounding box center [213, 347] width 202 height 84
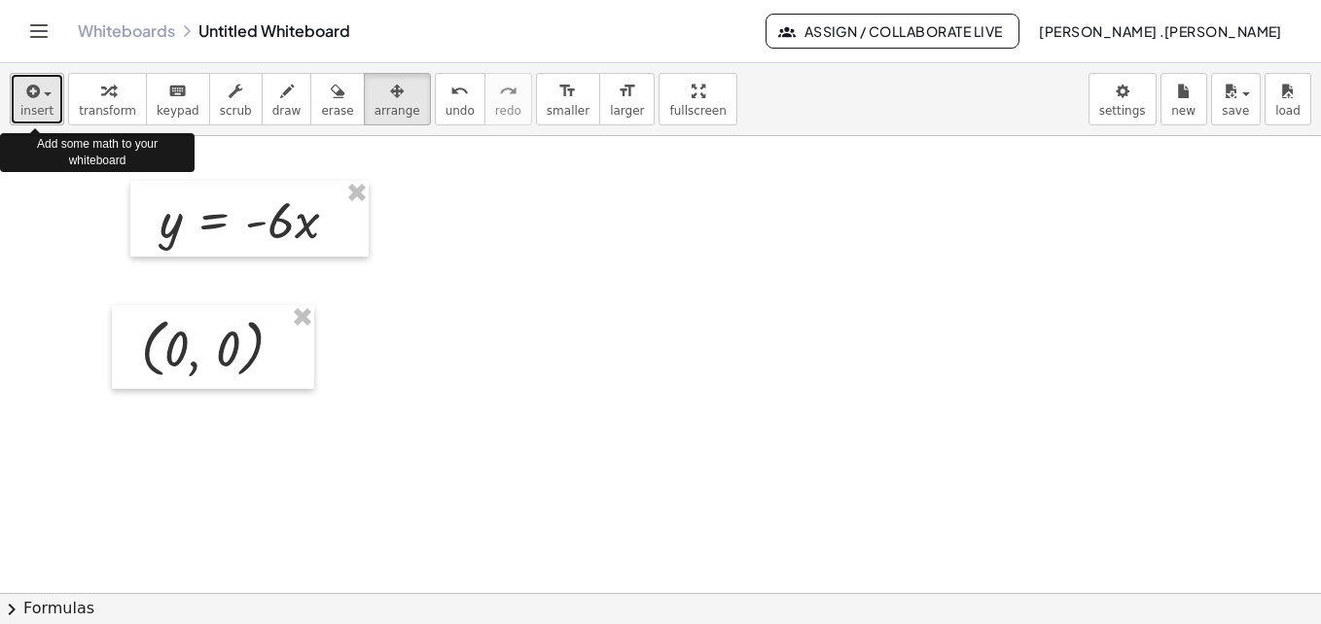
click at [45, 106] on span "insert" at bounding box center [36, 111] width 33 height 14
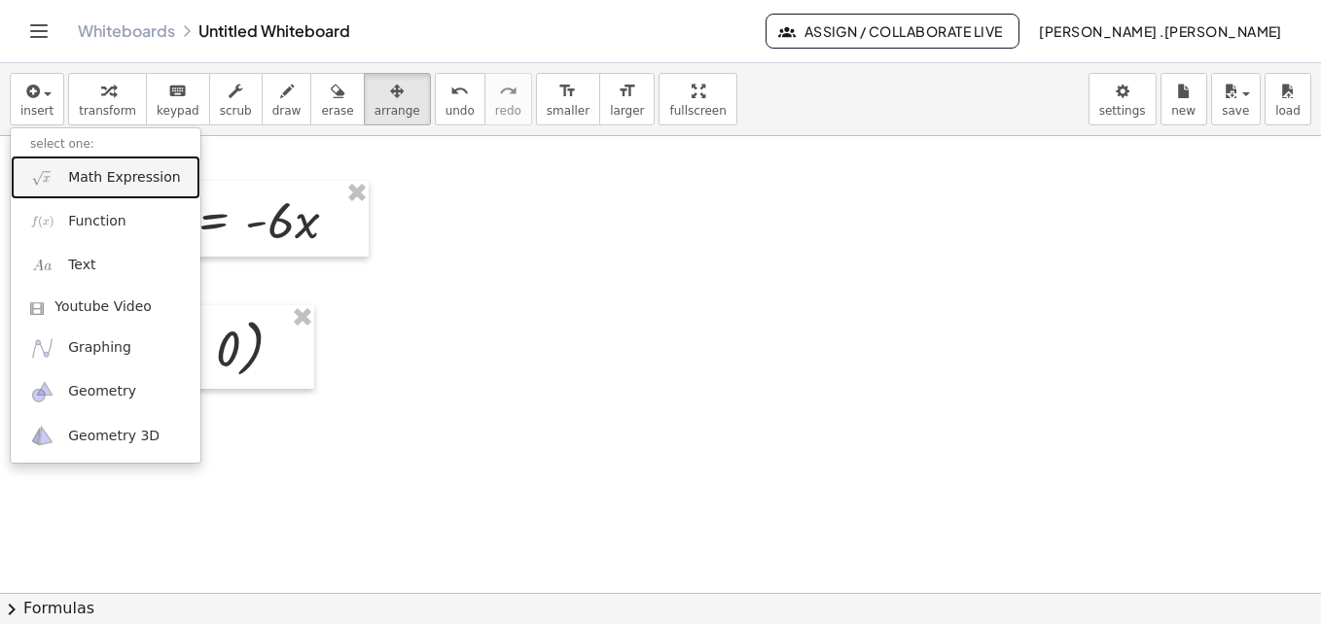
click at [100, 185] on span "Math Expression" at bounding box center [124, 177] width 112 height 19
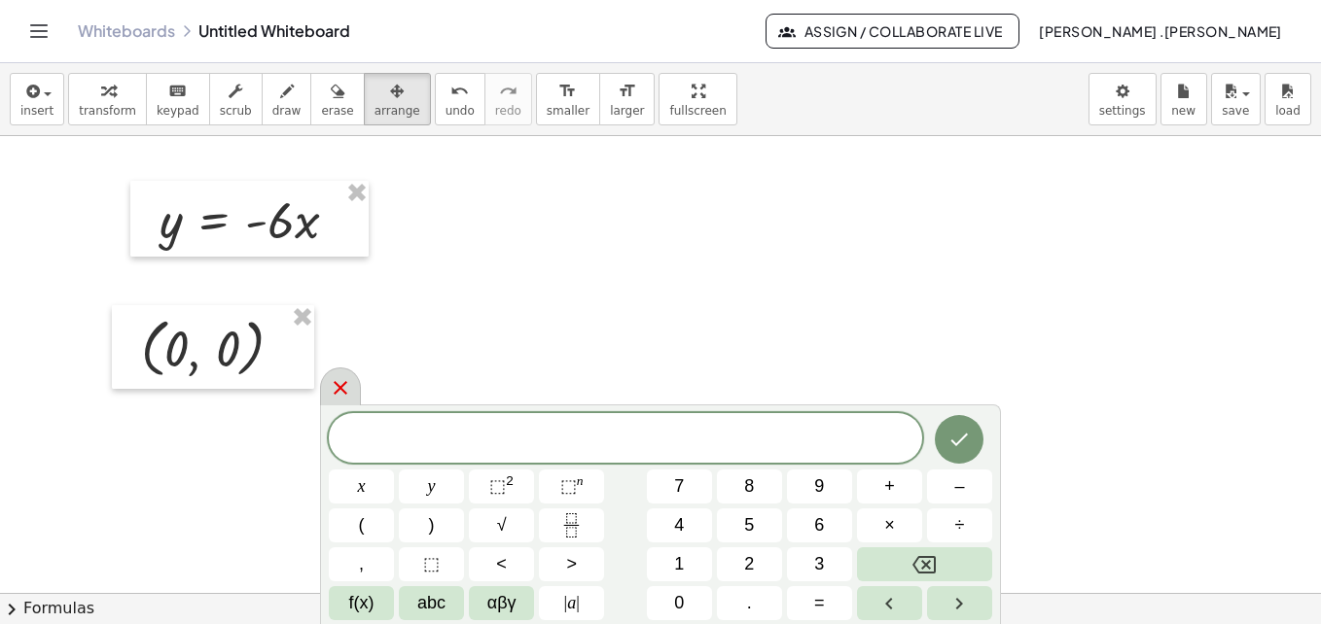
click at [337, 383] on icon at bounding box center [340, 387] width 23 height 23
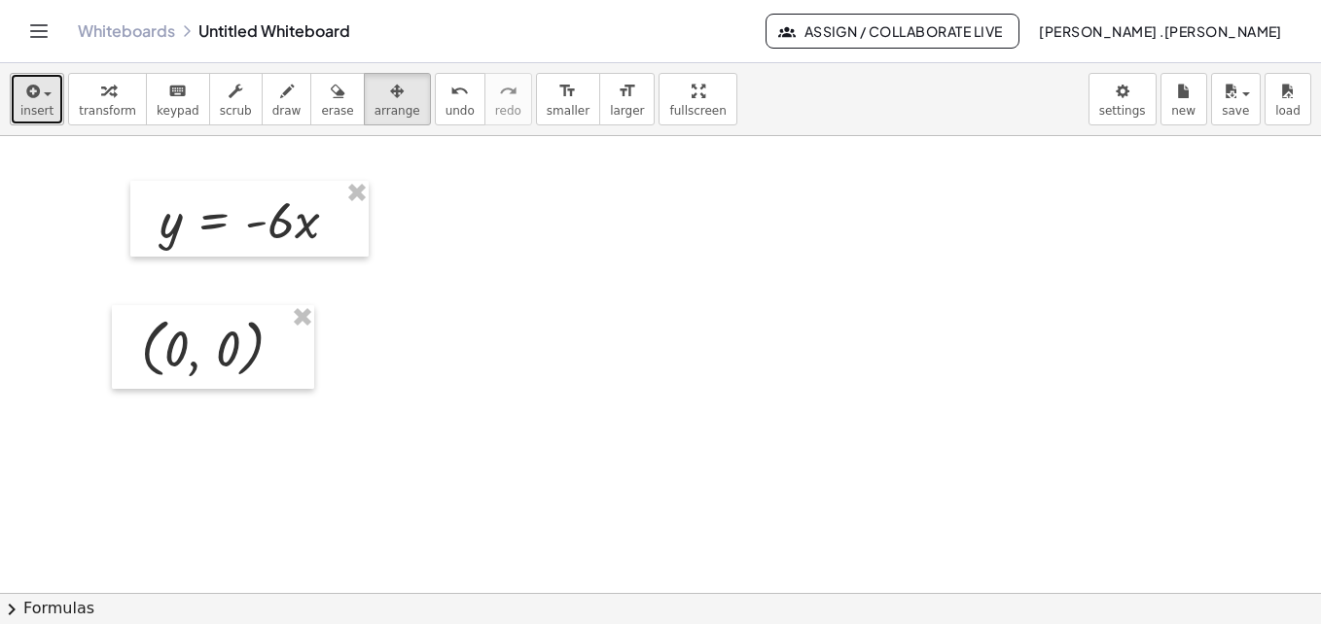
click at [45, 104] on span "insert" at bounding box center [36, 111] width 33 height 14
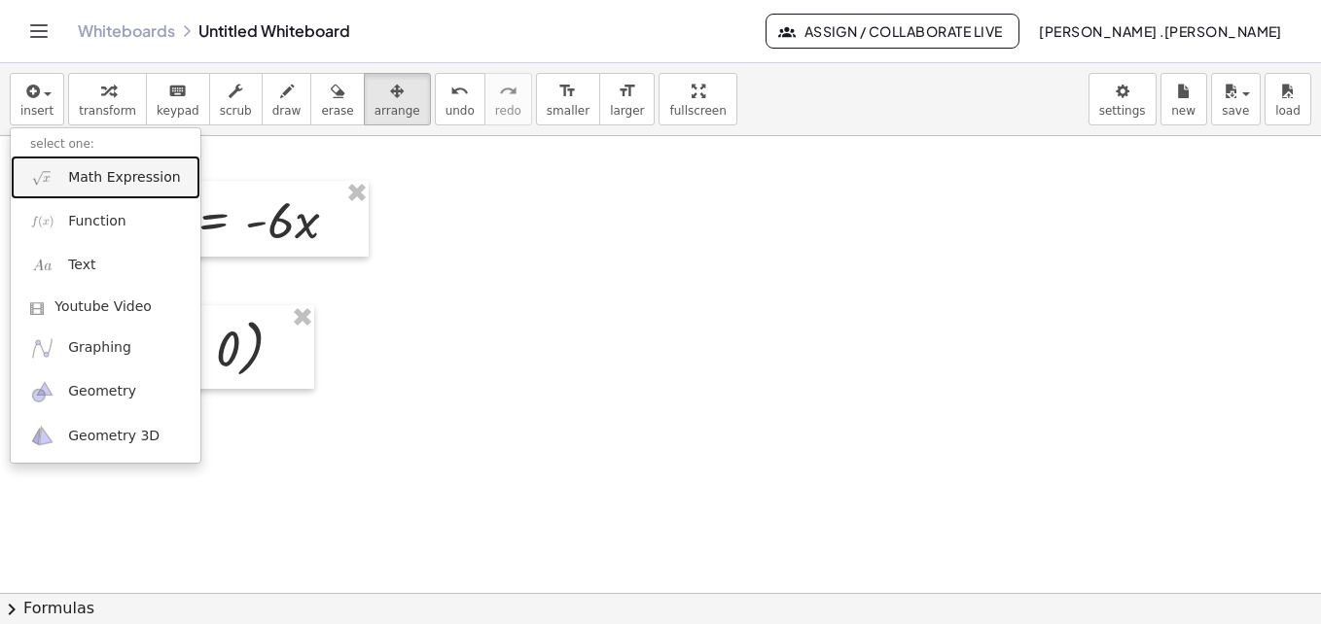
click at [102, 181] on span "Math Expression" at bounding box center [124, 177] width 112 height 19
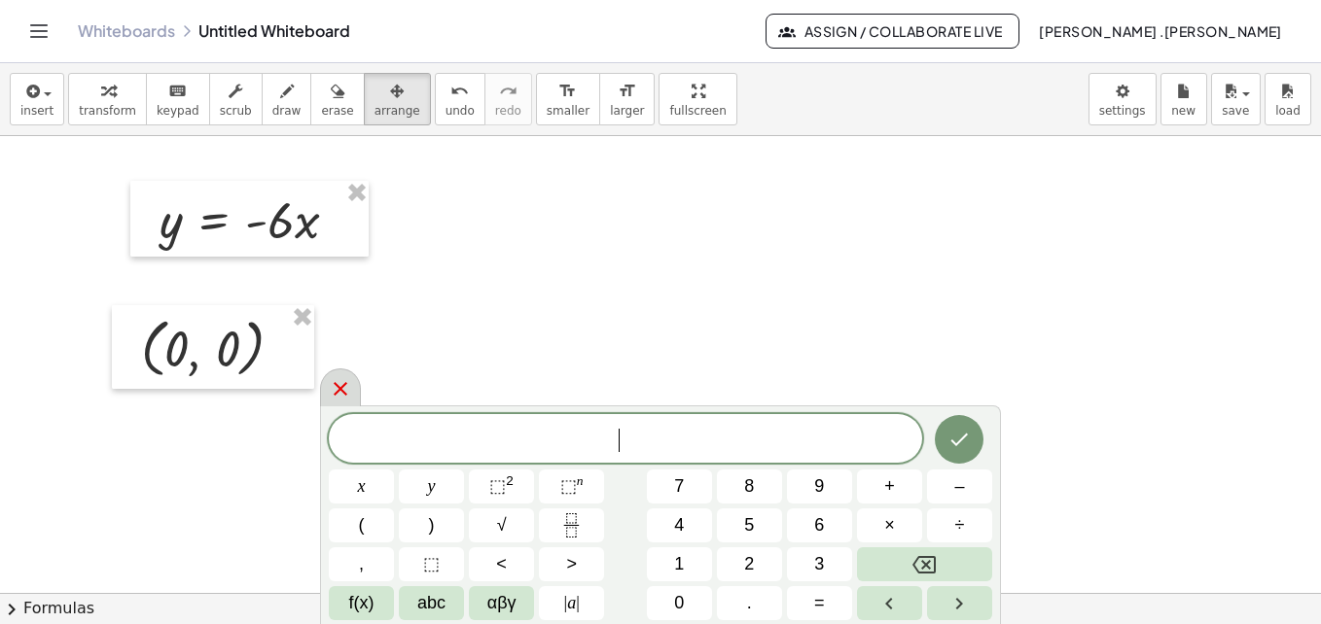
click at [340, 386] on icon at bounding box center [340, 388] width 23 height 23
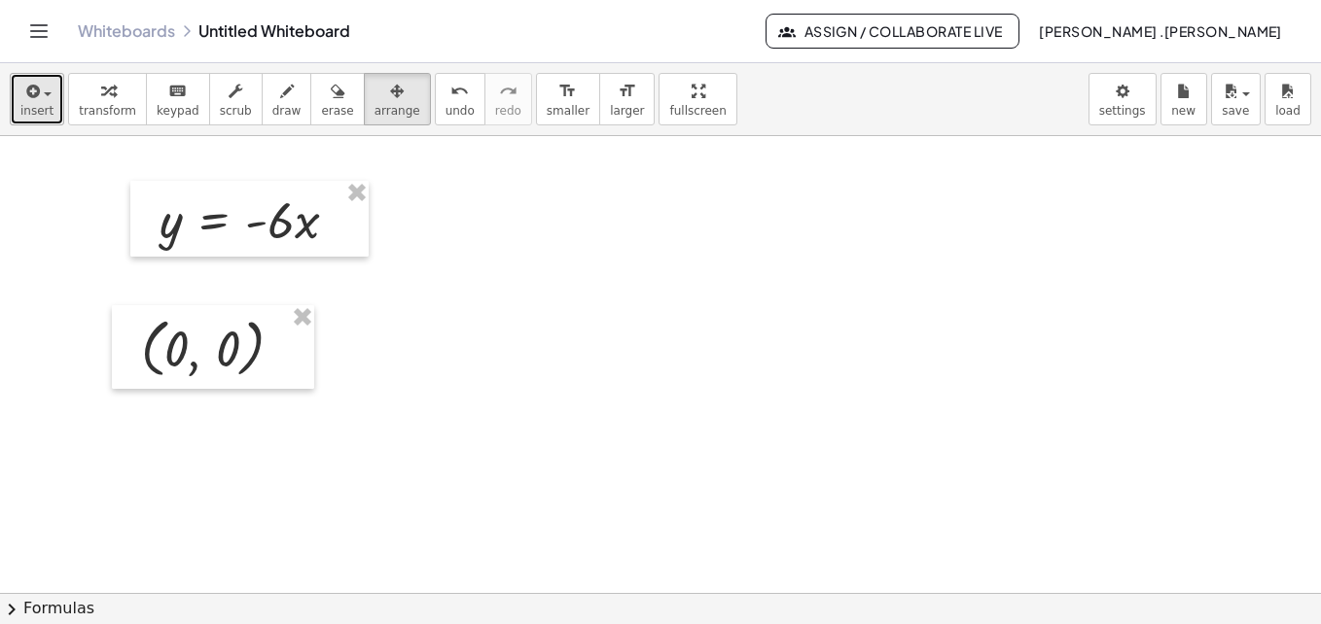
click at [49, 116] on span "insert" at bounding box center [36, 111] width 33 height 14
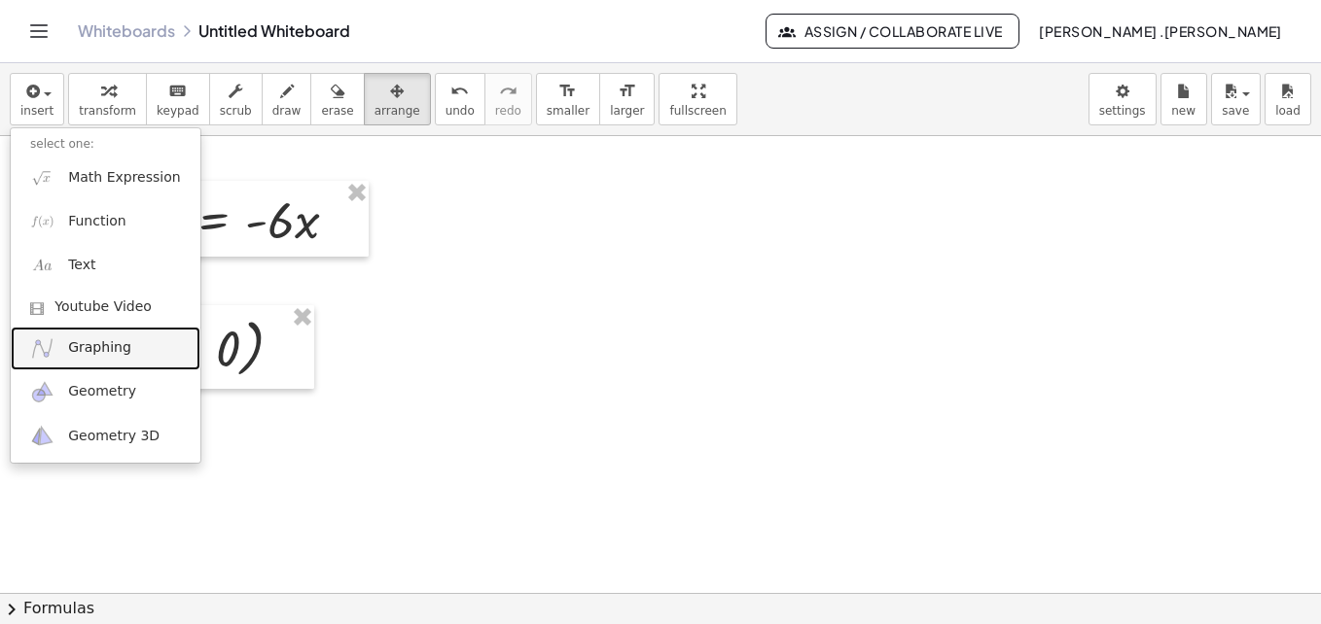
click at [101, 353] on span "Graphing" at bounding box center [99, 348] width 63 height 19
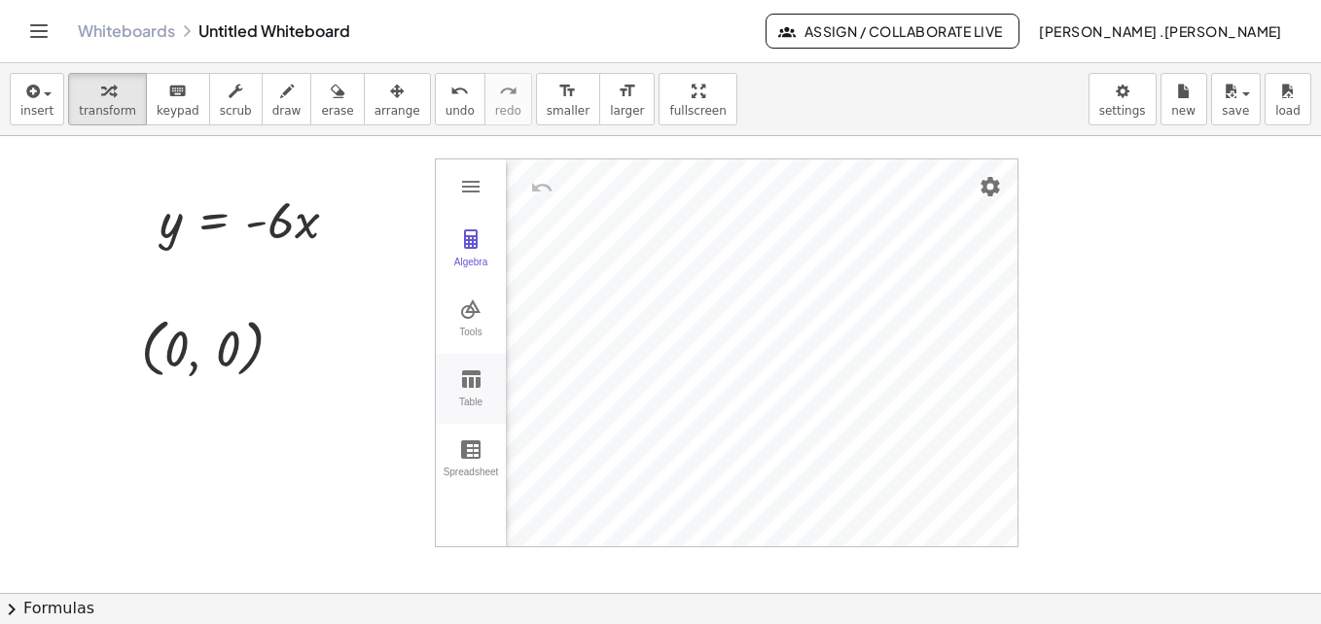
click at [457, 400] on div "Table" at bounding box center [471, 410] width 62 height 27
click at [554, 264] on td "Graphing Calculator" at bounding box center [564, 244] width 117 height 51
click at [583, 265] on td "Graphing Calculator" at bounding box center [625, 244] width 117 height 51
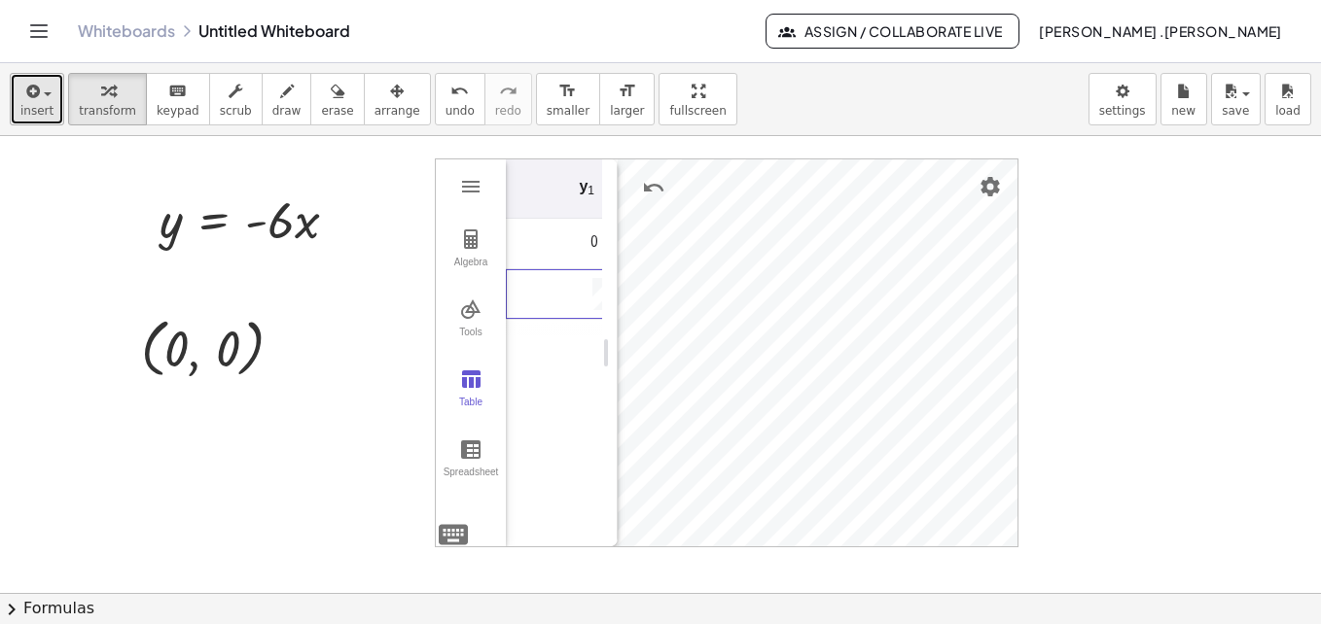
click at [43, 117] on span "insert" at bounding box center [36, 111] width 33 height 14
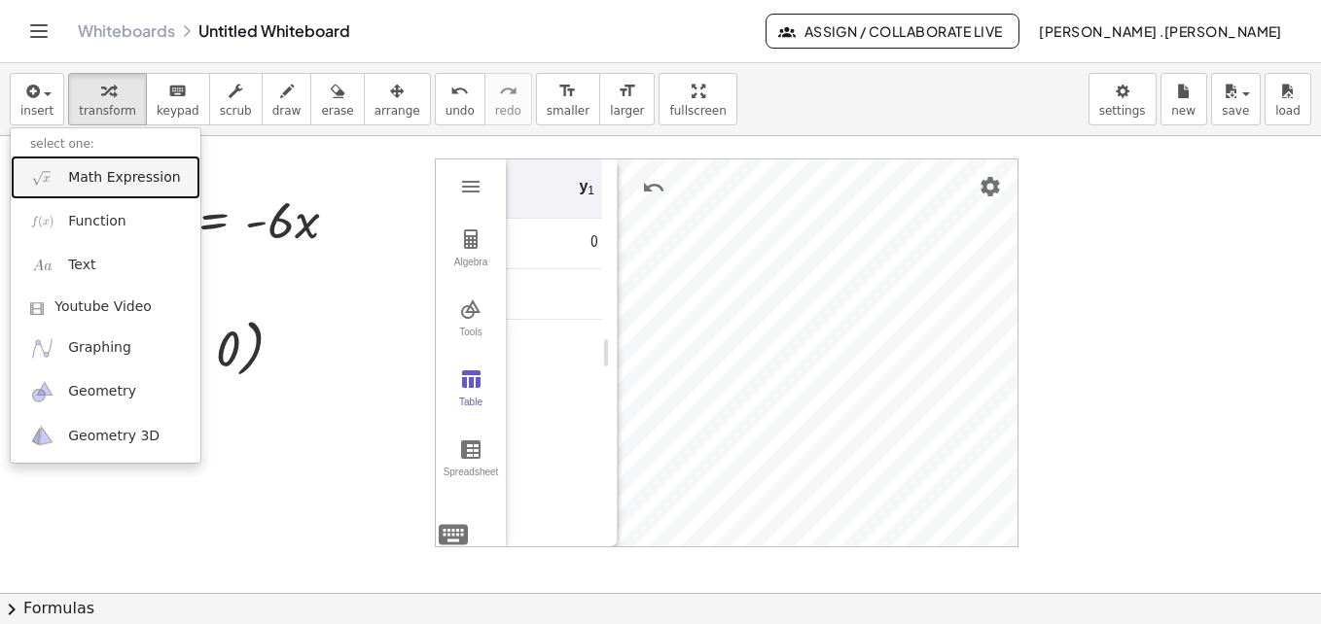
click at [93, 174] on span "Math Expression" at bounding box center [124, 177] width 112 height 19
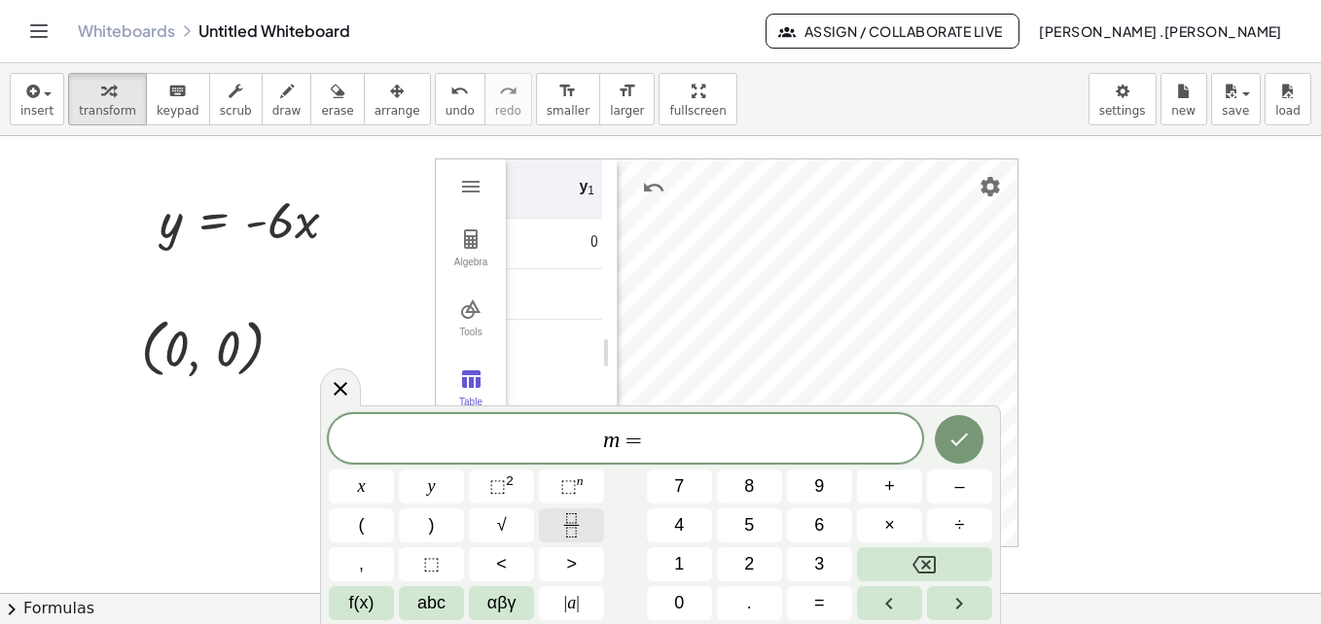
click at [565, 524] on icon "Fraction" at bounding box center [571, 526] width 24 height 24
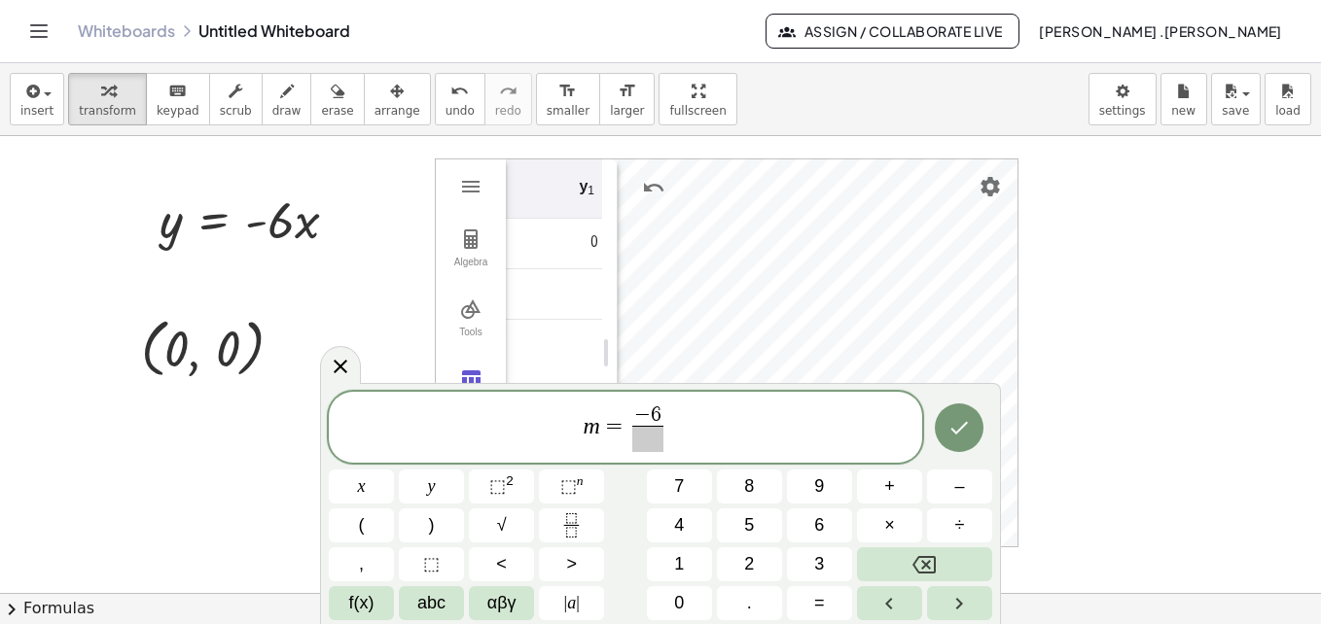
click at [653, 452] on span "m = − 6 ​ ​" at bounding box center [625, 430] width 593 height 52
click at [645, 431] on span at bounding box center [647, 439] width 31 height 26
click at [394, 470] on div at bounding box center [361, 487] width 65 height 34
click at [958, 438] on icon "Done" at bounding box center [958, 427] width 23 height 23
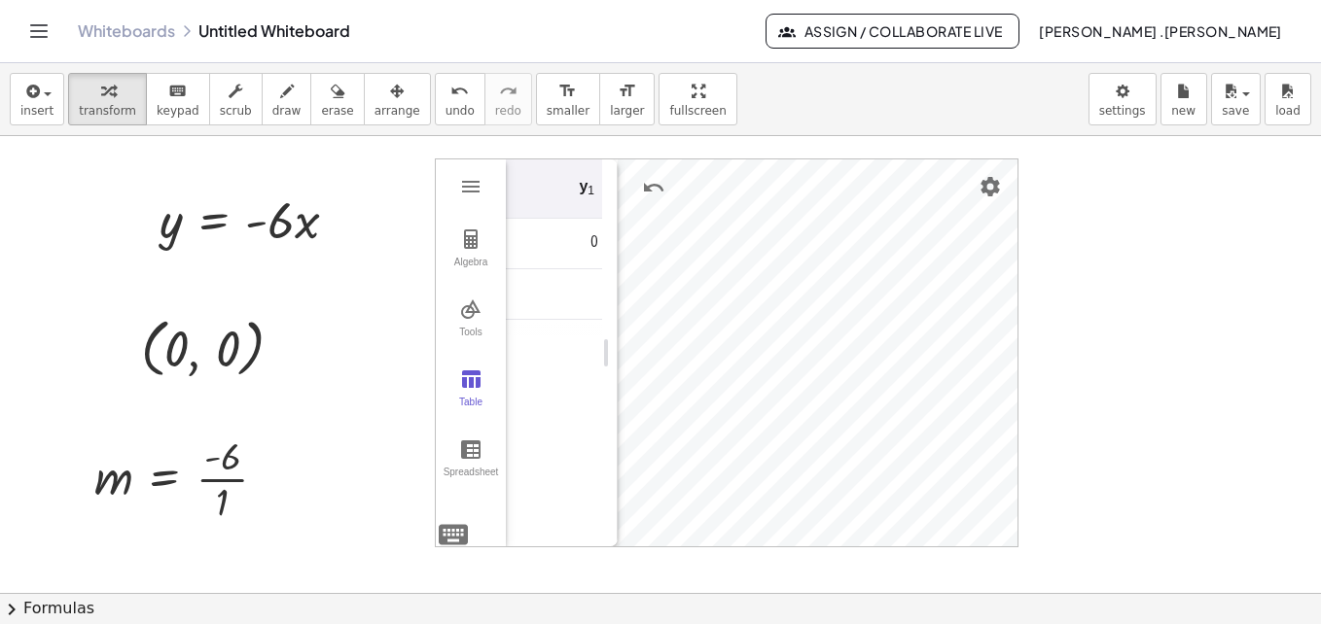
click at [60, 98] on div "insert select one: Math Expression Function Text Youtube Video Graphing Geometr…" at bounding box center [660, 99] width 1321 height 73
click at [52, 99] on button "insert" at bounding box center [37, 99] width 54 height 53
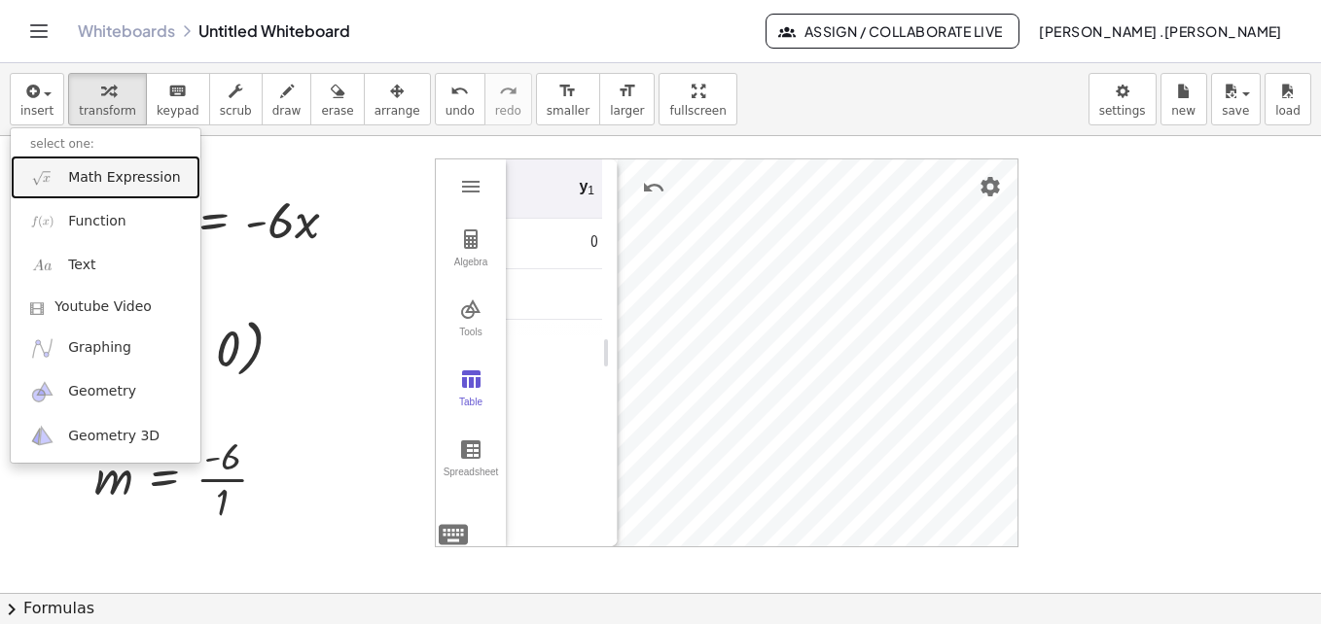
click at [140, 171] on span "Math Expression" at bounding box center [124, 177] width 112 height 19
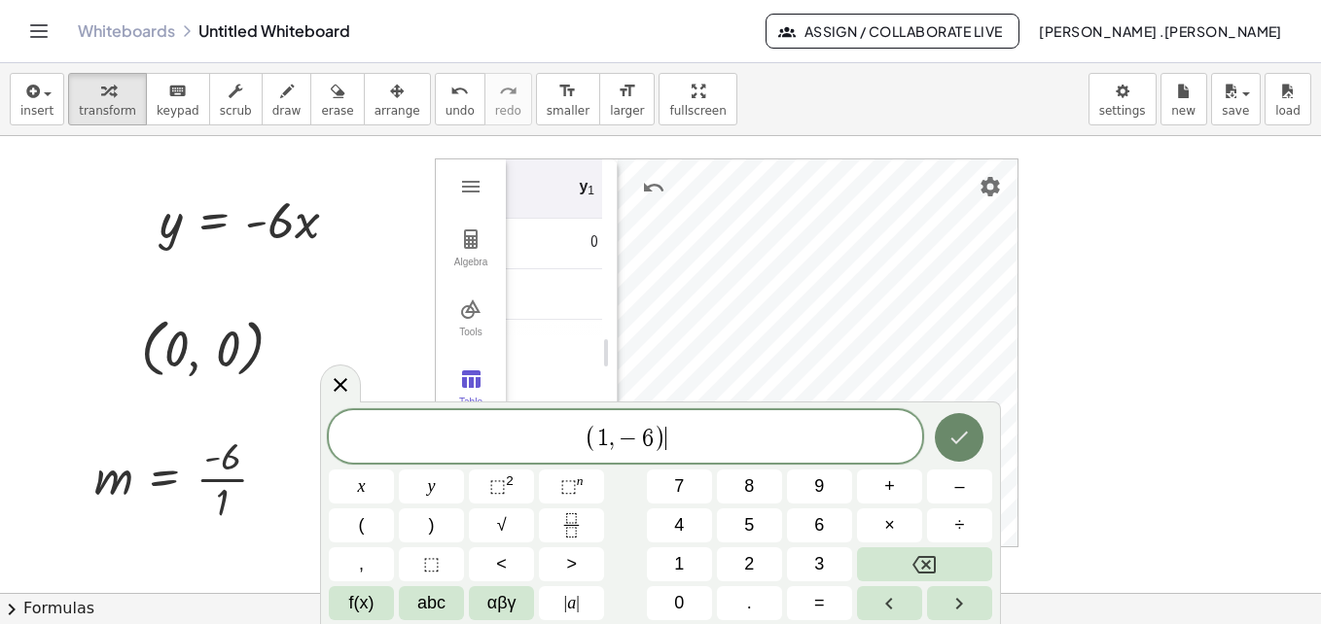
click at [958, 446] on icon "Done" at bounding box center [958, 437] width 23 height 23
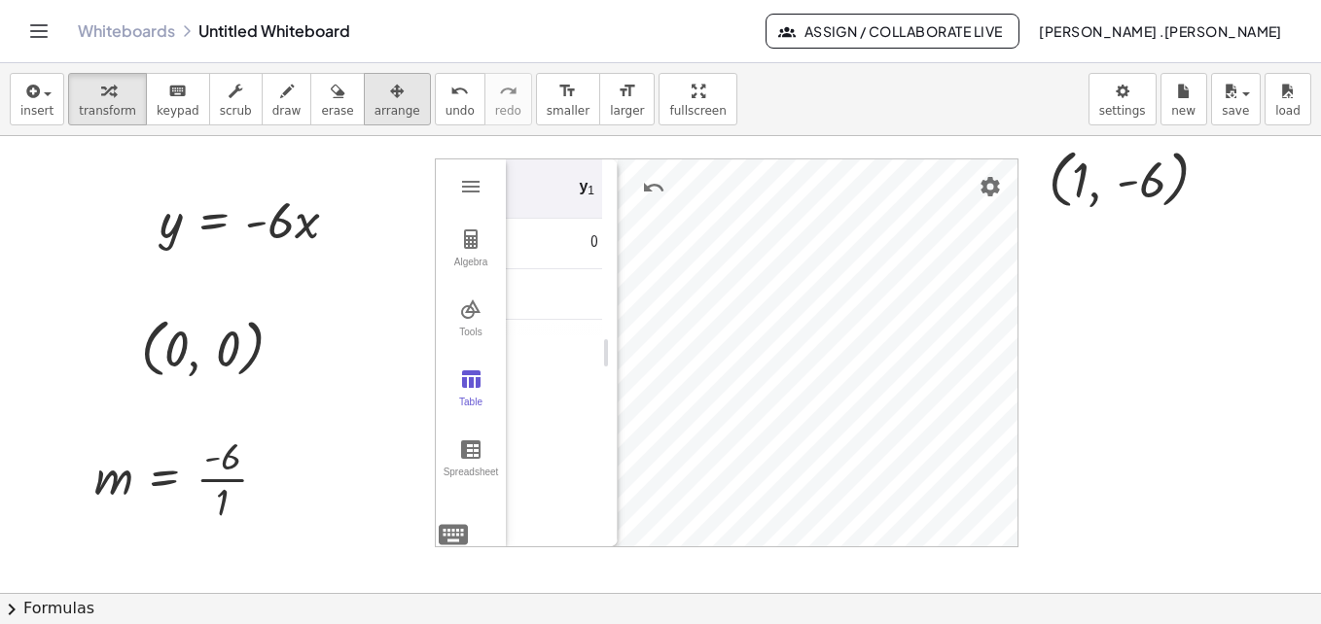
click at [374, 116] on span "arrange" at bounding box center [397, 111] width 46 height 14
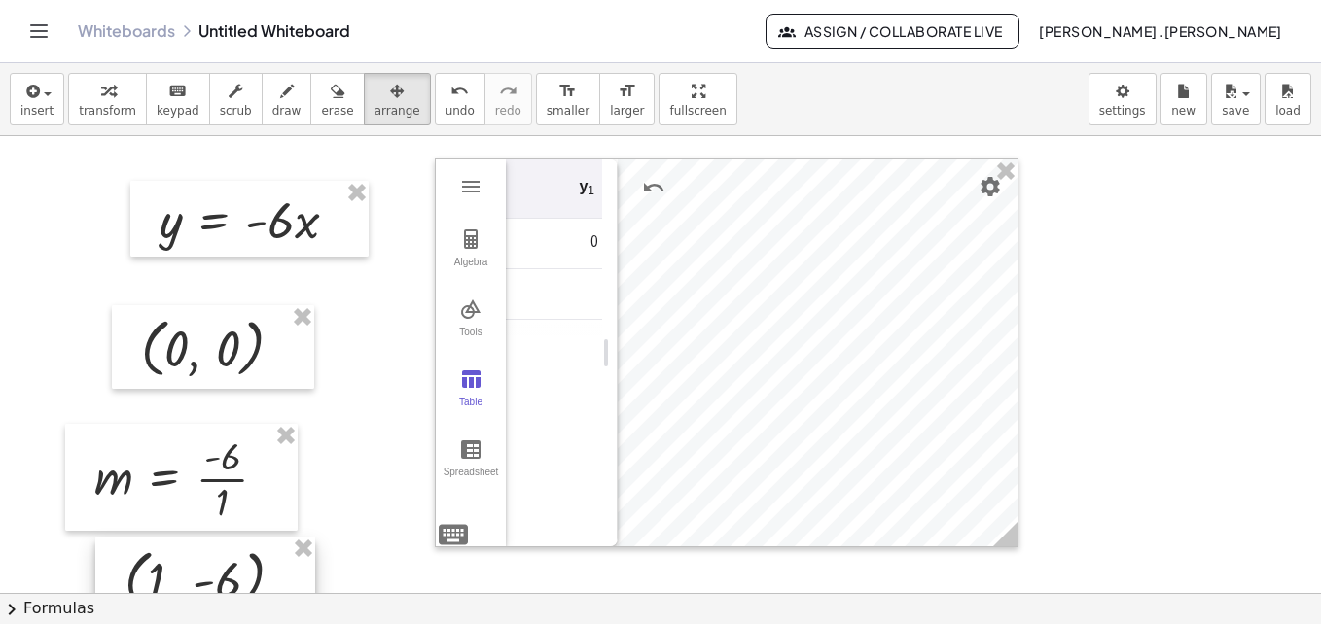
drag, startPoint x: 1124, startPoint y: 171, endPoint x: 202, endPoint y: 571, distance: 1005.1
click at [202, 571] on div at bounding box center [205, 579] width 220 height 84
click at [39, 112] on span "insert" at bounding box center [36, 111] width 33 height 14
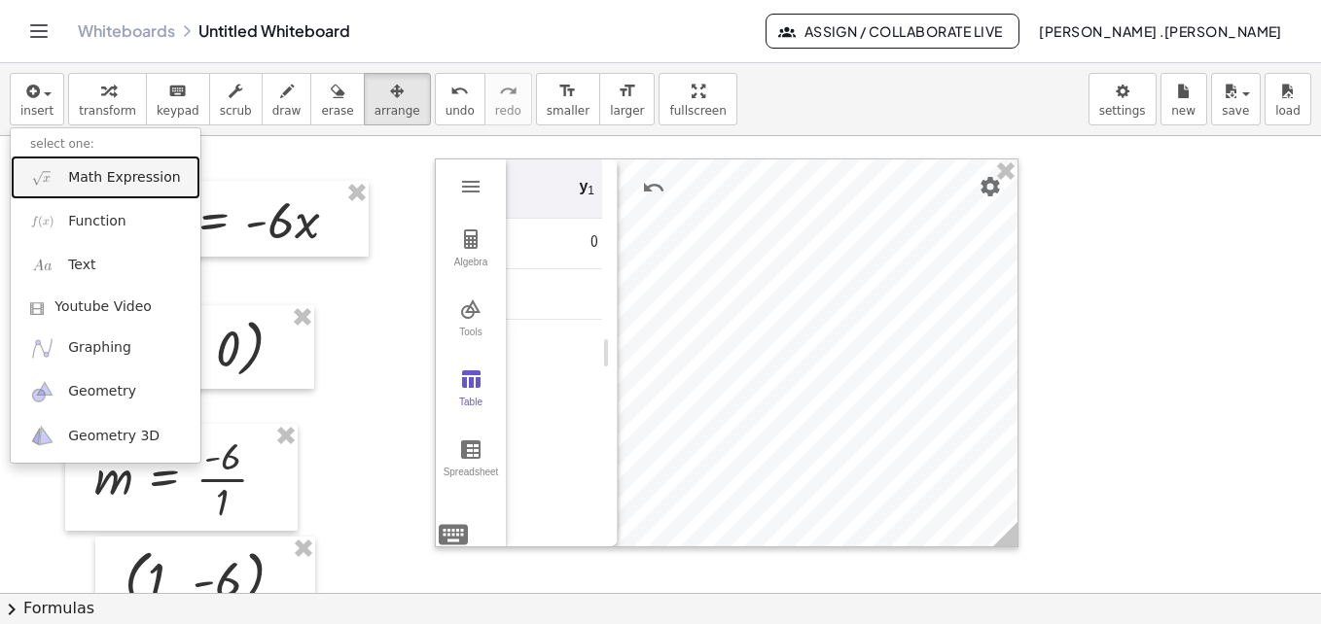
click at [112, 170] on span "Math Expression" at bounding box center [124, 177] width 112 height 19
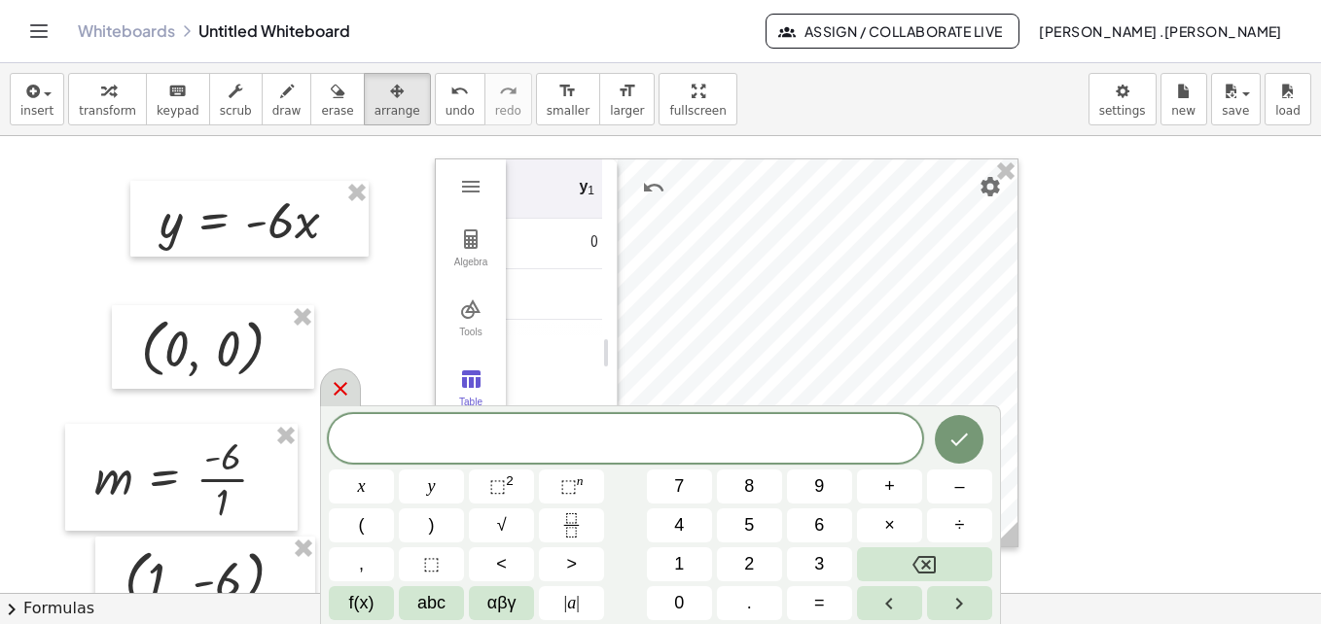
click at [343, 387] on icon at bounding box center [341, 389] width 14 height 14
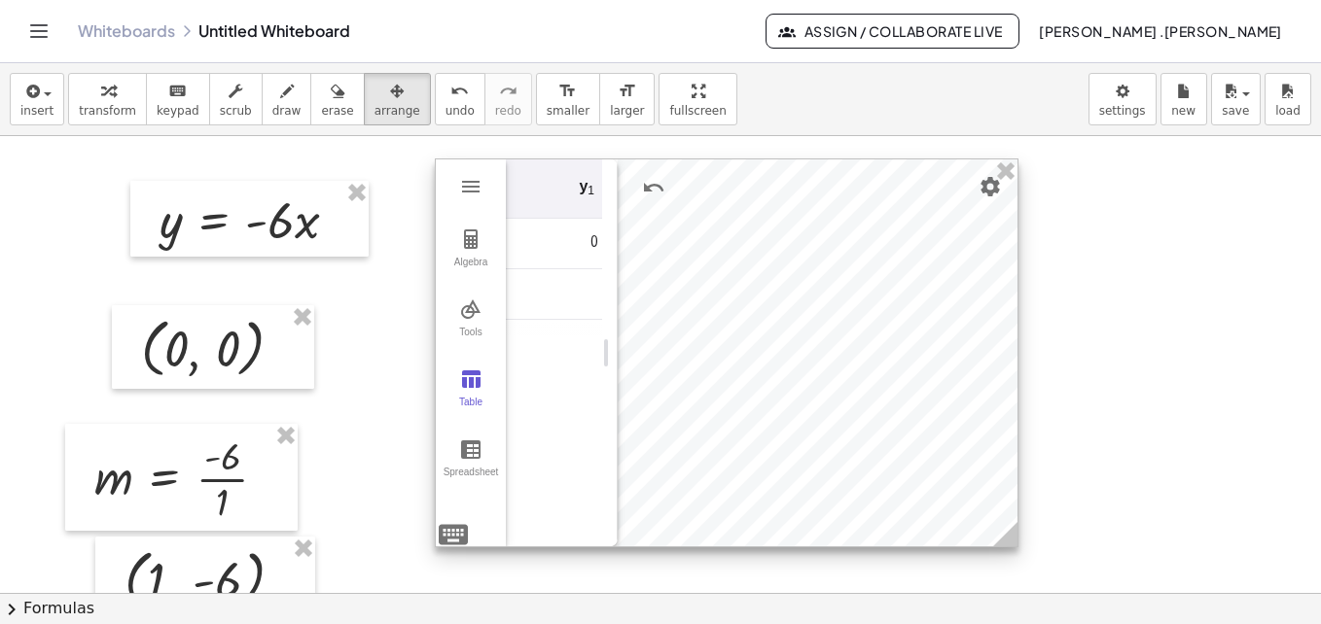
click at [571, 302] on td "Graphing Calculator" at bounding box center [564, 294] width 117 height 51
click at [534, 345] on td "Graphing Calculator" at bounding box center [486, 345] width 117 height 51
click at [716, 366] on div at bounding box center [727, 353] width 582 height 387
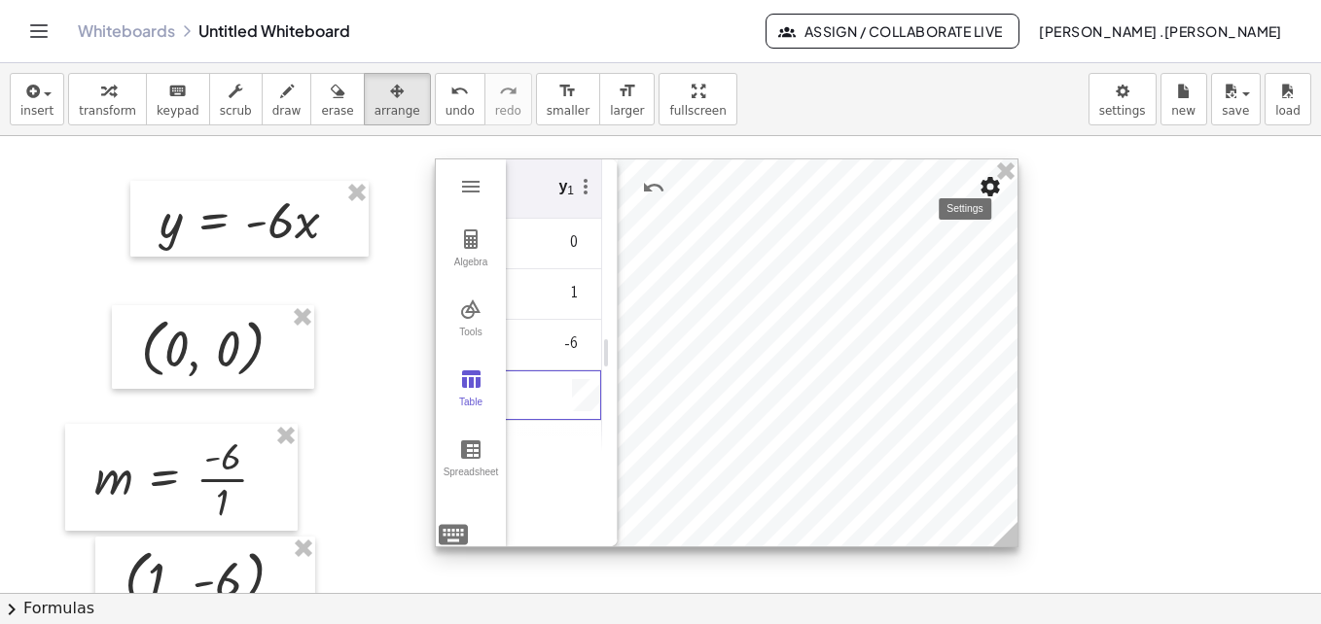
click at [991, 198] on button "Settings" at bounding box center [990, 186] width 35 height 35
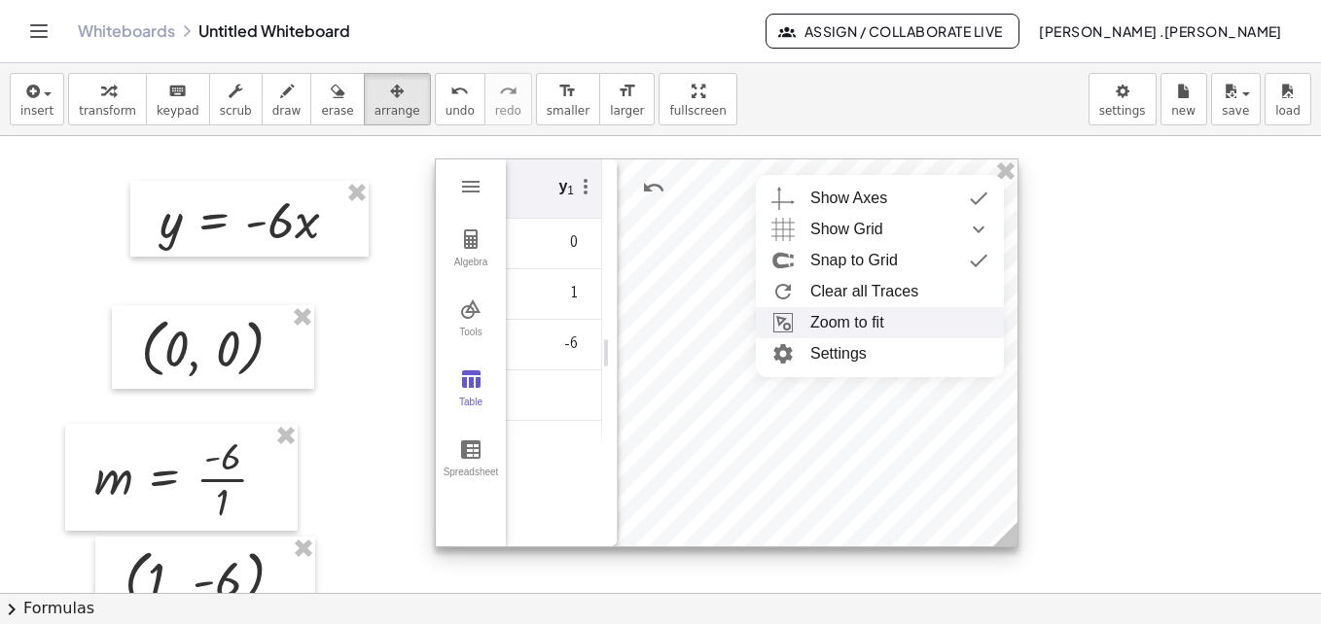
click at [837, 333] on li "Zoom to fit" at bounding box center [880, 322] width 248 height 31
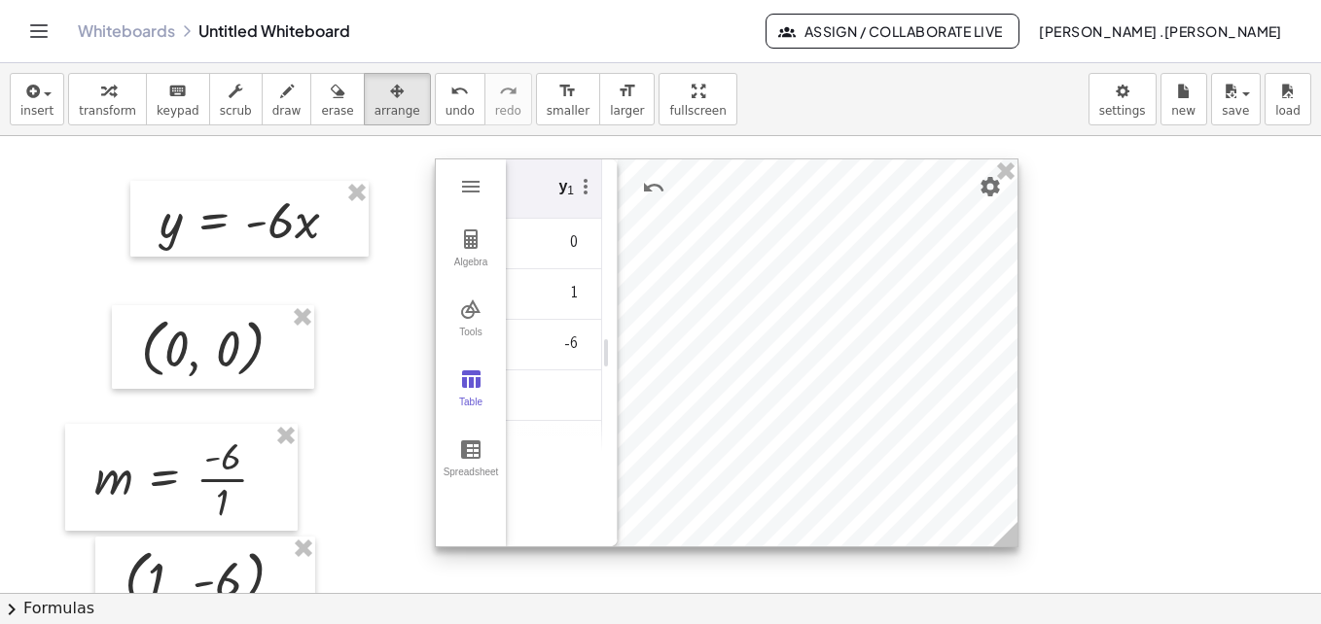
click at [565, 361] on td "-6" at bounding box center [543, 345] width 117 height 51
click at [560, 408] on td "Graphing Calculator" at bounding box center [564, 396] width 117 height 51
click at [529, 346] on td "-6" at bounding box center [564, 345] width 117 height 51
click at [551, 297] on td "-6" at bounding box center [564, 294] width 117 height 51
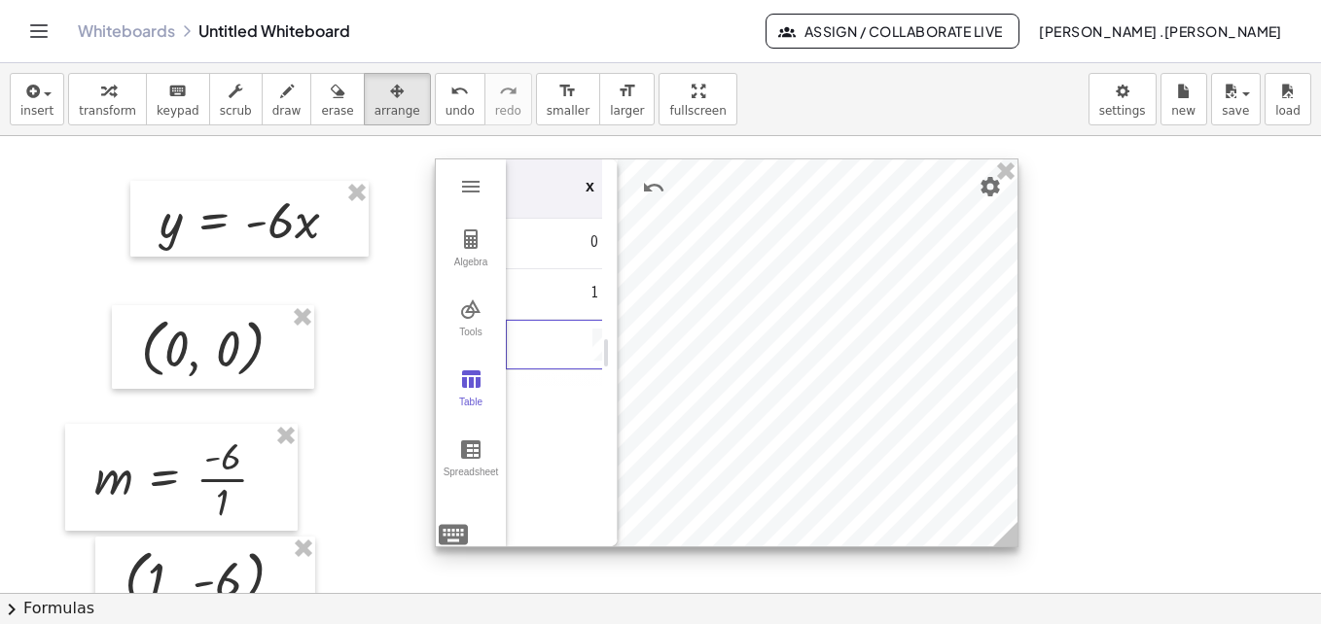
scroll to position [0, 20]
click at [987, 190] on img "Settings" at bounding box center [990, 186] width 23 height 23
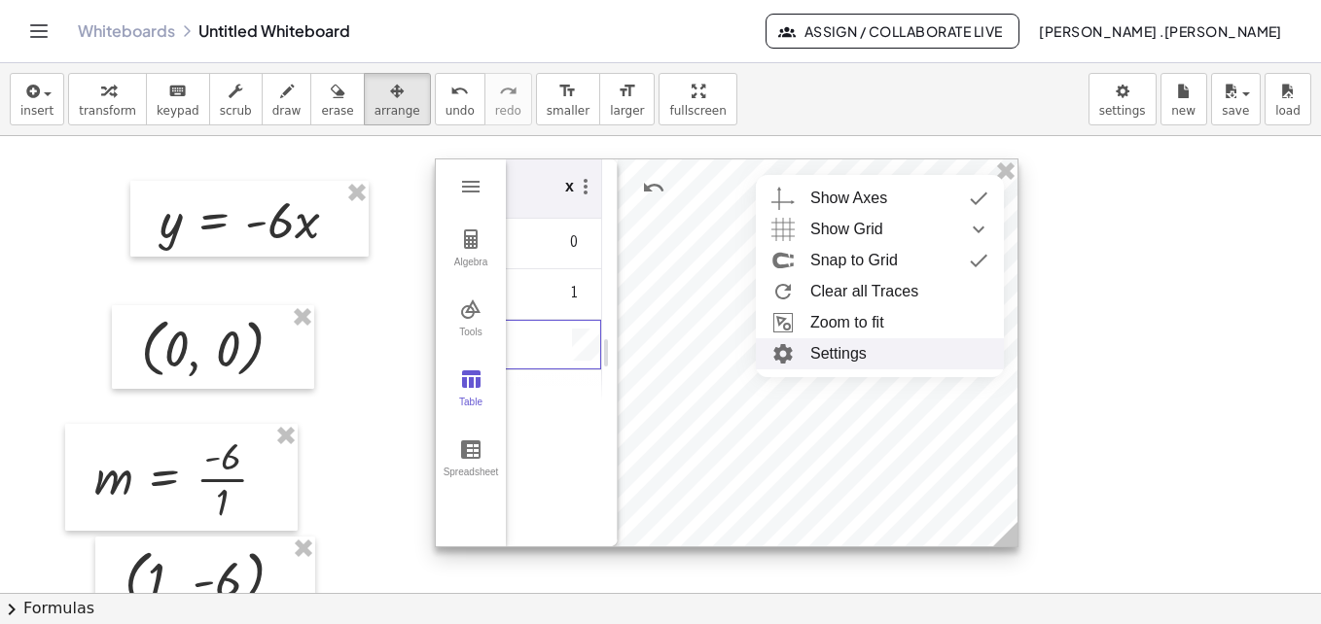
click at [841, 365] on li "Settings" at bounding box center [880, 354] width 248 height 31
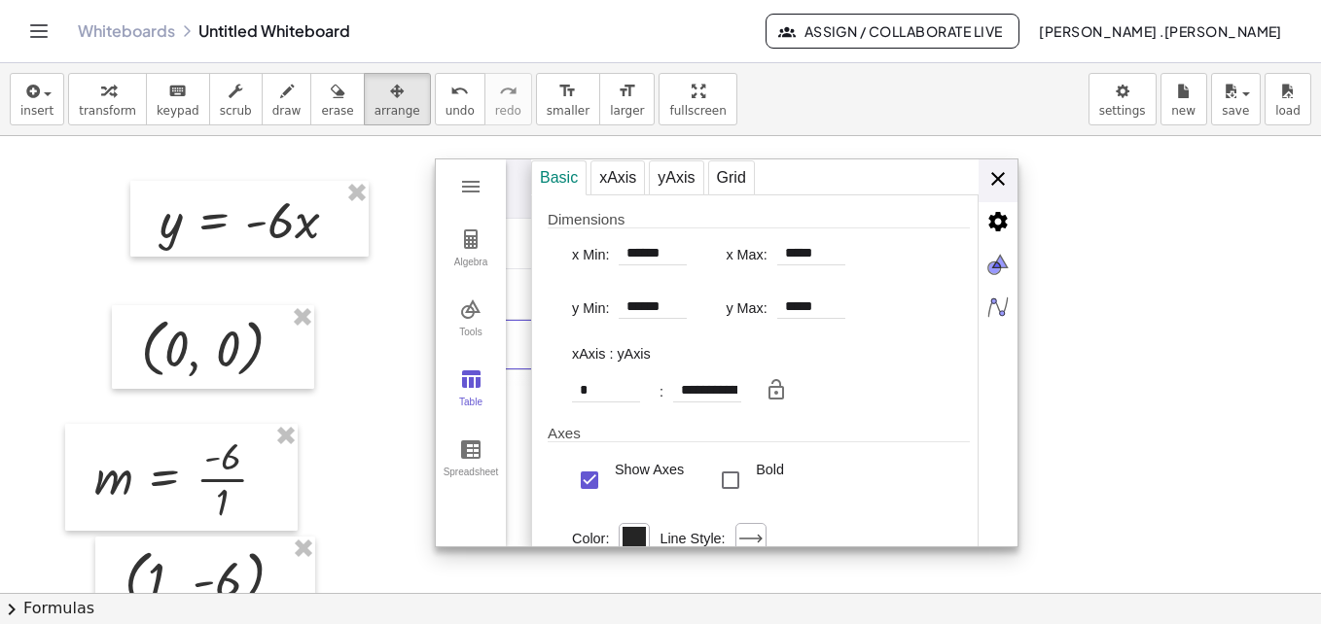
click at [996, 182] on div "**********" at bounding box center [774, 354] width 486 height 389
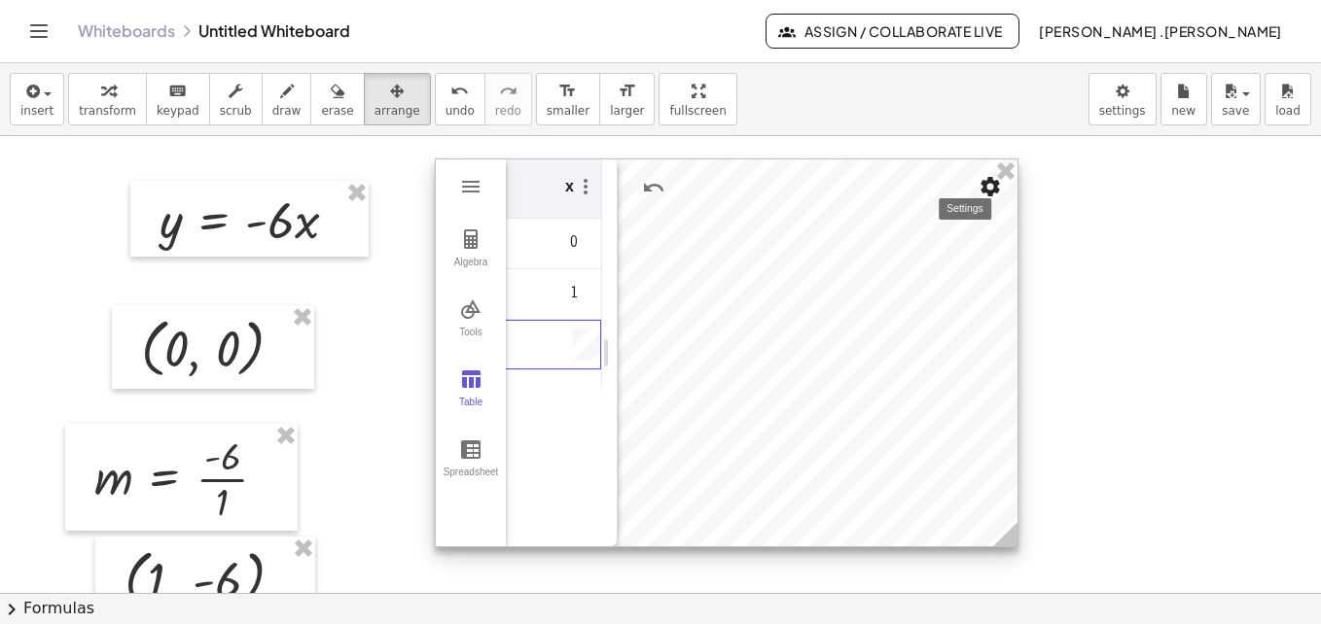
click at [984, 188] on img "Settings" at bounding box center [990, 186] width 23 height 23
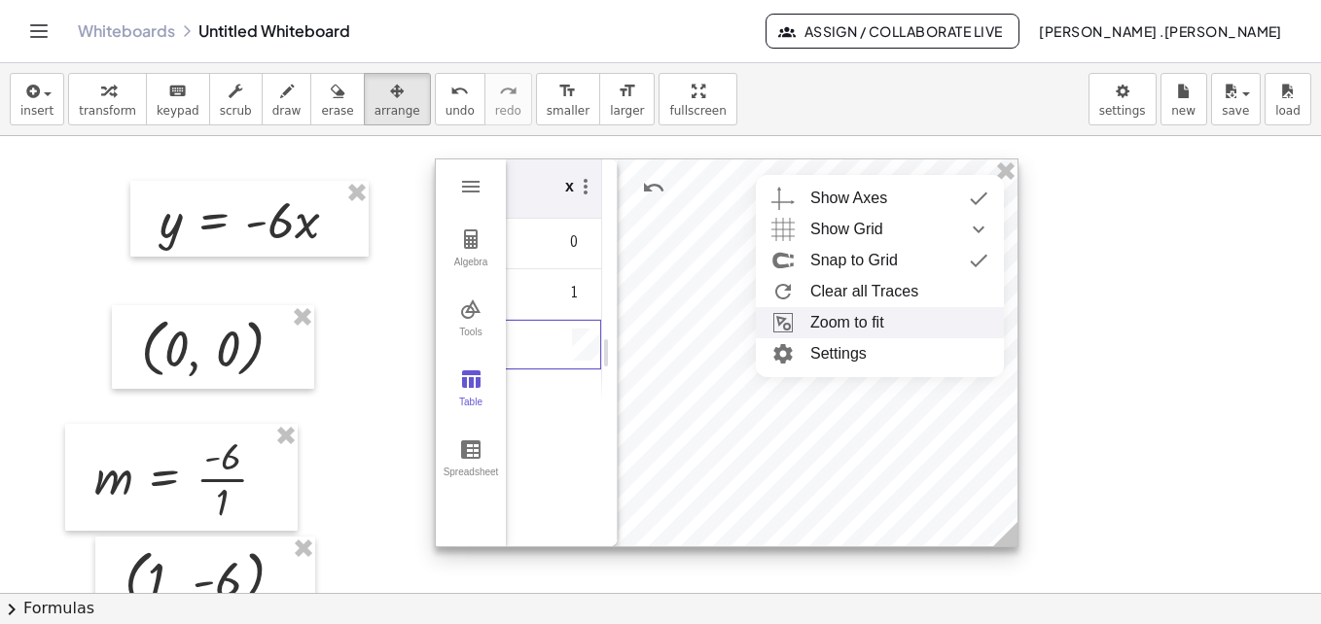
click at [818, 328] on li "Zoom to fit" at bounding box center [880, 322] width 248 height 31
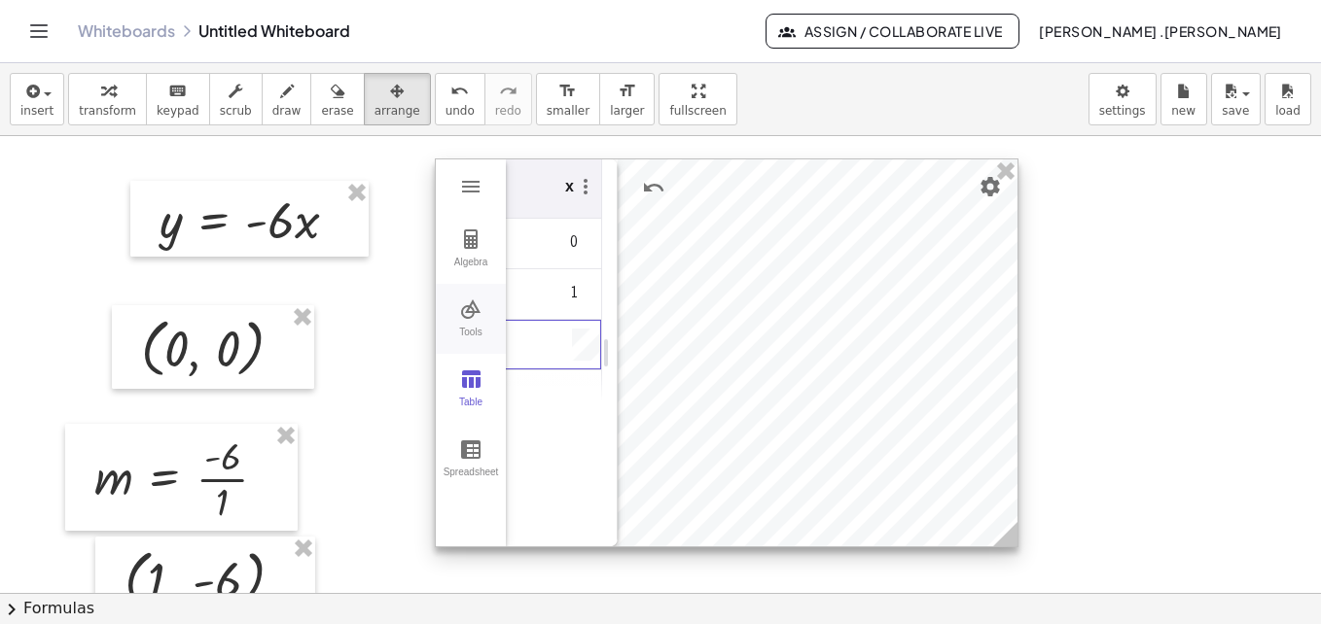
click at [457, 317] on button "Tools" at bounding box center [471, 319] width 70 height 70
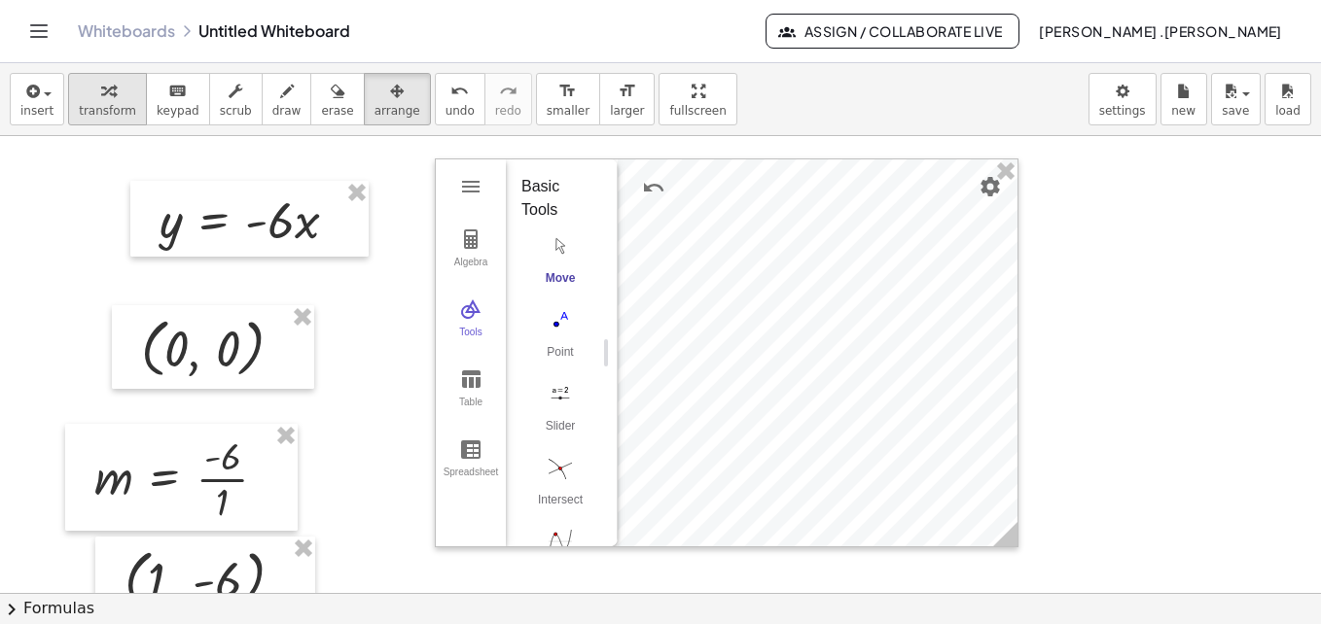
click at [117, 76] on button "transform" at bounding box center [107, 99] width 79 height 53
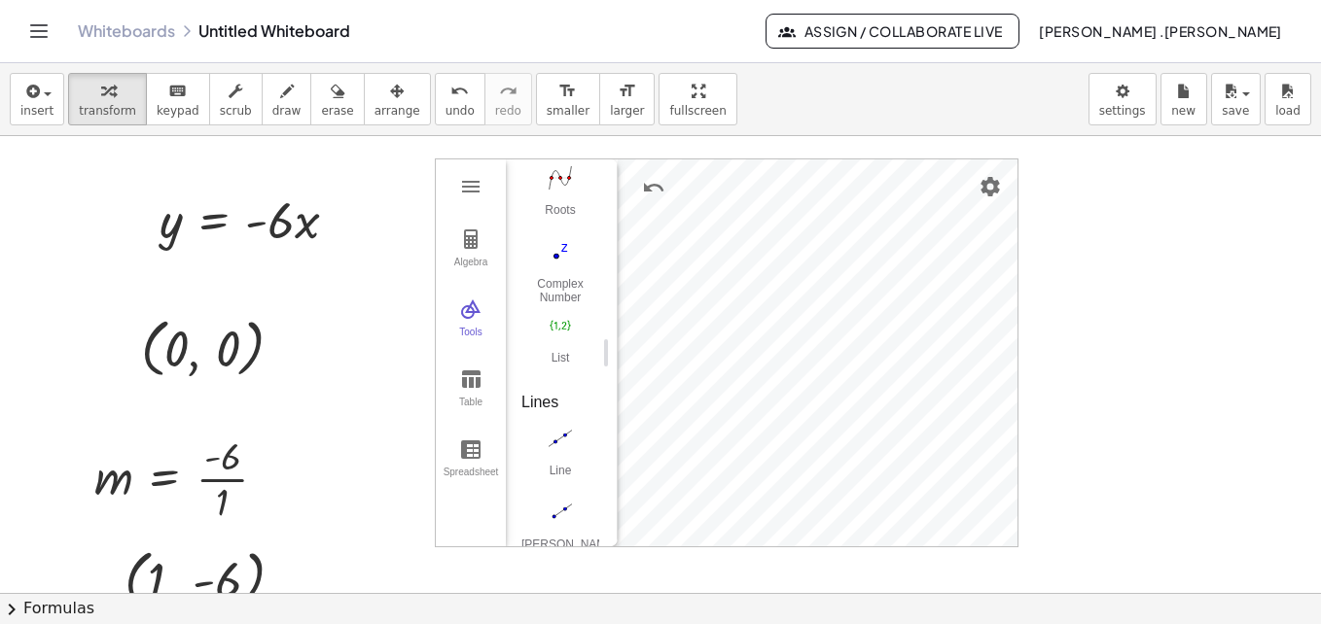
scroll to position [1603, 0]
click at [560, 434] on img "Line. Select two points or positions" at bounding box center [560, 425] width 78 height 31
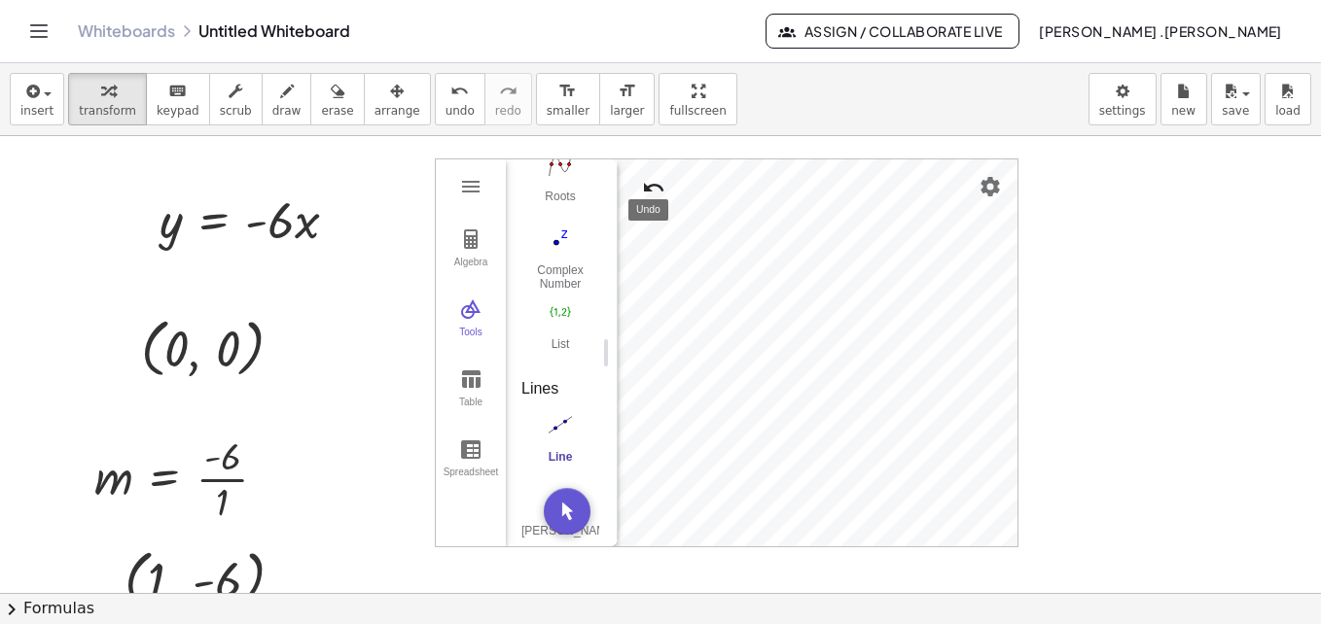
click at [637, 171] on button "Undo" at bounding box center [653, 187] width 35 height 35
click at [374, 113] on span "arrange" at bounding box center [397, 111] width 46 height 14
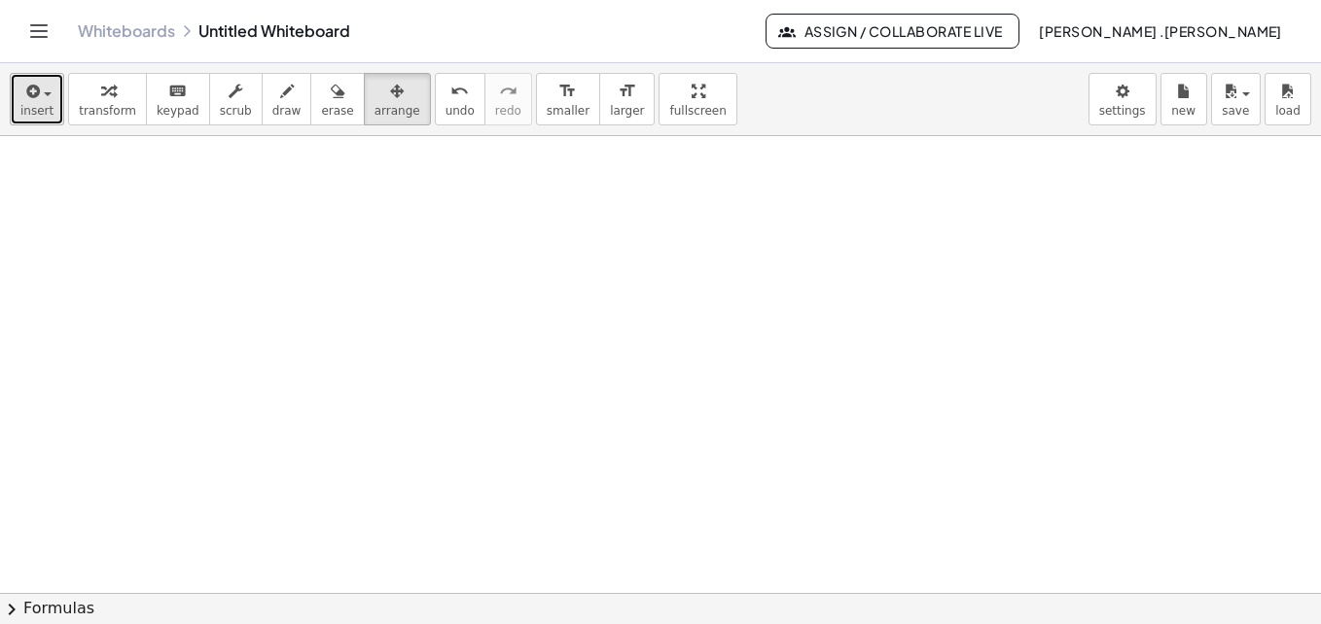
click at [41, 117] on span "insert" at bounding box center [36, 111] width 33 height 14
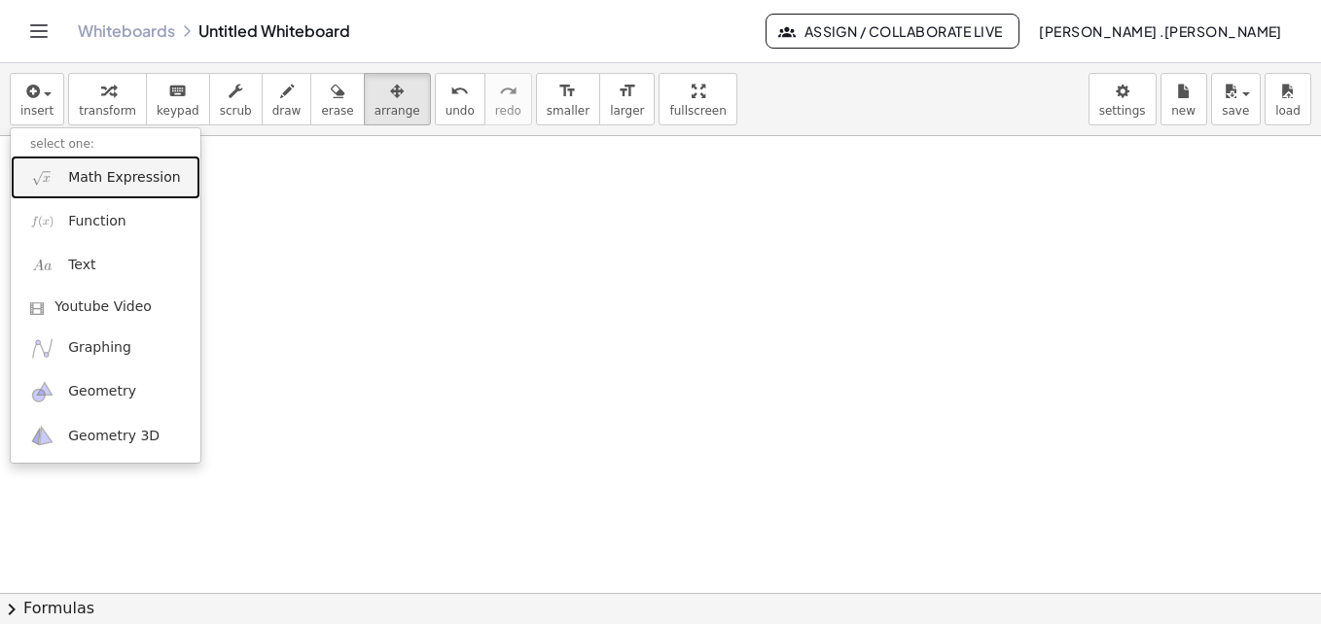
click at [126, 194] on link "Math Expression" at bounding box center [106, 178] width 190 height 44
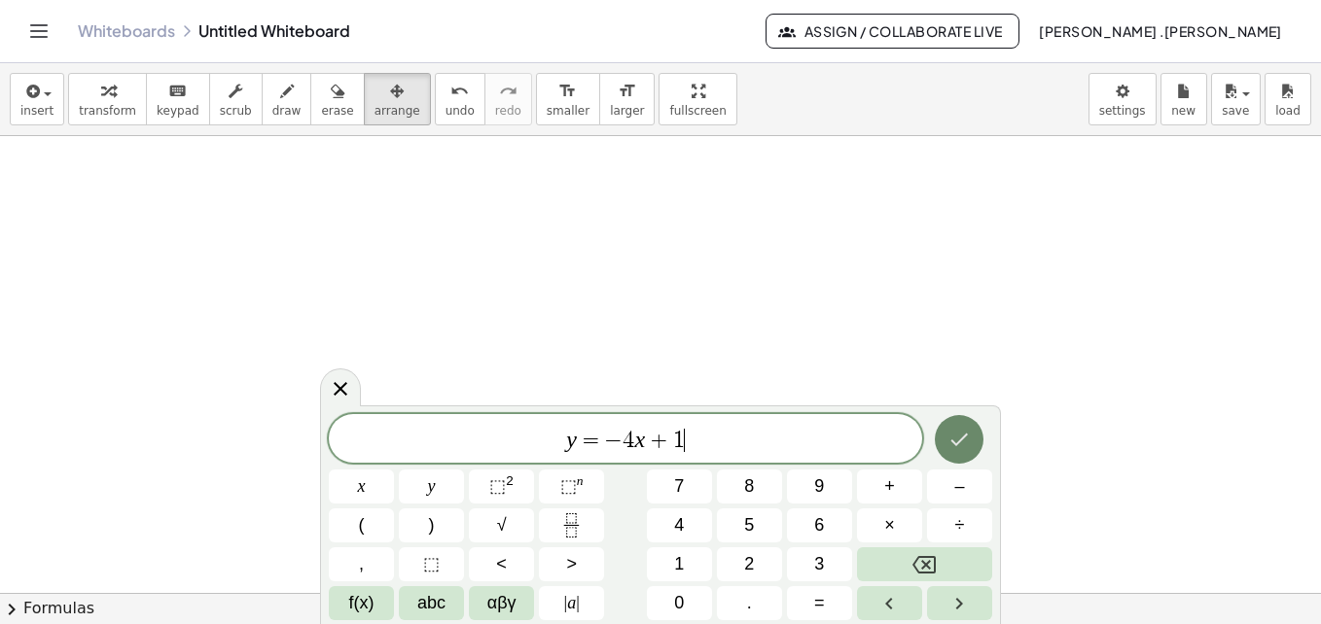
click at [956, 452] on button "Done" at bounding box center [959, 439] width 49 height 49
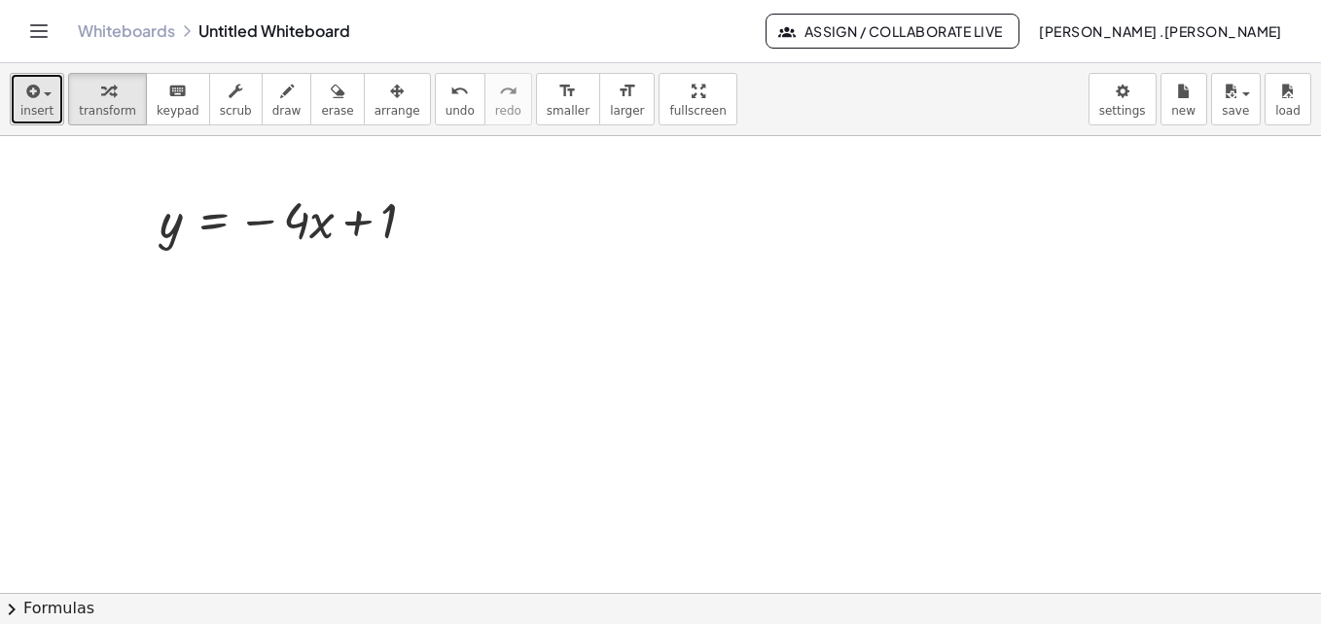
click at [47, 106] on span "insert" at bounding box center [36, 111] width 33 height 14
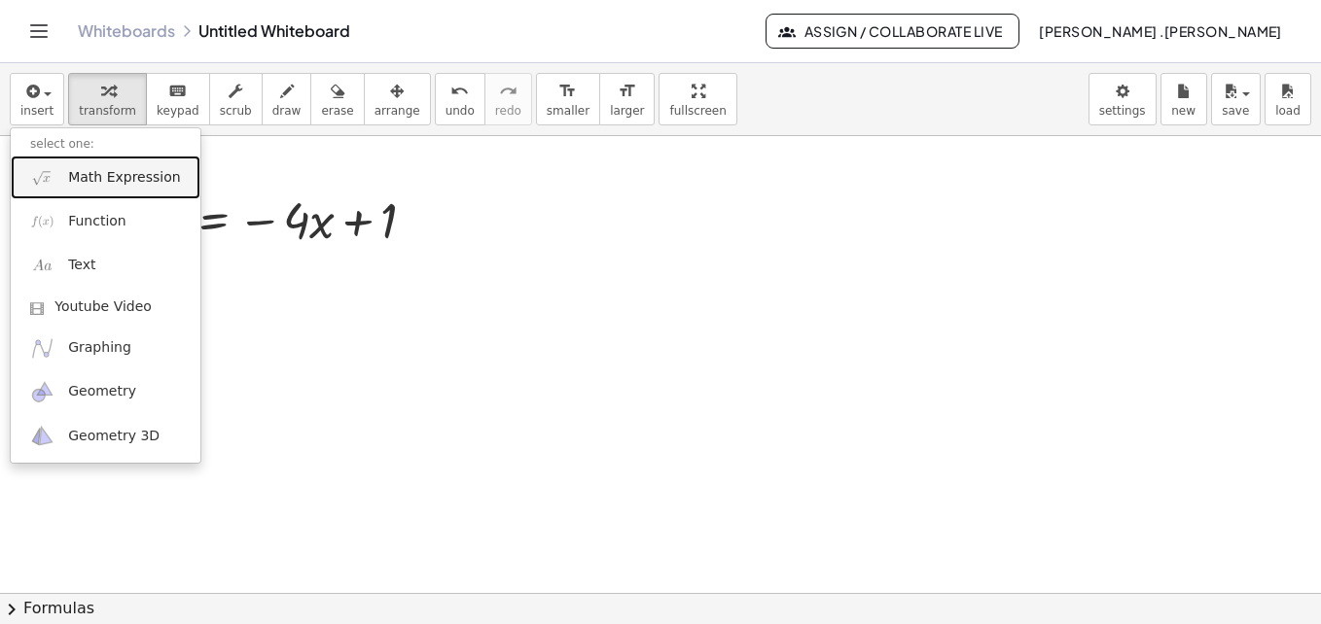
click at [78, 188] on link "Math Expression" at bounding box center [106, 178] width 190 height 44
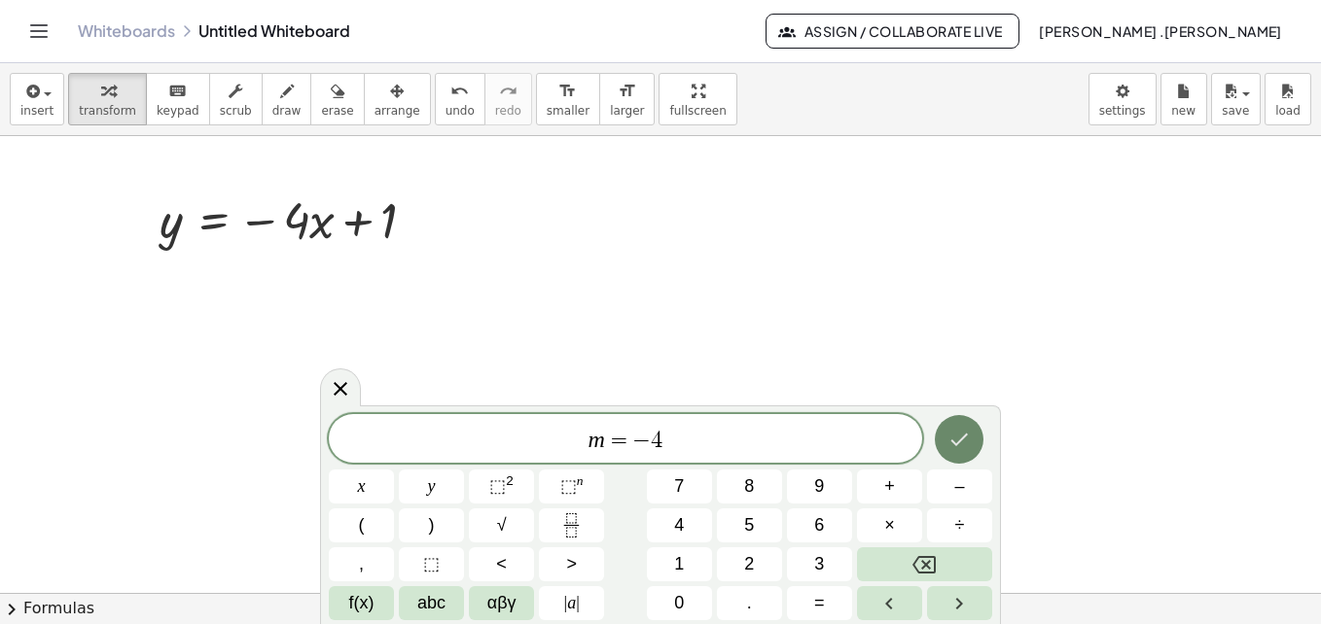
click at [975, 445] on button "Done" at bounding box center [959, 439] width 49 height 49
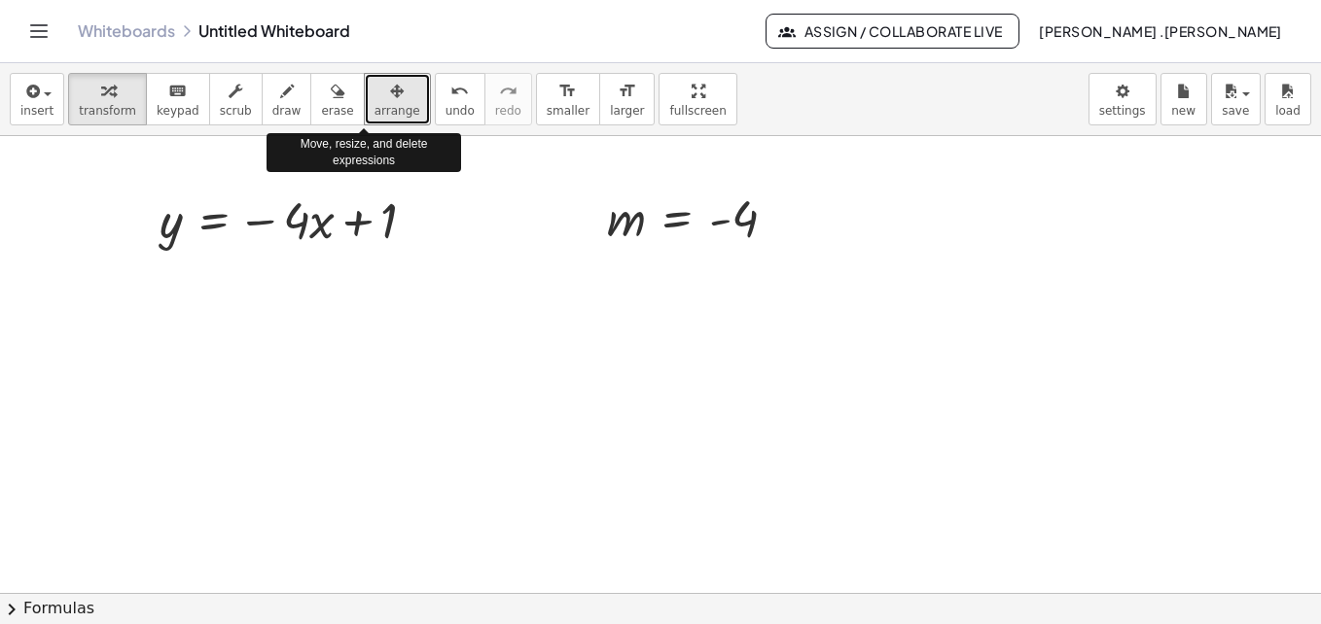
drag, startPoint x: 352, startPoint y: 107, endPoint x: 896, endPoint y: 235, distance: 558.7
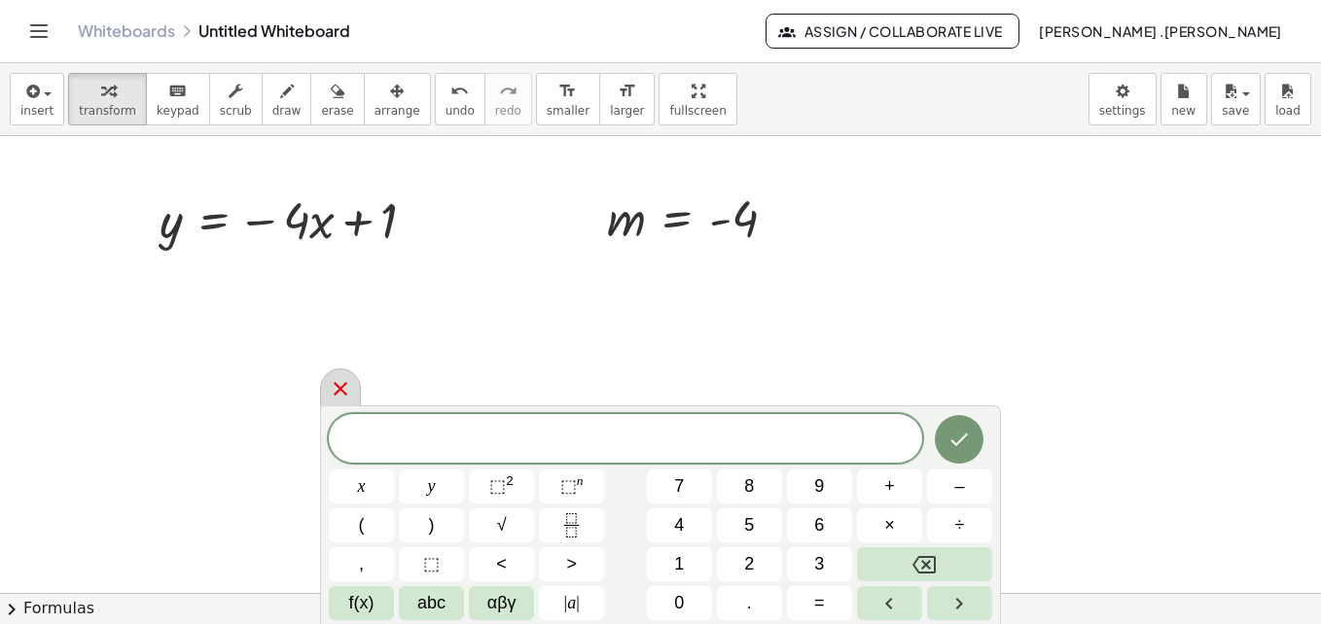
click at [335, 387] on icon at bounding box center [340, 388] width 23 height 23
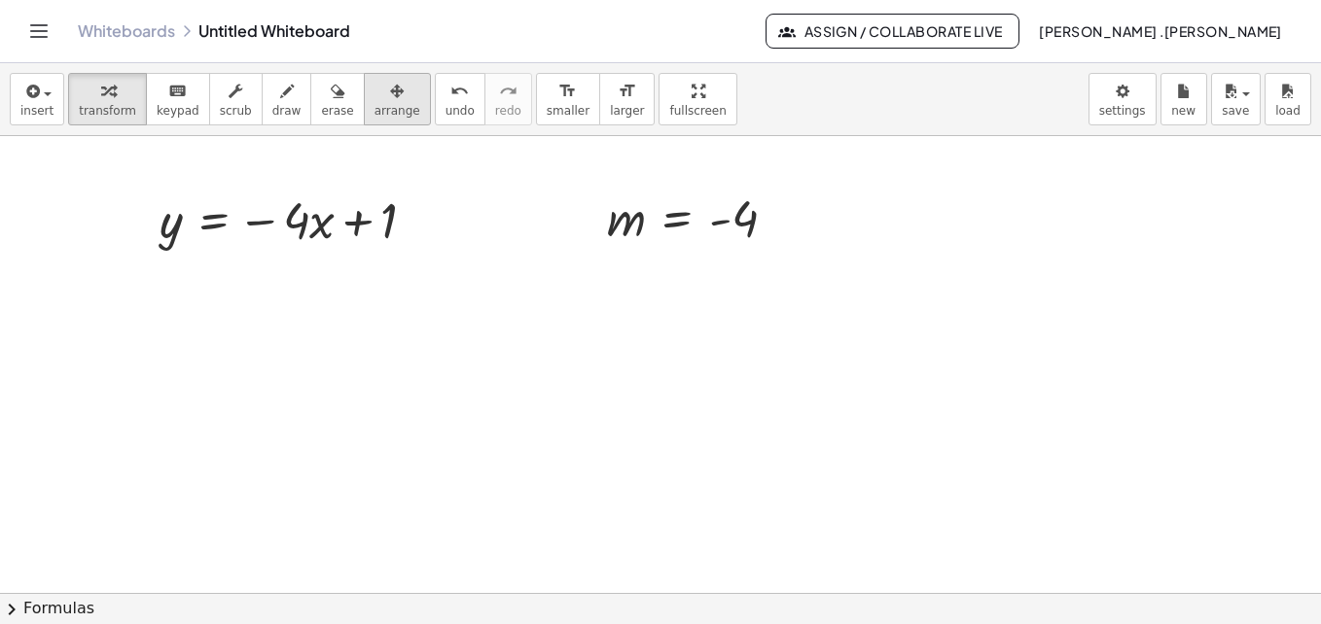
click at [374, 116] on span "arrange" at bounding box center [397, 111] width 46 height 14
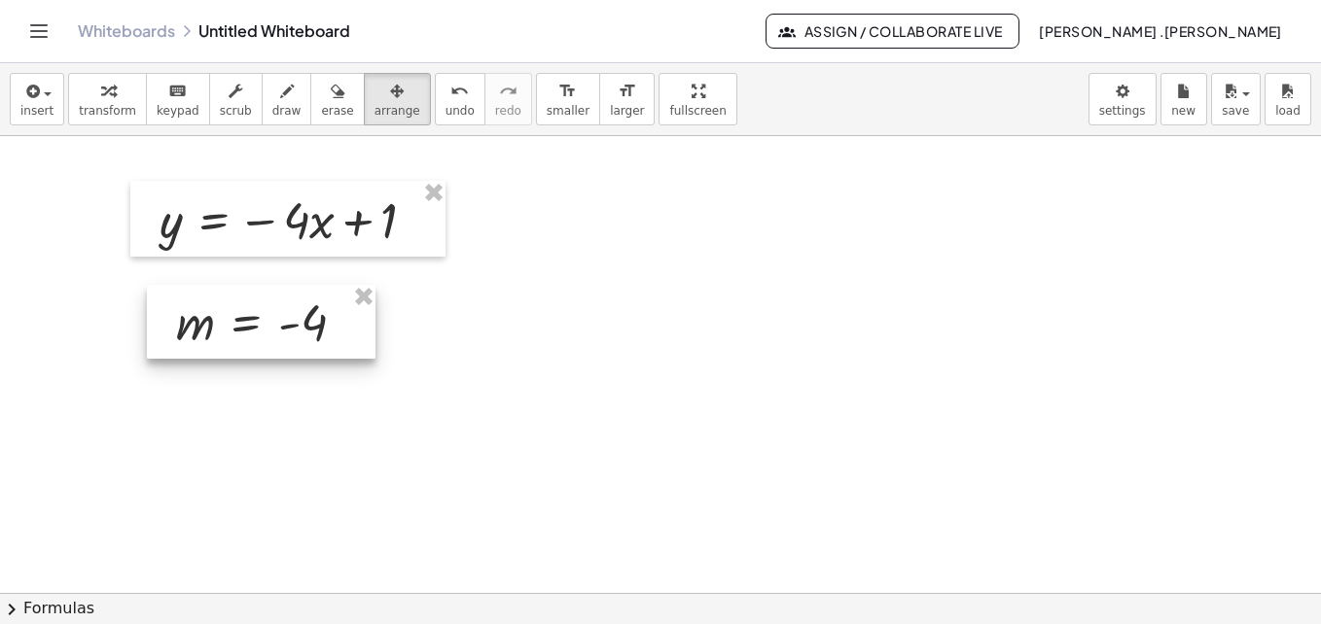
drag, startPoint x: 651, startPoint y: 206, endPoint x: 214, endPoint y: 300, distance: 446.6
click at [214, 300] on div at bounding box center [261, 322] width 229 height 74
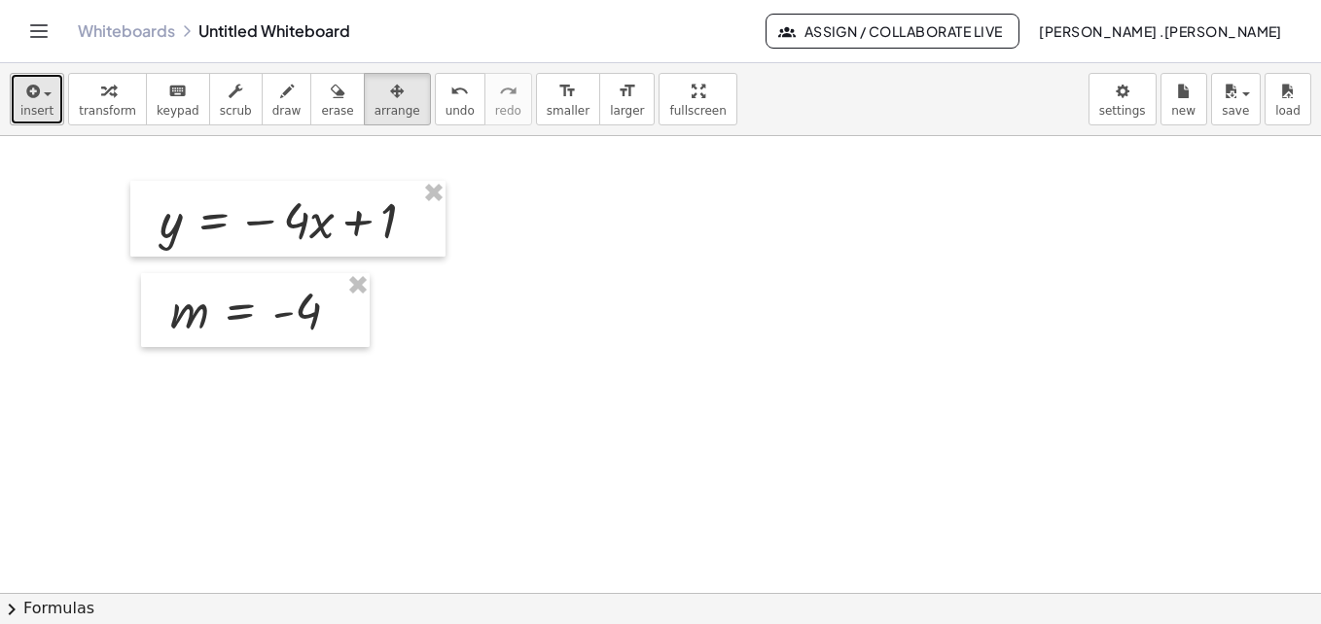
click at [41, 122] on button "insert" at bounding box center [37, 99] width 54 height 53
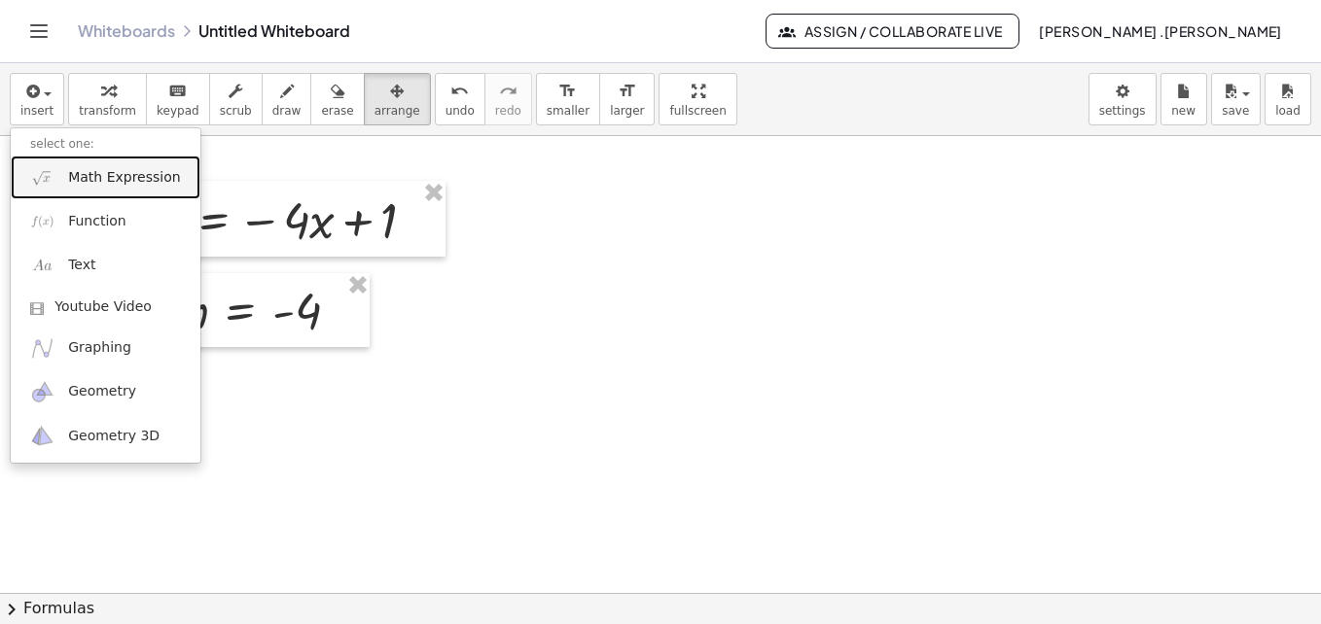
click at [74, 173] on span "Math Expression" at bounding box center [124, 177] width 112 height 19
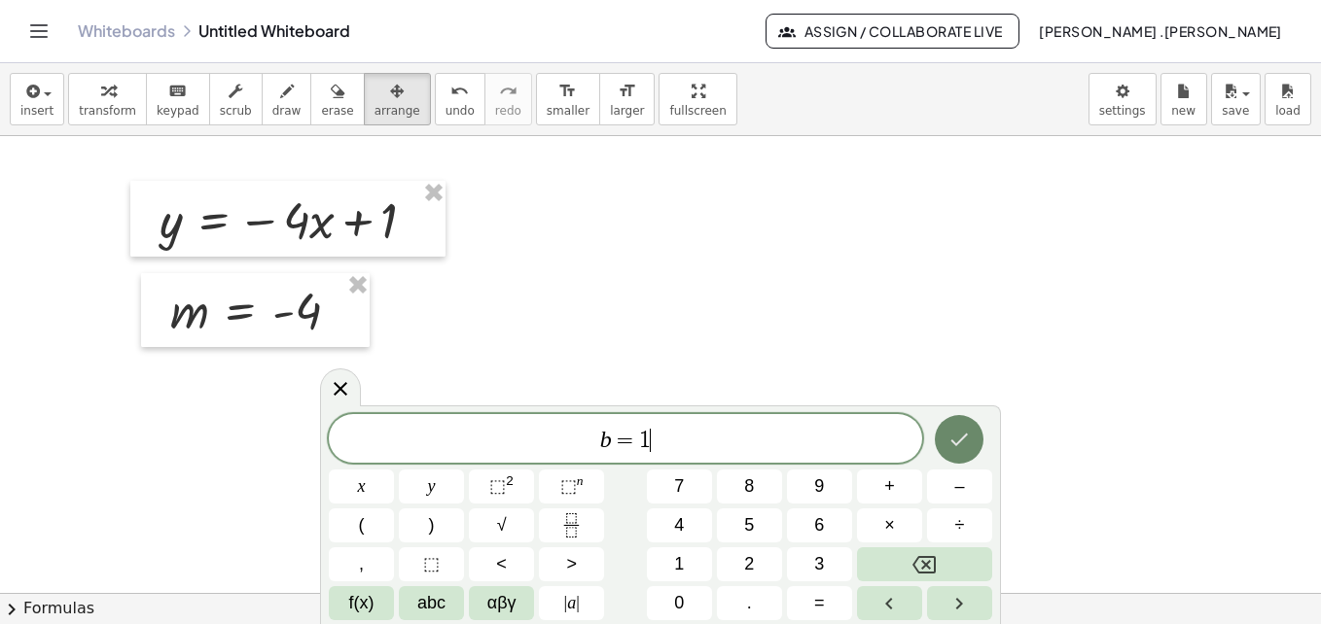
click at [976, 439] on button "Done" at bounding box center [959, 439] width 49 height 49
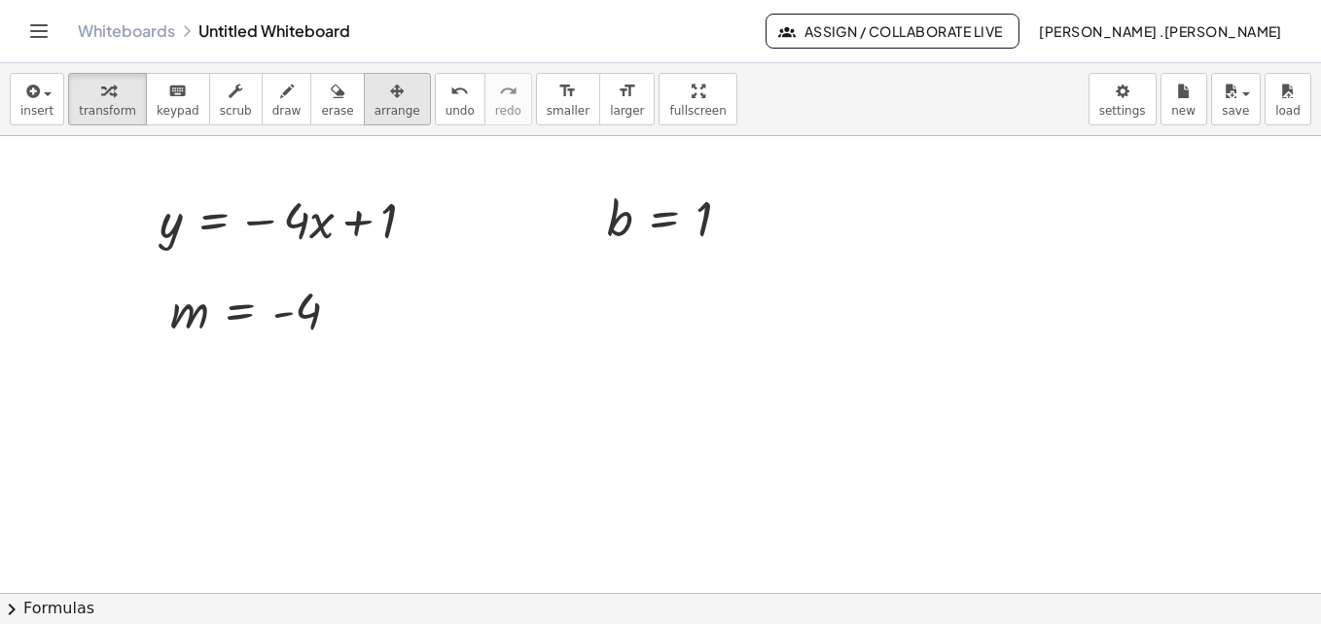
click at [381, 113] on span "arrange" at bounding box center [397, 111] width 46 height 14
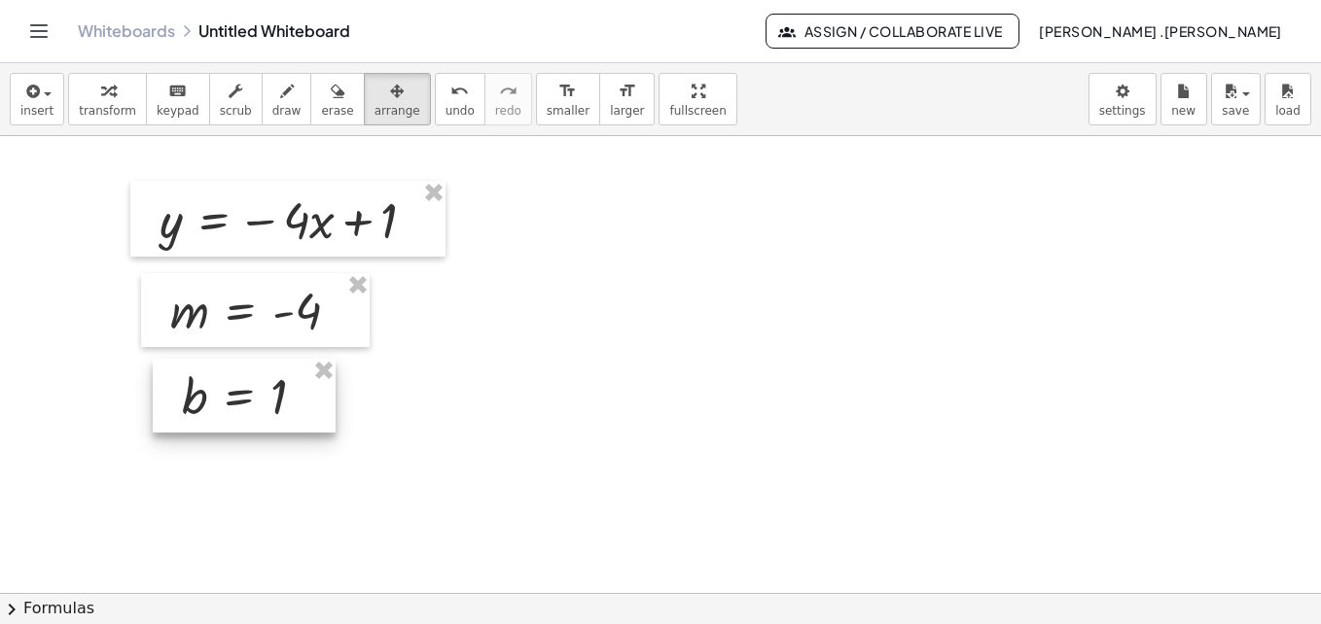
drag, startPoint x: 635, startPoint y: 208, endPoint x: 209, endPoint y: 387, distance: 462.1
click at [209, 387] on div at bounding box center [244, 396] width 183 height 74
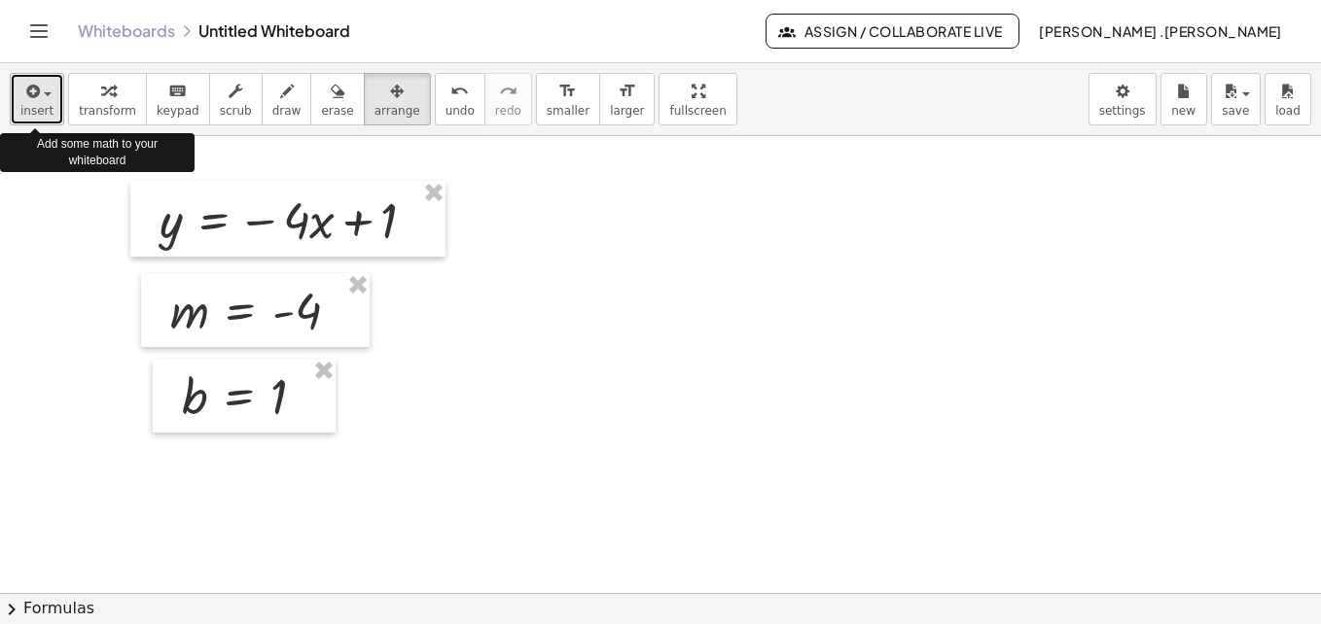
click at [42, 101] on div "button" at bounding box center [36, 90] width 33 height 23
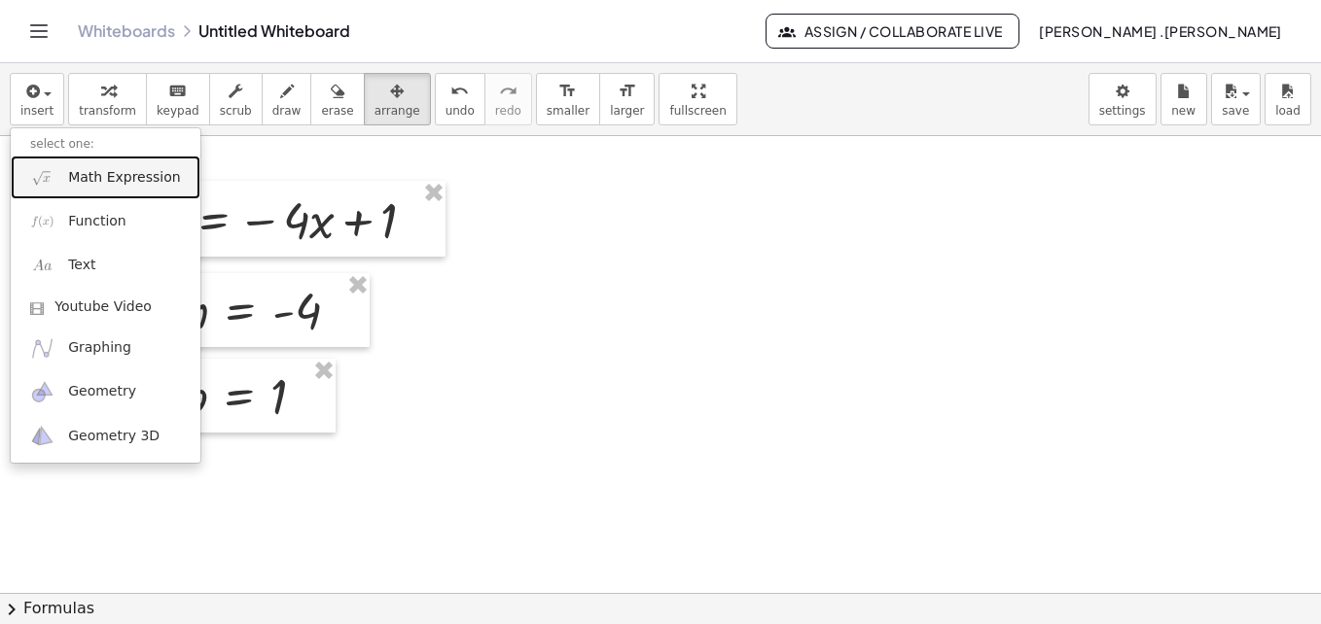
click at [115, 179] on span "Math Expression" at bounding box center [124, 177] width 112 height 19
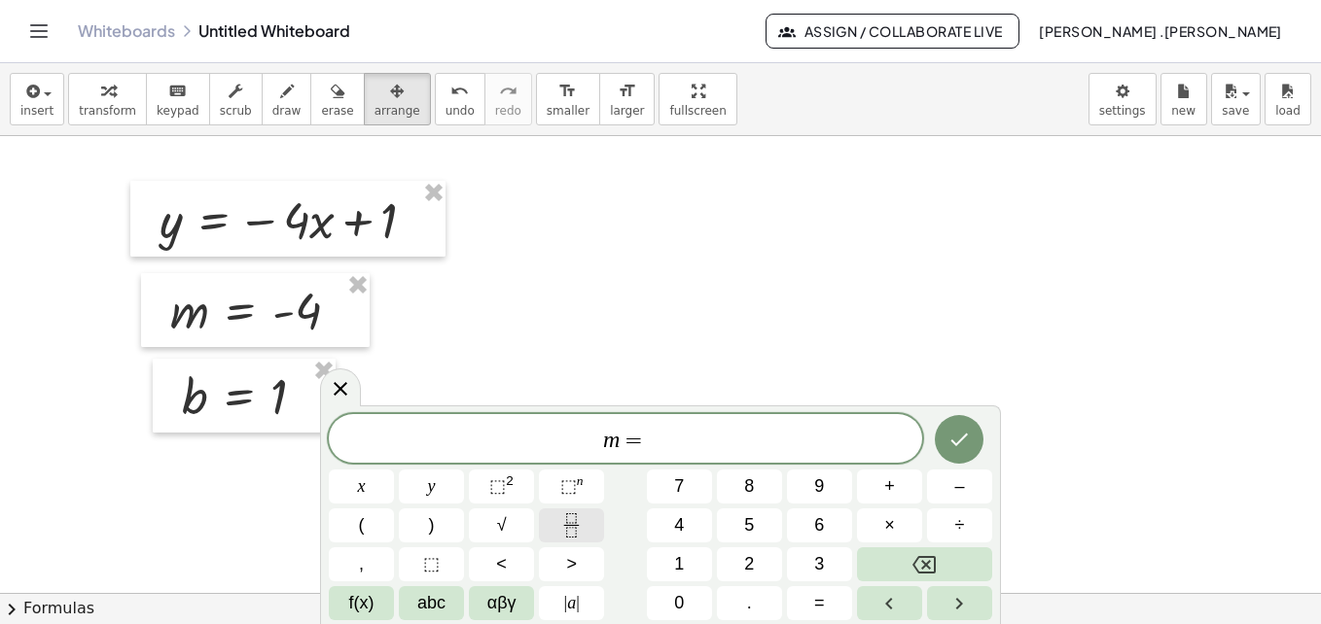
click at [575, 522] on icon "Fraction" at bounding box center [571, 526] width 24 height 24
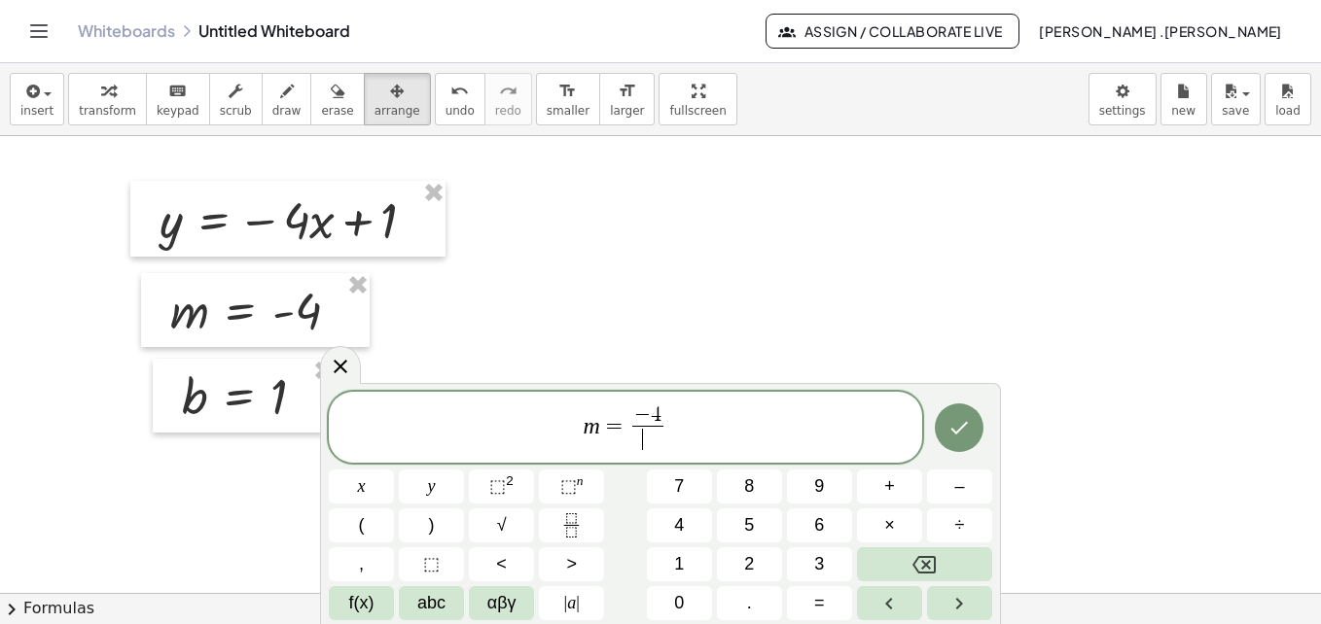
click at [647, 445] on span "​" at bounding box center [647, 439] width 31 height 26
click at [970, 432] on icon "Done" at bounding box center [958, 427] width 23 height 23
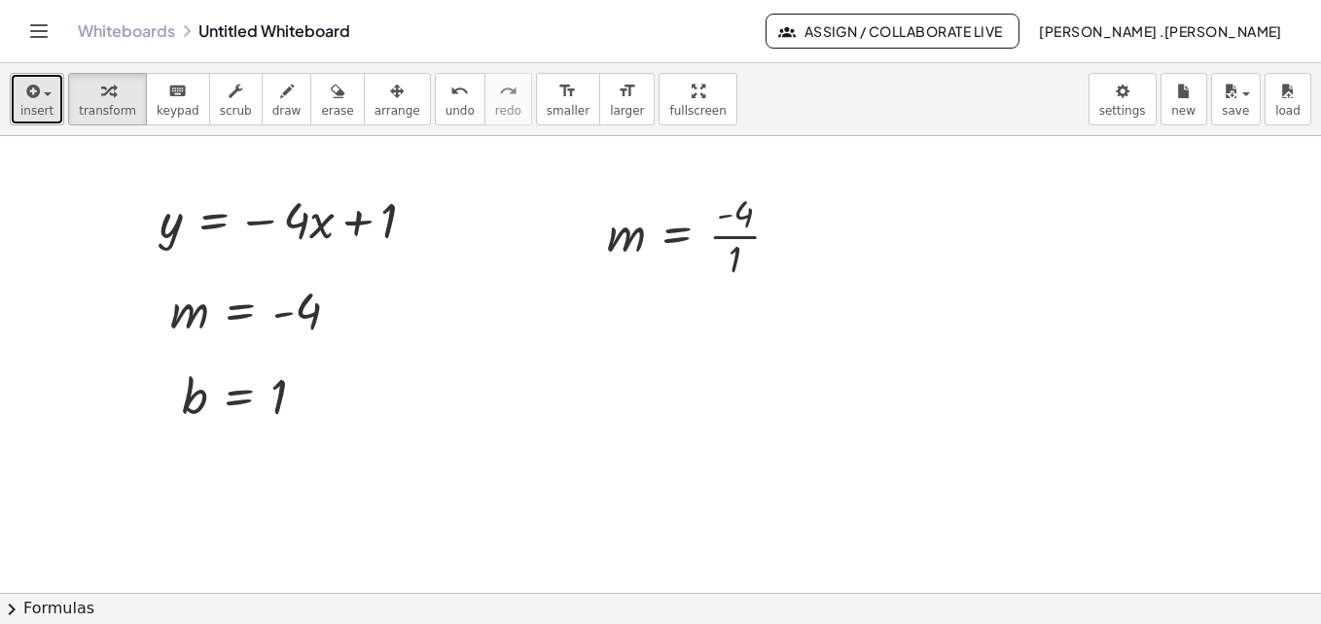
click at [30, 92] on icon "button" at bounding box center [31, 91] width 18 height 23
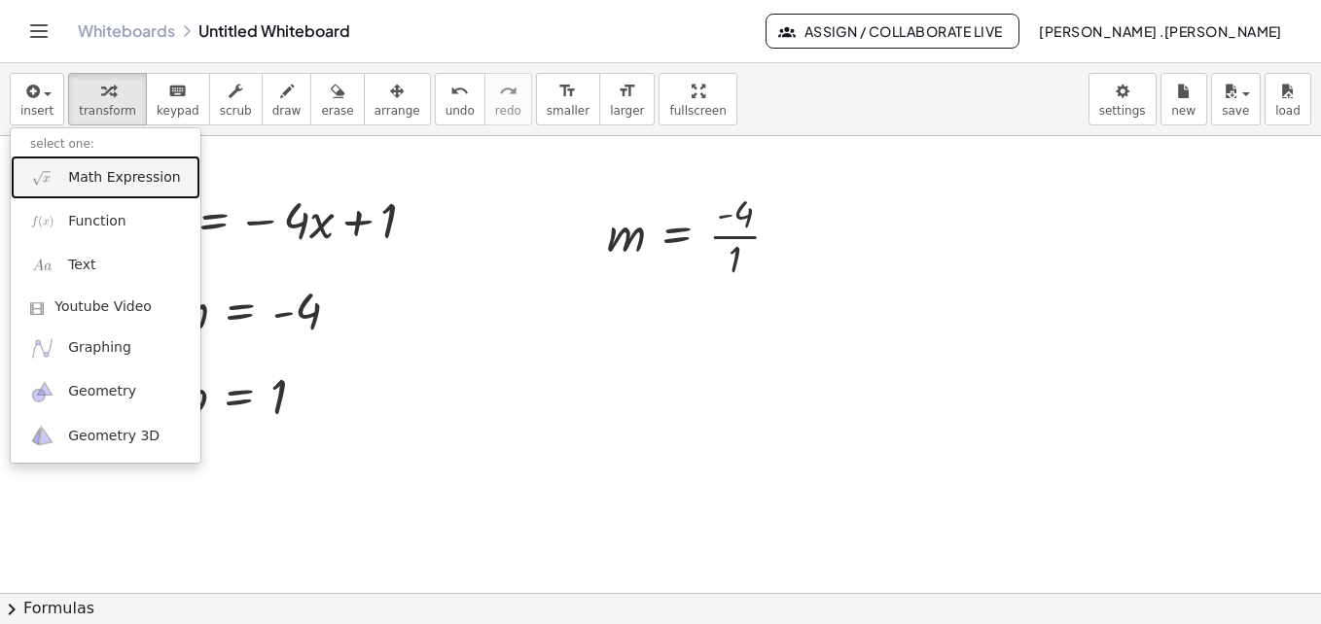
click at [87, 172] on span "Math Expression" at bounding box center [124, 177] width 112 height 19
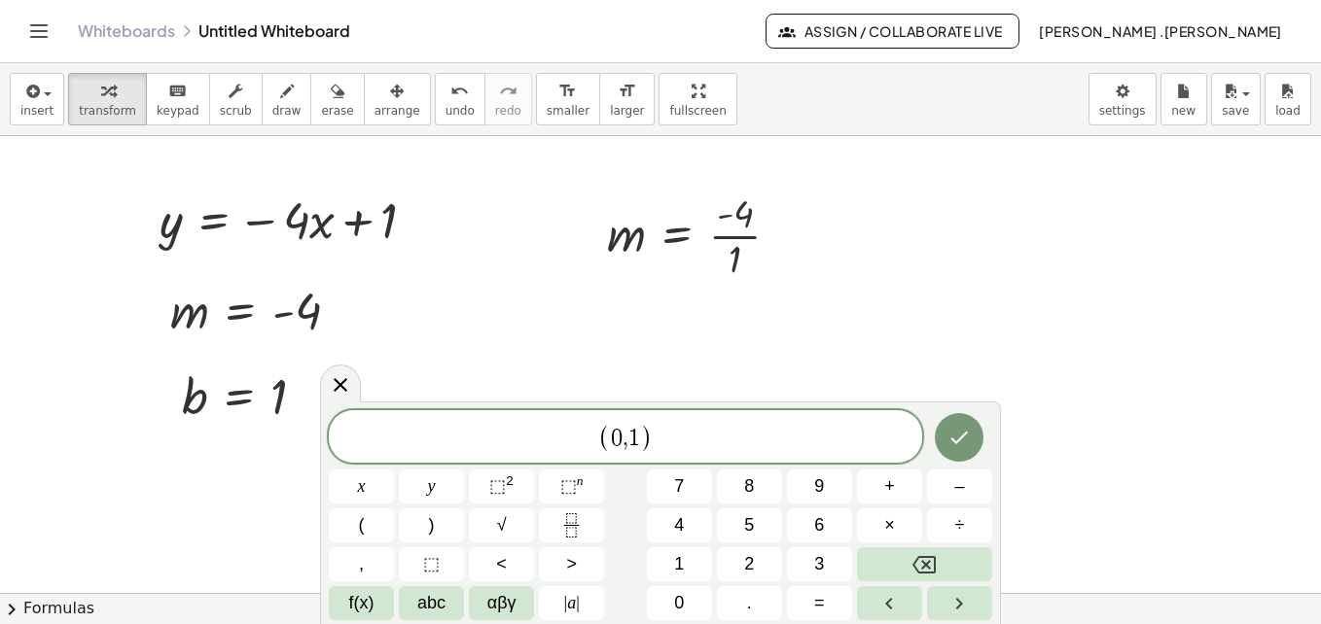
click at [946, 404] on div "( 0 , 1 ) x y ⬚ 2 ⬚ n 7 8 9 + – ( ) √ 4 5 6 × ÷ , ⬚ < > 1 2 3 f(x) abc αβγ | a …" at bounding box center [660, 513] width 681 height 223
click at [955, 441] on icon "Done" at bounding box center [960, 438] width 18 height 13
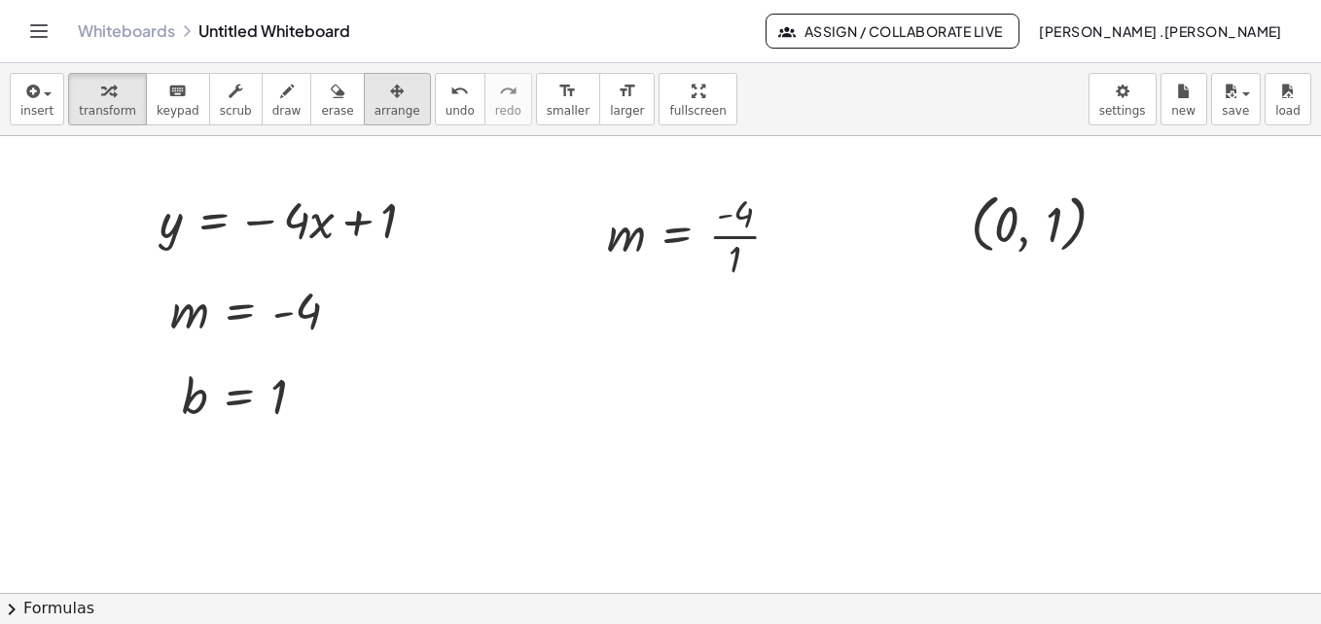
click at [374, 108] on span "arrange" at bounding box center [397, 111] width 46 height 14
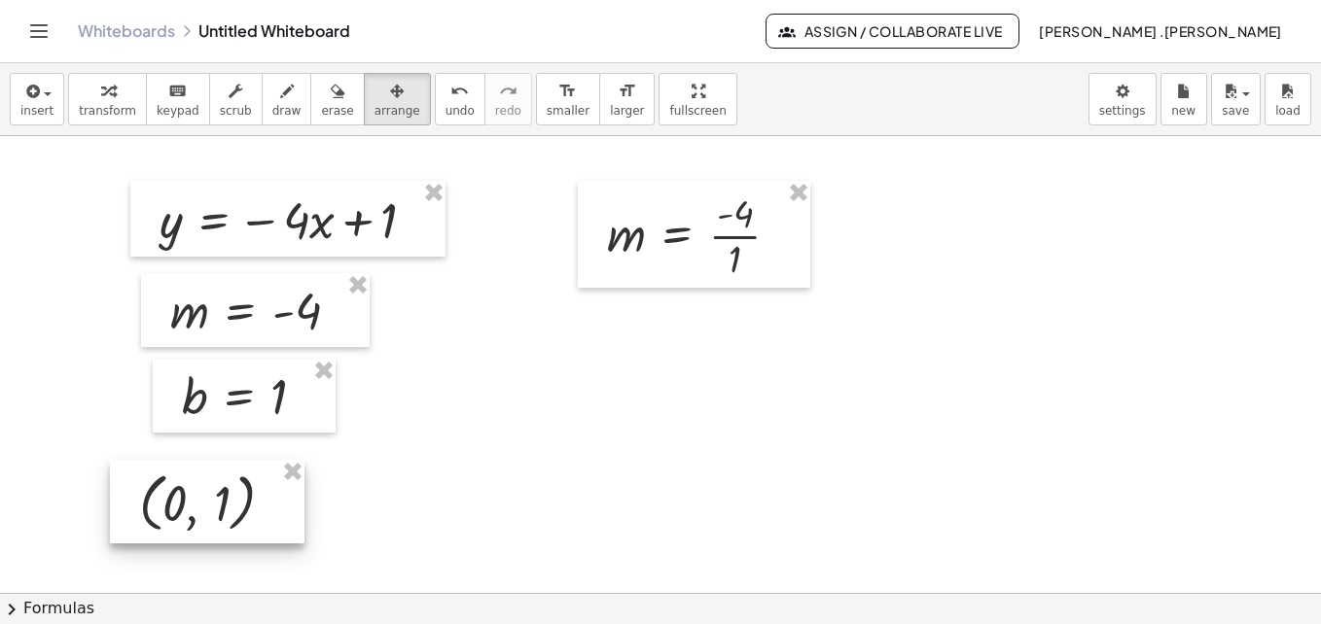
drag, startPoint x: 980, startPoint y: 196, endPoint x: 145, endPoint y: 476, distance: 881.3
click at [145, 476] on div at bounding box center [207, 502] width 195 height 84
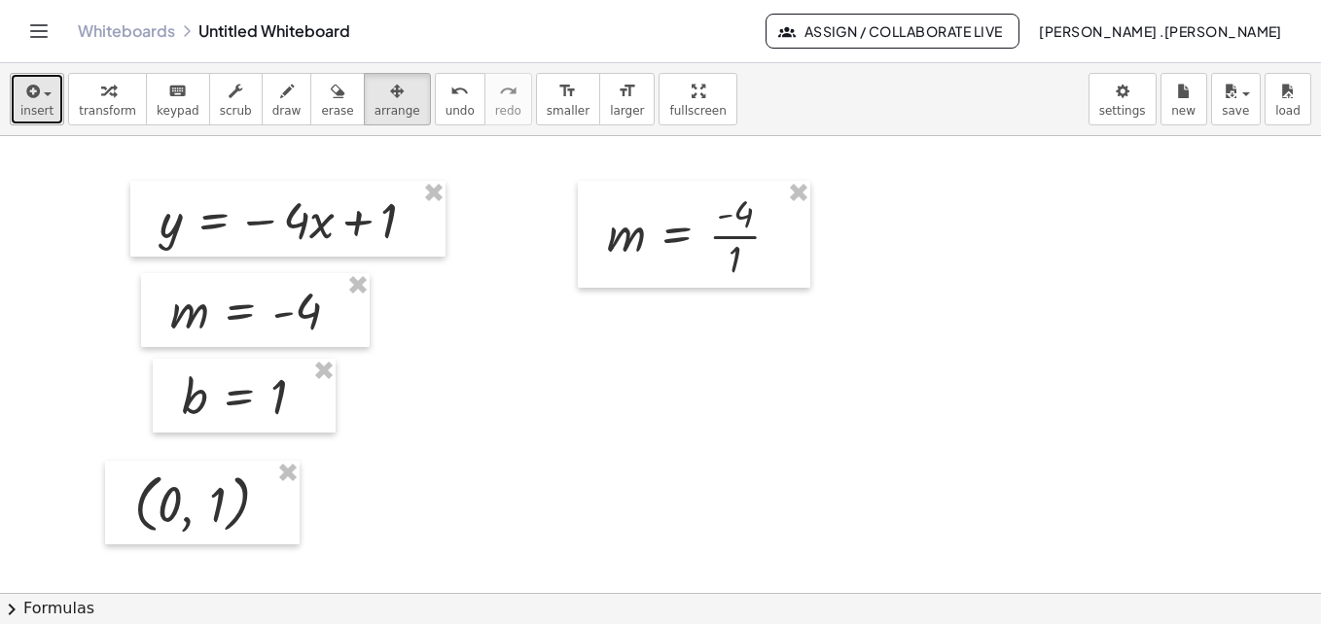
click at [34, 105] on span "insert" at bounding box center [36, 111] width 33 height 14
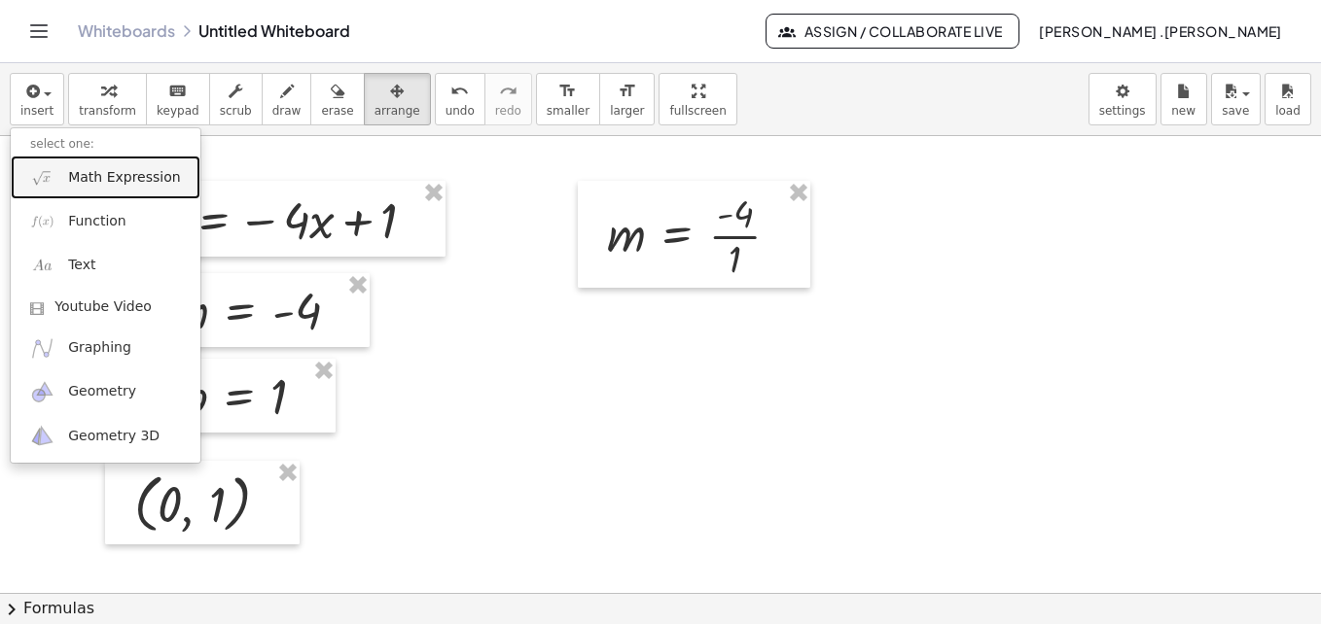
click at [89, 185] on span "Math Expression" at bounding box center [124, 177] width 112 height 19
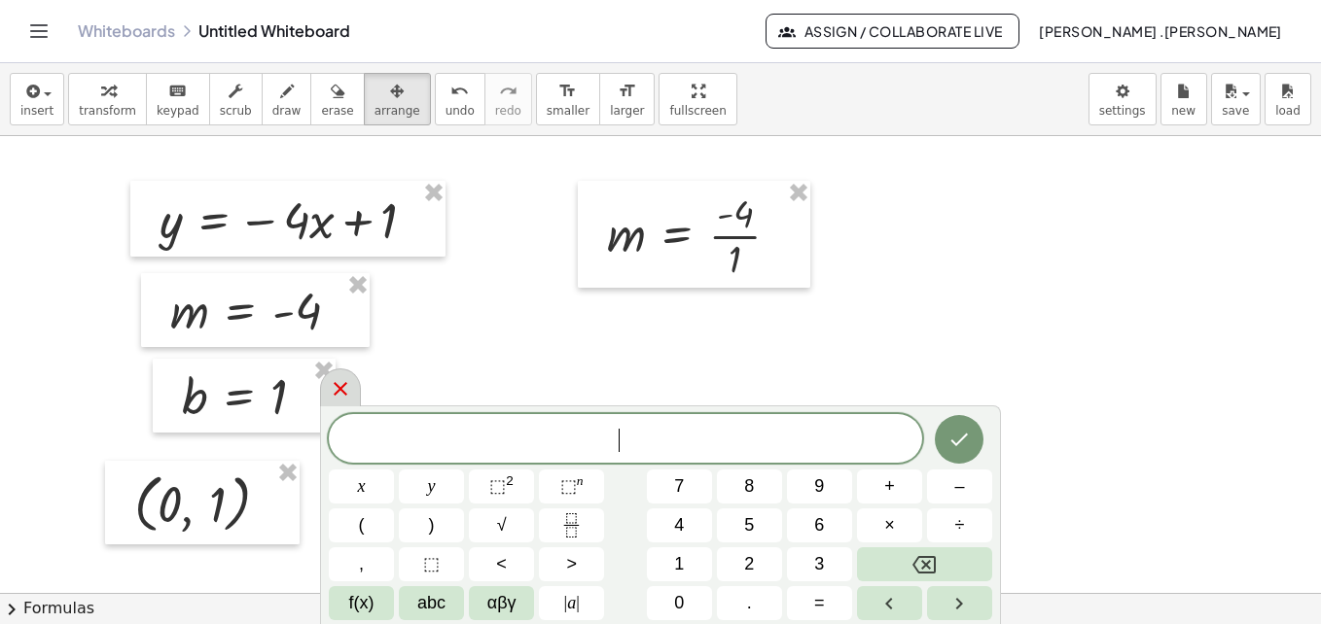
click at [339, 395] on icon at bounding box center [340, 388] width 23 height 23
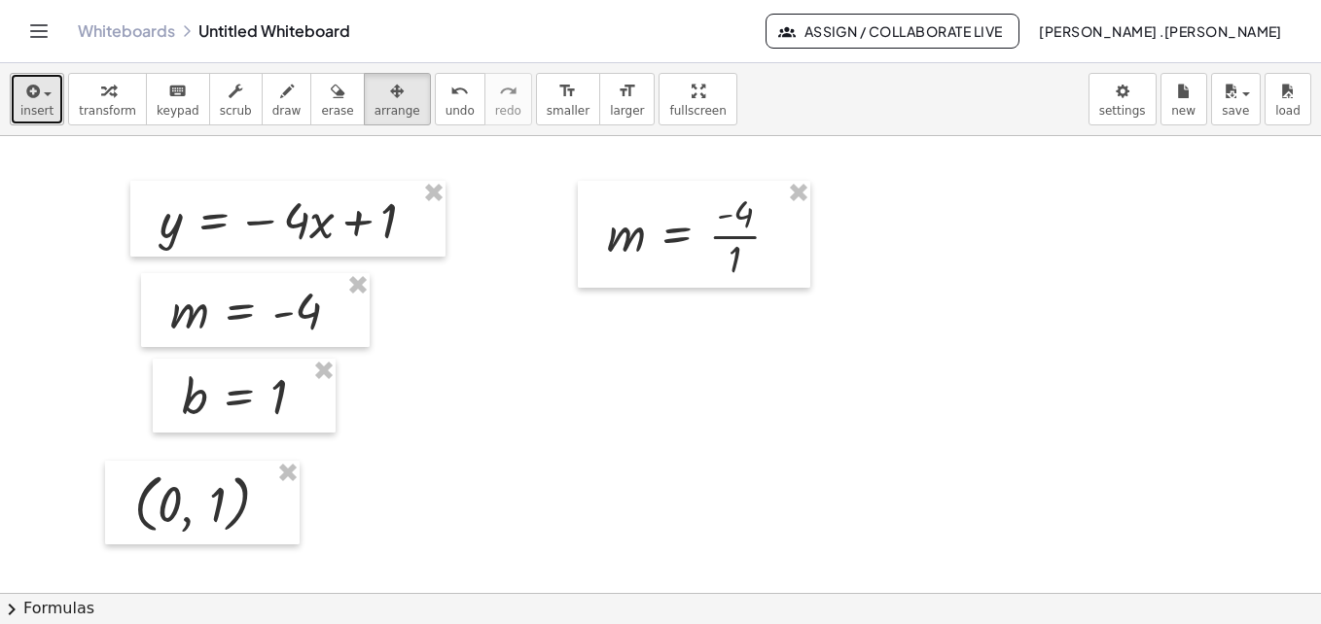
click at [53, 115] on button "insert" at bounding box center [37, 99] width 54 height 53
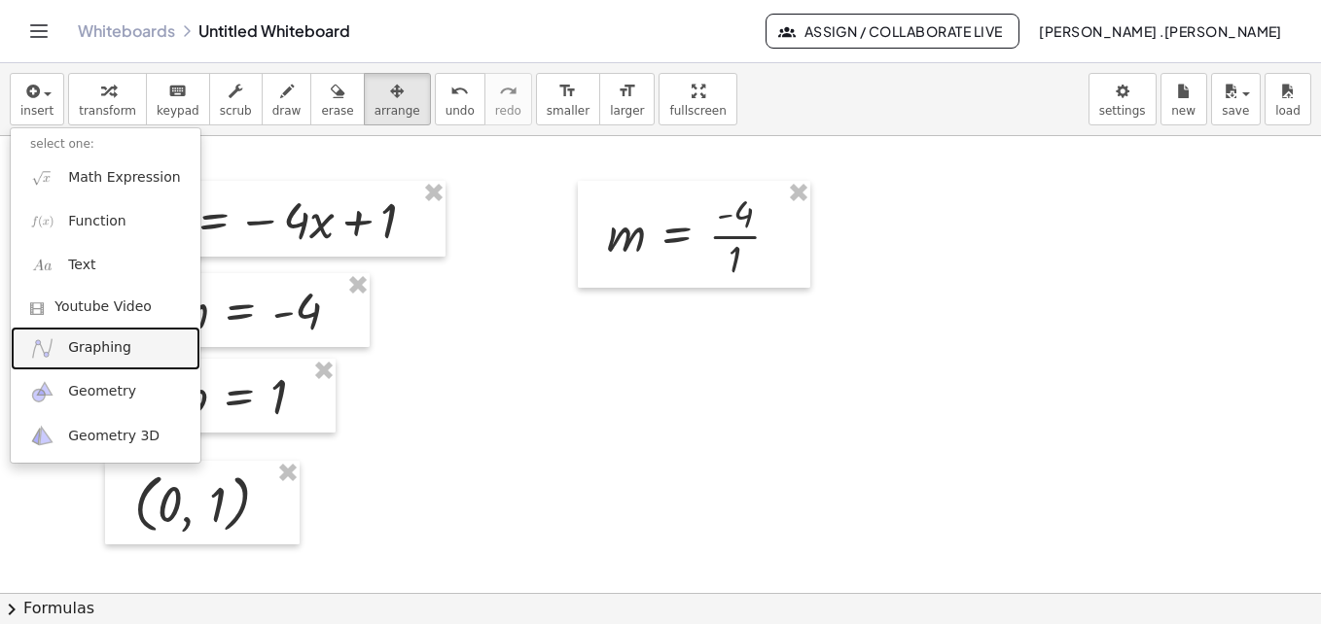
click at [78, 346] on span "Graphing" at bounding box center [99, 348] width 63 height 19
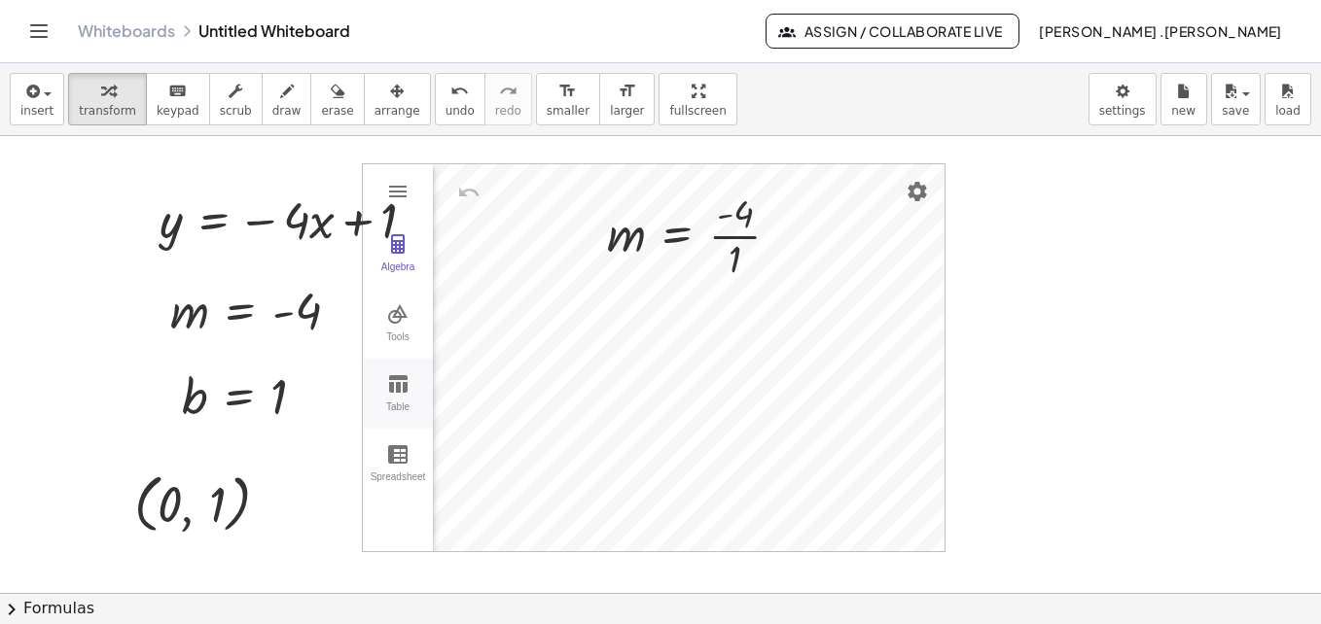
click at [416, 381] on button "Table" at bounding box center [398, 394] width 70 height 70
click at [510, 255] on td "Graphing Calculator" at bounding box center [491, 249] width 117 height 51
click at [495, 256] on td "0" at bounding box center [440, 249] width 117 height 51
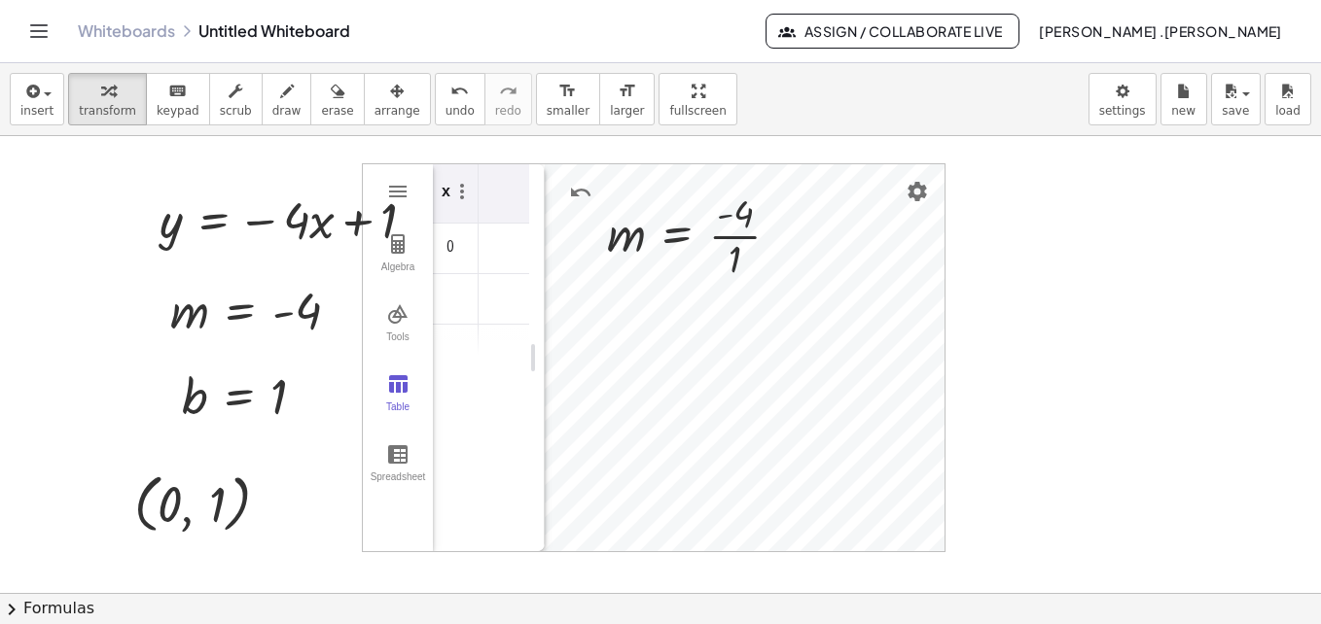
click at [521, 239] on td "Graphing Calculator" at bounding box center [537, 249] width 117 height 51
click at [374, 111] on span "arrange" at bounding box center [397, 111] width 46 height 14
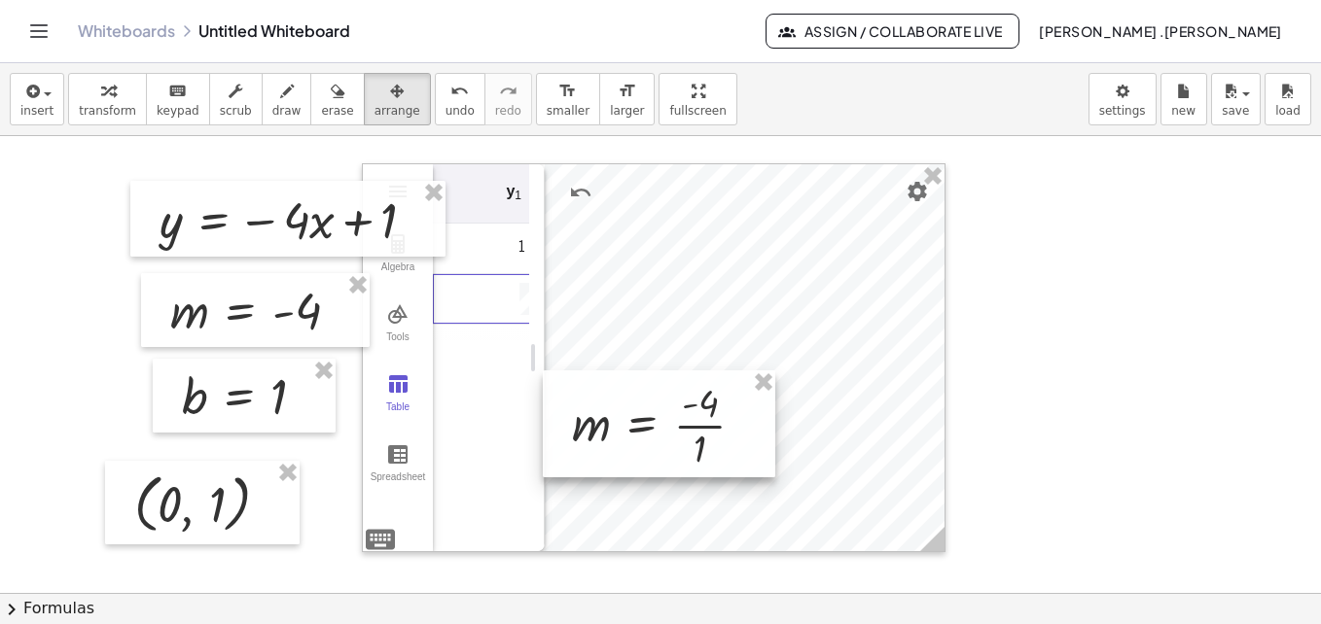
drag, startPoint x: 701, startPoint y: 245, endPoint x: 876, endPoint y: 350, distance: 204.2
click at [775, 371] on div at bounding box center [659, 424] width 232 height 107
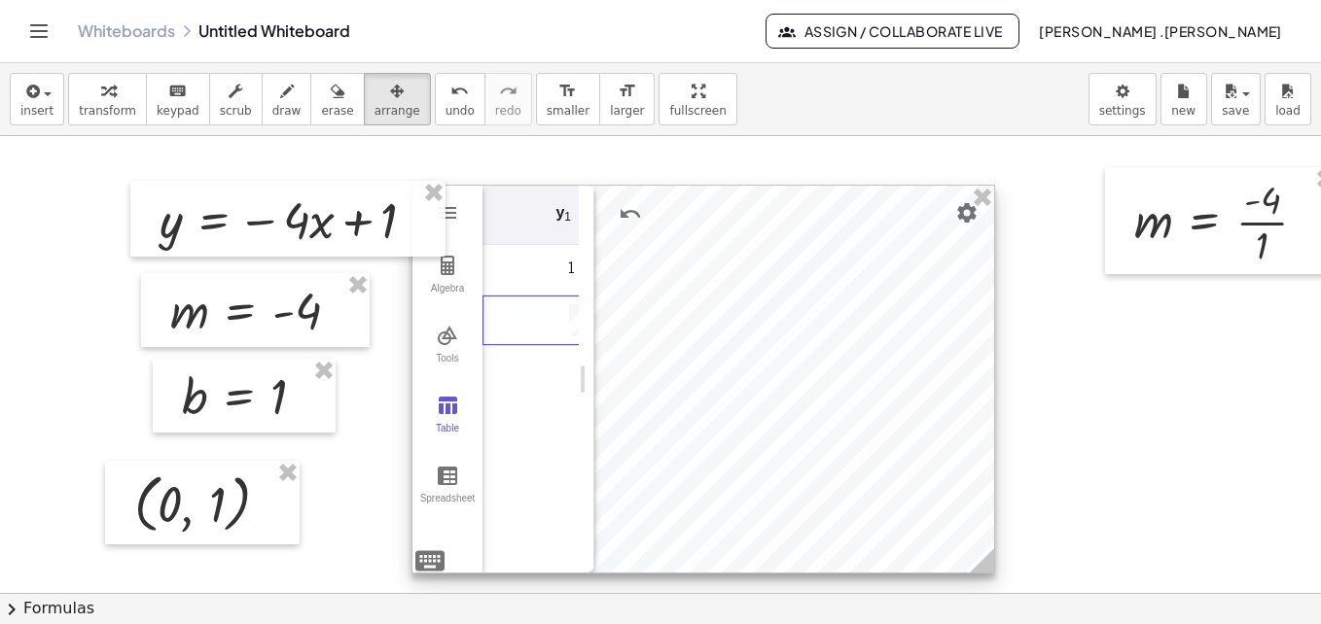
drag, startPoint x: 876, startPoint y: 350, endPoint x: 926, endPoint y: 372, distance: 54.0
click at [926, 372] on div at bounding box center [703, 379] width 582 height 387
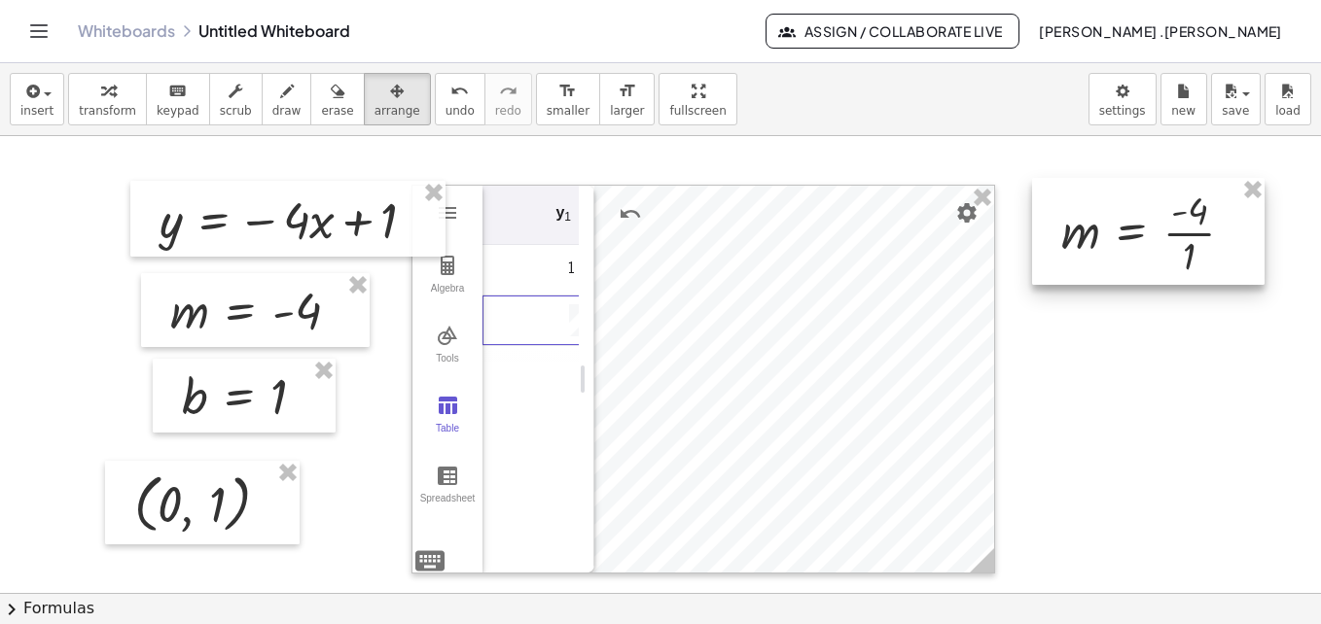
drag, startPoint x: 1219, startPoint y: 193, endPoint x: 1146, endPoint y: 203, distance: 73.7
click at [1146, 203] on div at bounding box center [1148, 231] width 232 height 107
click at [40, 88] on span "button" at bounding box center [42, 94] width 4 height 14
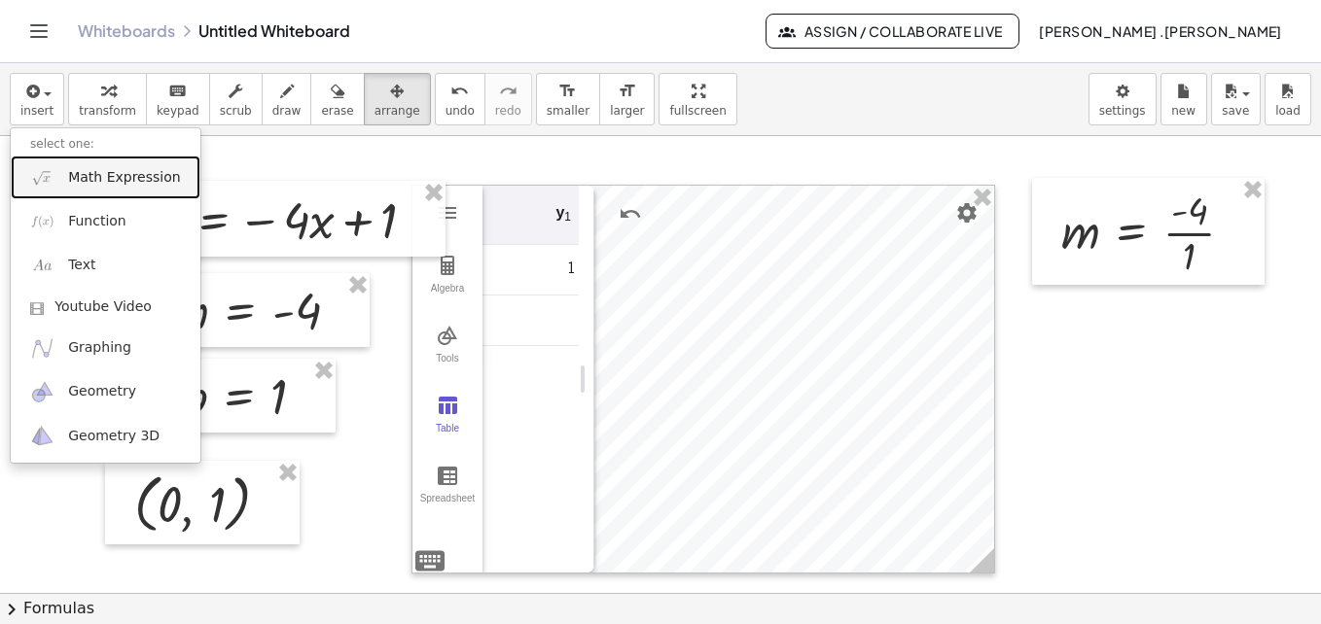
click at [93, 177] on span "Math Expression" at bounding box center [124, 177] width 112 height 19
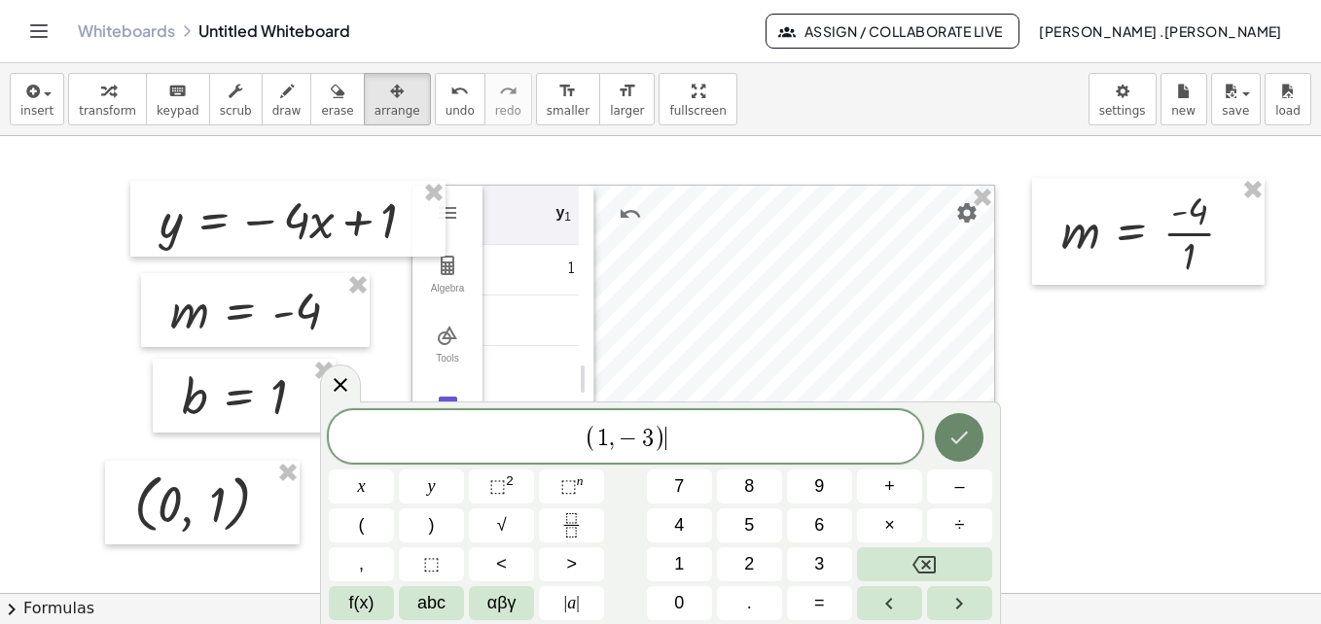
click at [951, 453] on button "Done" at bounding box center [959, 437] width 49 height 49
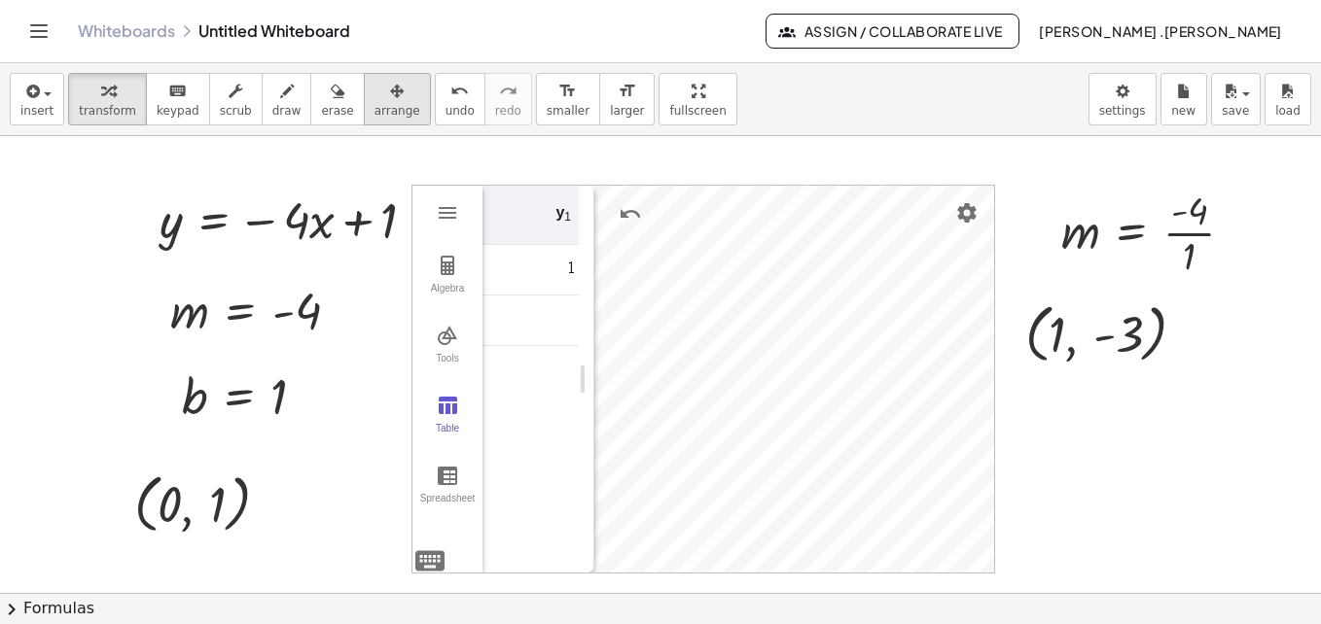
click at [374, 108] on span "arrange" at bounding box center [397, 111] width 46 height 14
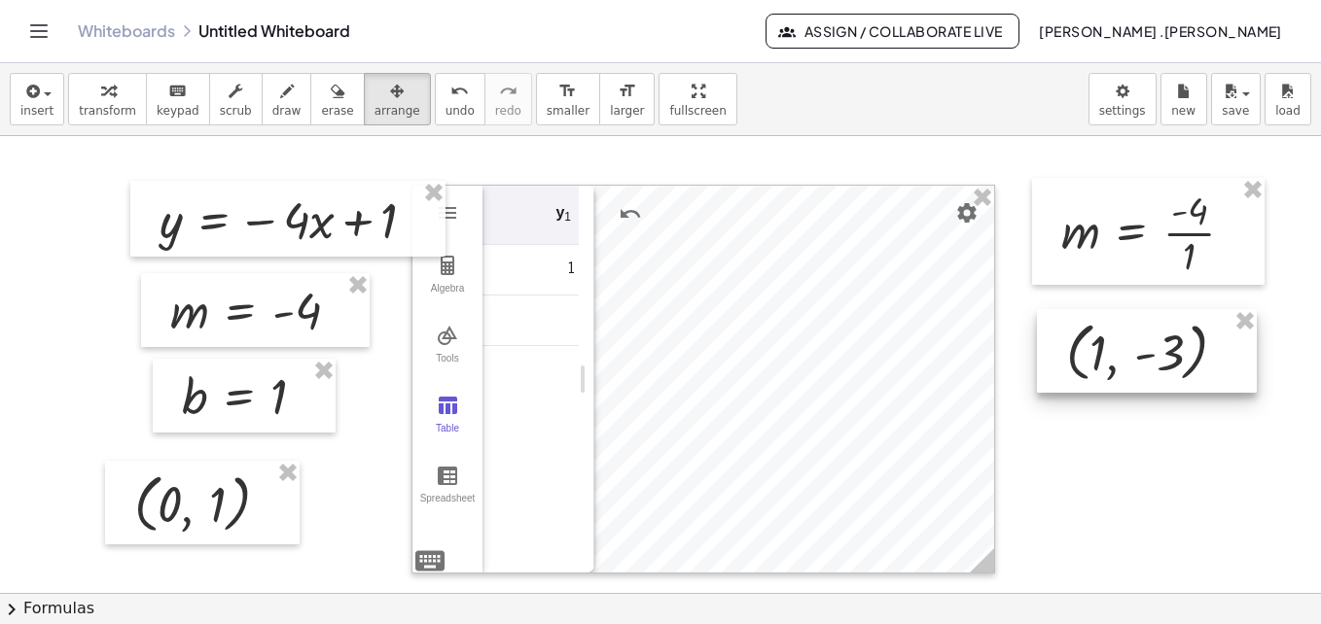
drag, startPoint x: 1104, startPoint y: 332, endPoint x: 1146, endPoint y: 350, distance: 45.7
click at [1146, 350] on div at bounding box center [1147, 351] width 220 height 84
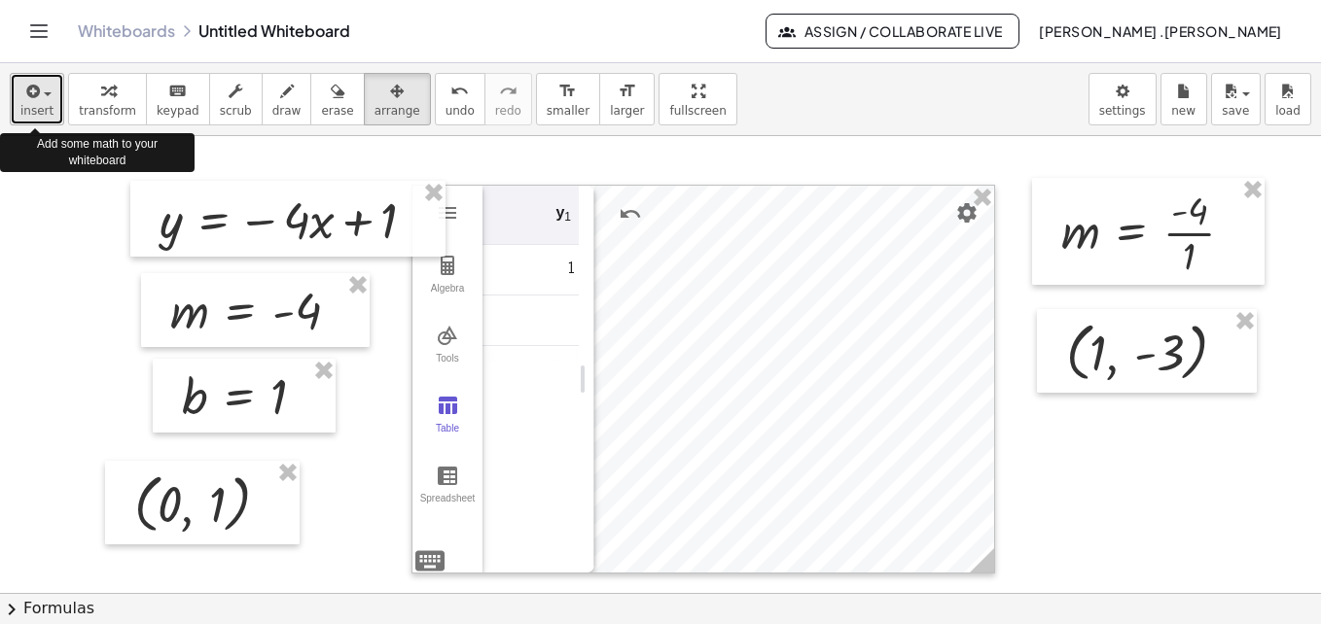
click at [28, 117] on span "insert" at bounding box center [36, 111] width 33 height 14
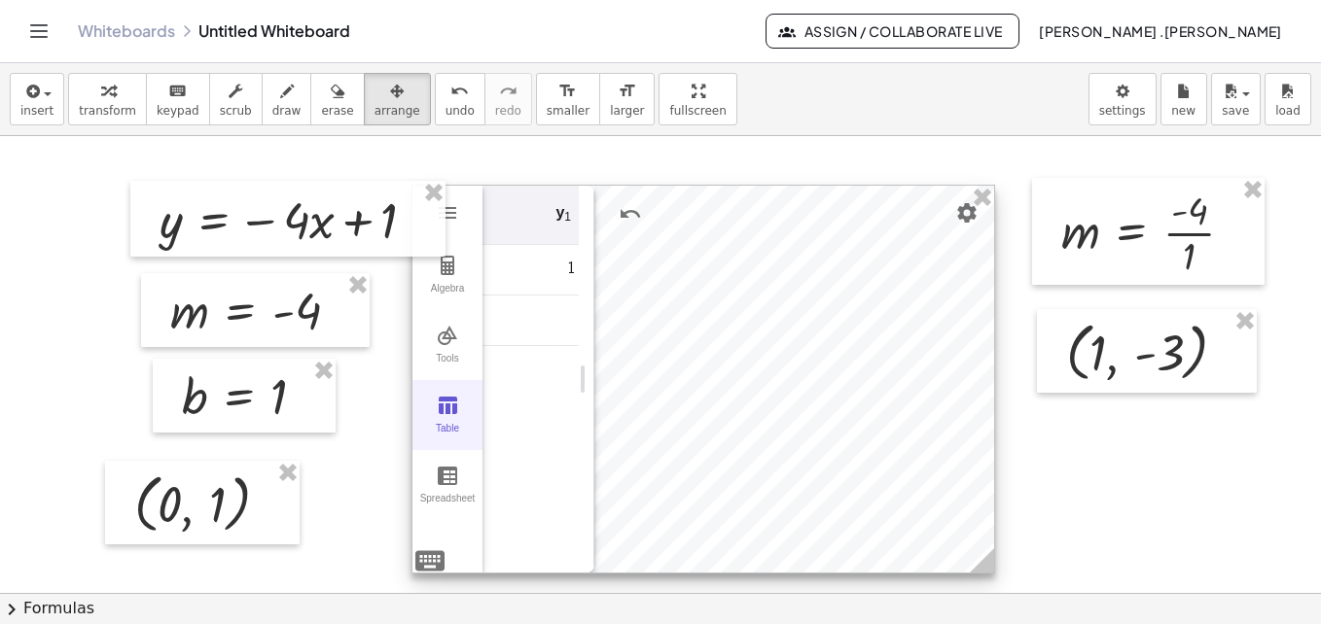
click at [456, 432] on div "Table" at bounding box center [447, 436] width 62 height 27
click at [445, 404] on img "Graphing Calculator" at bounding box center [447, 405] width 23 height 23
click at [549, 334] on td "Graphing Calculator" at bounding box center [540, 321] width 117 height 51
